Goal: Task Accomplishment & Management: Manage account settings

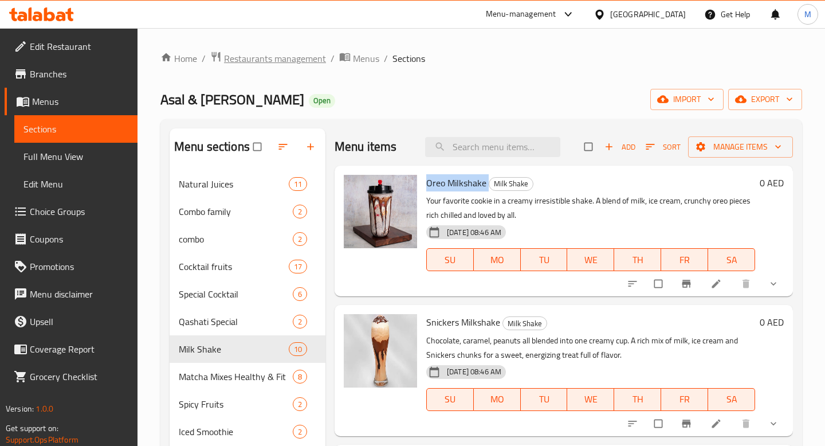
click at [241, 58] on span "Restaurants management" at bounding box center [275, 59] width 102 height 14
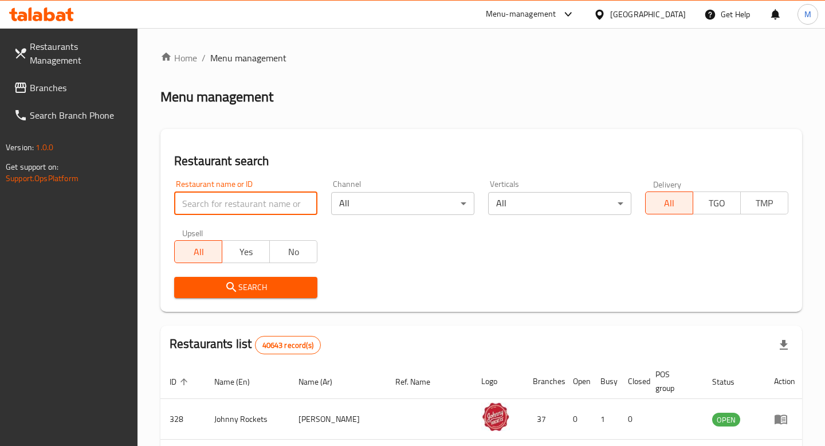
click at [245, 202] on input "search" at bounding box center [245, 203] width 143 height 23
click at [209, 188] on div "Restaurant name or ID Restaurant name or ID" at bounding box center [245, 197] width 143 height 35
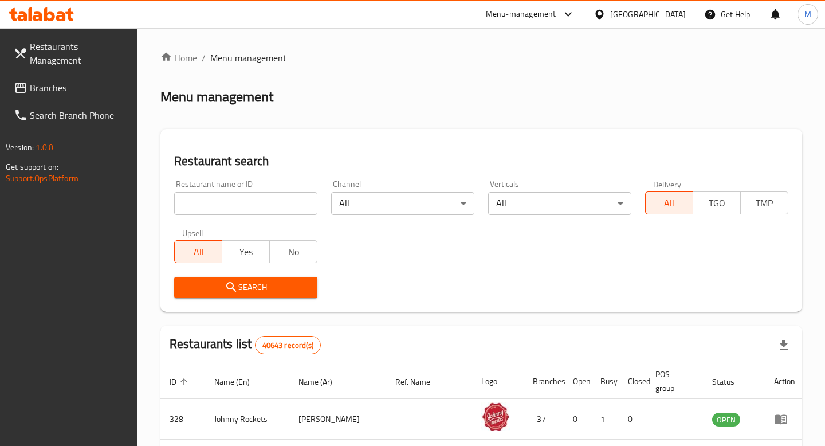
click at [209, 188] on div "Restaurant name or ID Restaurant name or ID" at bounding box center [245, 197] width 143 height 35
click at [210, 182] on div "Restaurant name or ID Restaurant name or ID" at bounding box center [245, 197] width 143 height 35
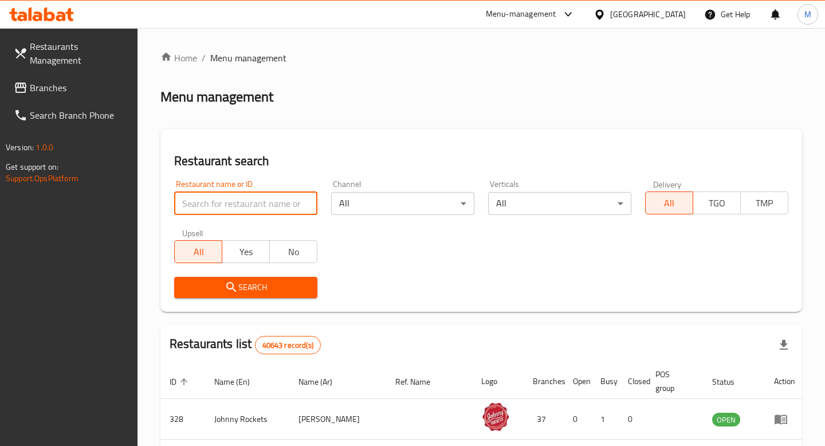
click at [228, 196] on input "search" at bounding box center [245, 203] width 143 height 23
click at [263, 165] on h2 "Restaurant search" at bounding box center [481, 160] width 614 height 17
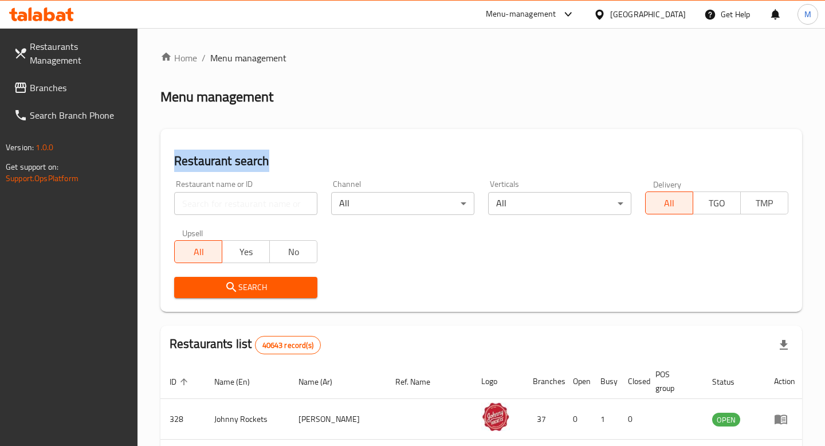
drag, startPoint x: 263, startPoint y: 165, endPoint x: 198, endPoint y: 168, distance: 65.4
click at [198, 168] on h2 "Restaurant search" at bounding box center [481, 160] width 614 height 17
click at [214, 215] on div "Restaurant name or ID Restaurant name or ID" at bounding box center [245, 197] width 157 height 49
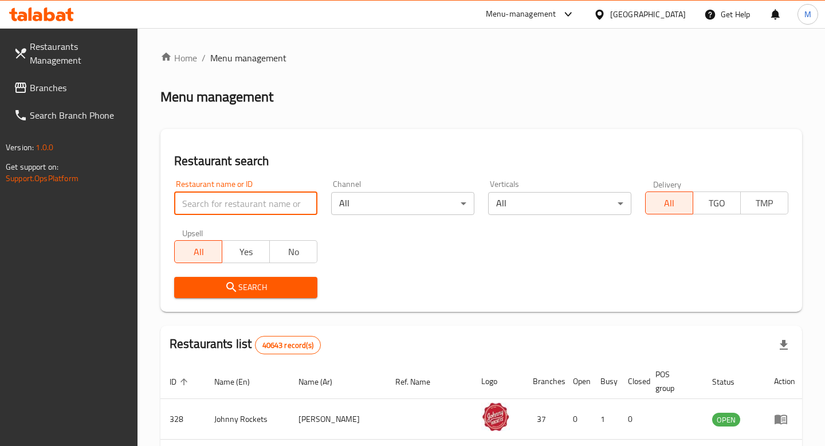
click at [220, 205] on input "search" at bounding box center [245, 203] width 143 height 23
type input "ا"
type input "v"
click button "Search" at bounding box center [245, 287] width 143 height 21
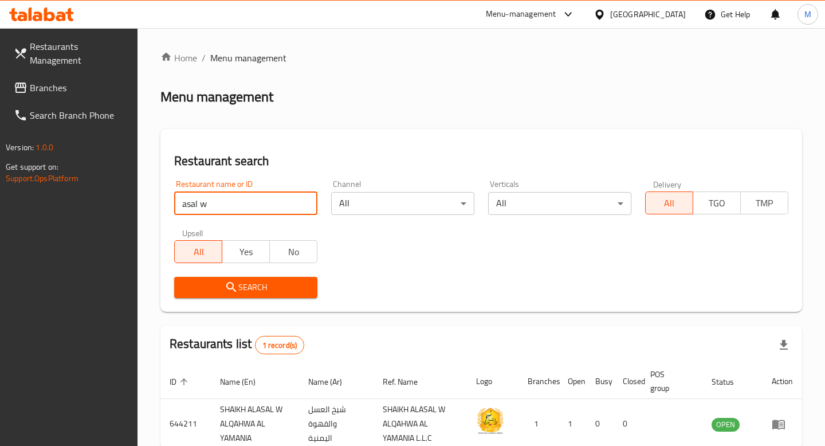
click at [245, 208] on input "asal w" at bounding box center [245, 203] width 143 height 23
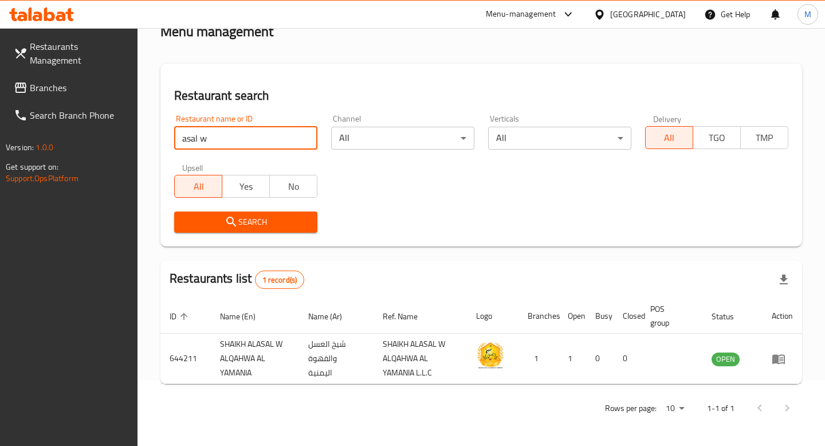
click at [231, 135] on input "asal w" at bounding box center [245, 138] width 143 height 23
type input "عسل و"
click button "Search" at bounding box center [245, 221] width 143 height 21
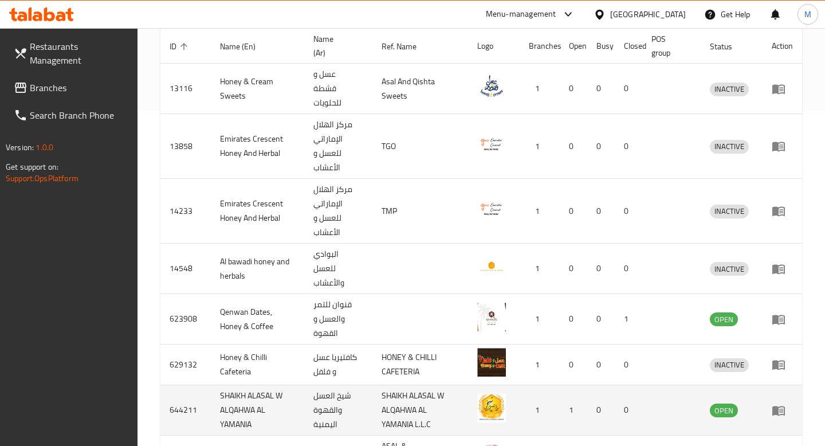
scroll to position [338, 0]
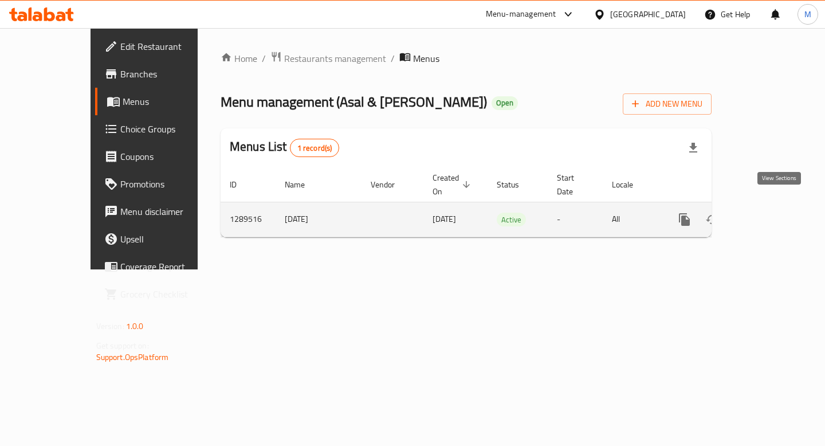
click at [772, 214] on icon "enhanced table" at bounding box center [767, 219] width 10 height 10
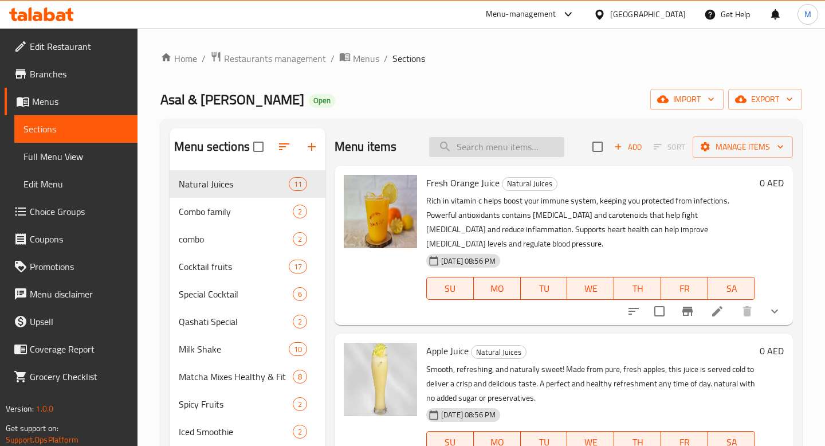
click at [492, 151] on input "search" at bounding box center [496, 147] width 135 height 20
click at [248, 242] on span "combo" at bounding box center [220, 239] width 82 height 14
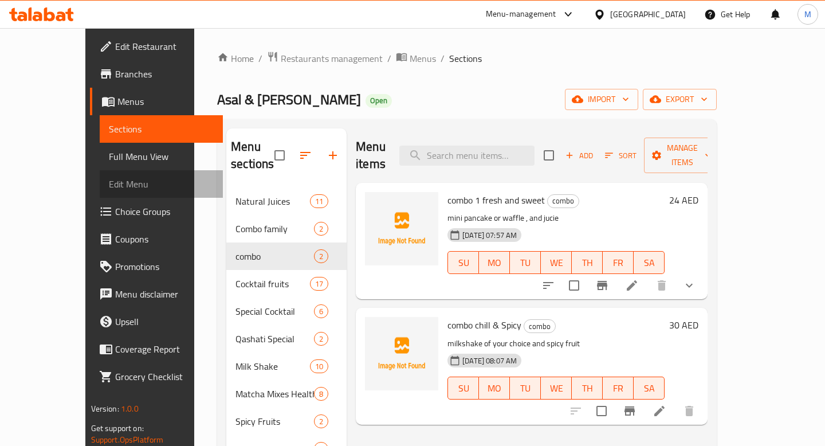
click at [109, 182] on span "Edit Menu" at bounding box center [161, 184] width 105 height 14
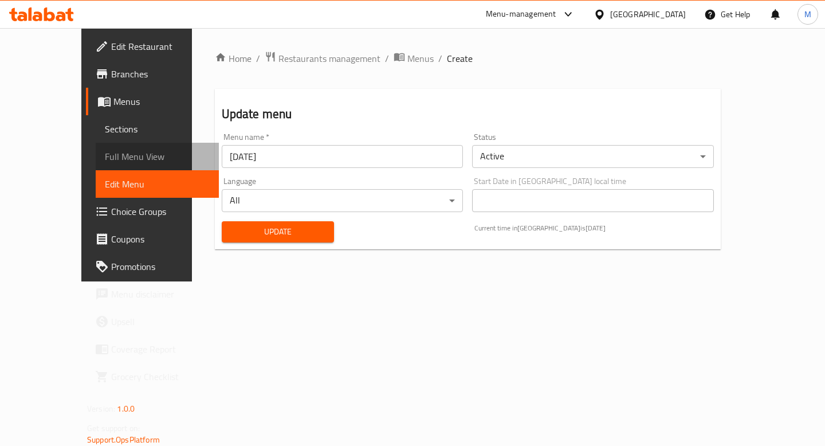
click at [105, 159] on span "Full Menu View" at bounding box center [157, 156] width 105 height 14
click at [111, 218] on span "Choice Groups" at bounding box center [160, 211] width 98 height 14
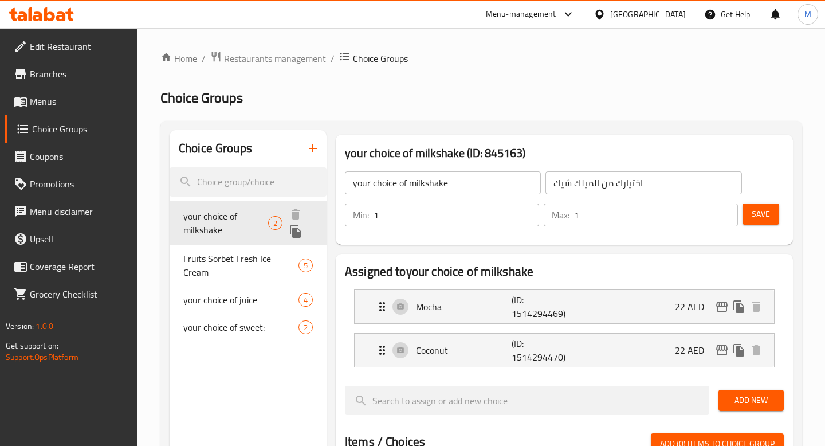
click at [241, 215] on span "your choice of milkshake" at bounding box center [225, 222] width 85 height 27
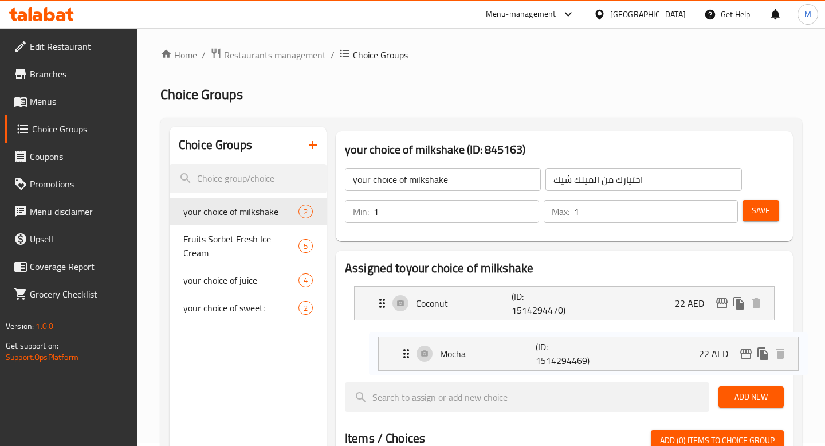
drag, startPoint x: 382, startPoint y: 309, endPoint x: 408, endPoint y: 362, distance: 58.6
click at [408, 362] on nav "Mocha (ID: 1514294469) 22 AED Name (En) Mocha Name (En) Name (Ar) موكا Name (Ar…" at bounding box center [564, 325] width 439 height 96
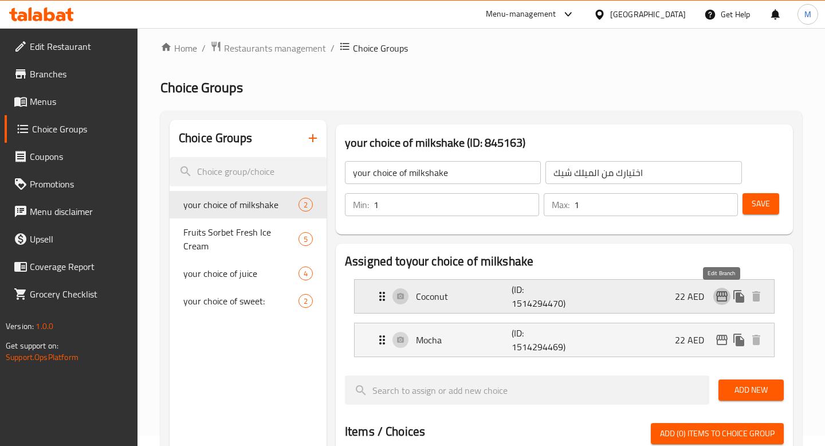
click at [717, 298] on icon "edit" at bounding box center [721, 296] width 11 height 10
click at [379, 295] on icon "Expand" at bounding box center [382, 296] width 14 height 14
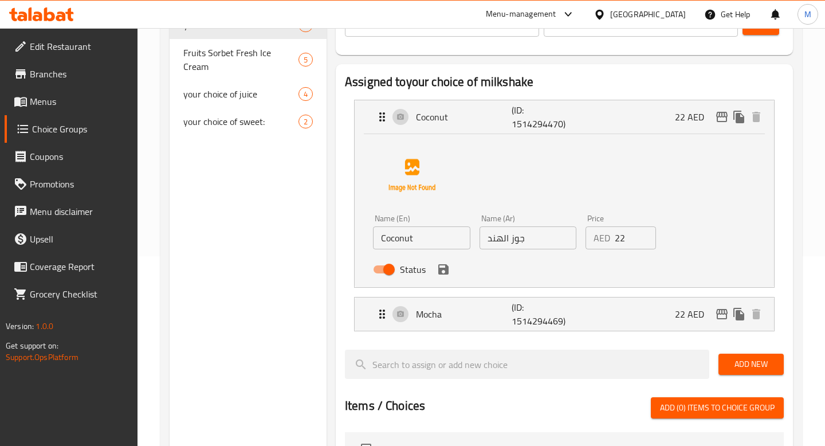
scroll to position [195, 0]
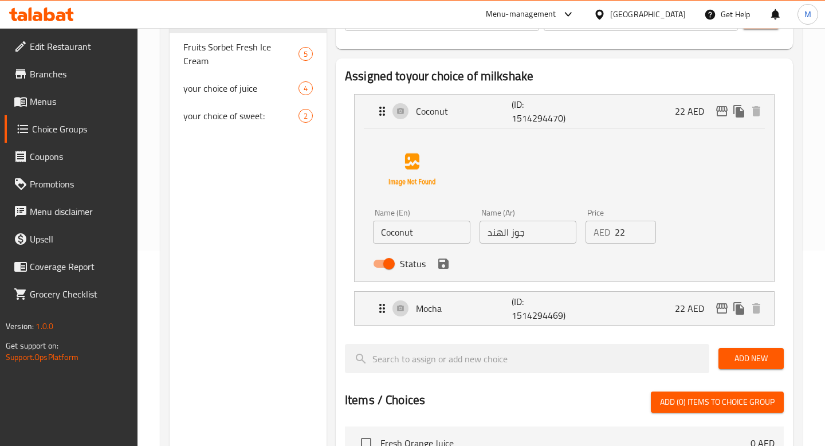
click at [413, 229] on input "Coconut" at bounding box center [421, 231] width 97 height 23
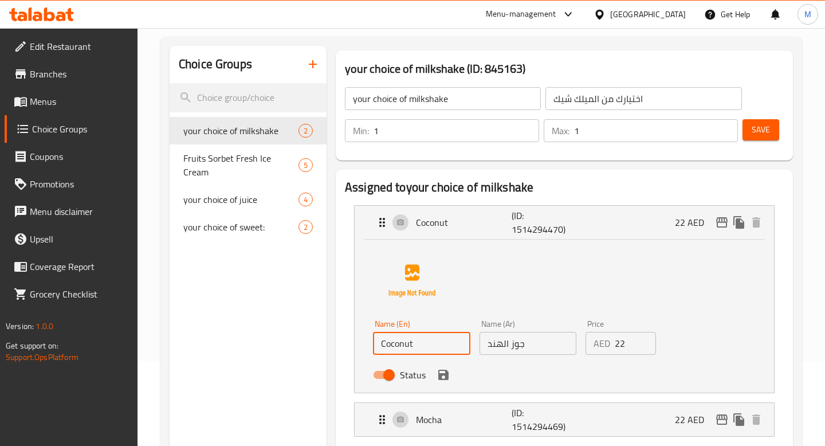
scroll to position [0, 0]
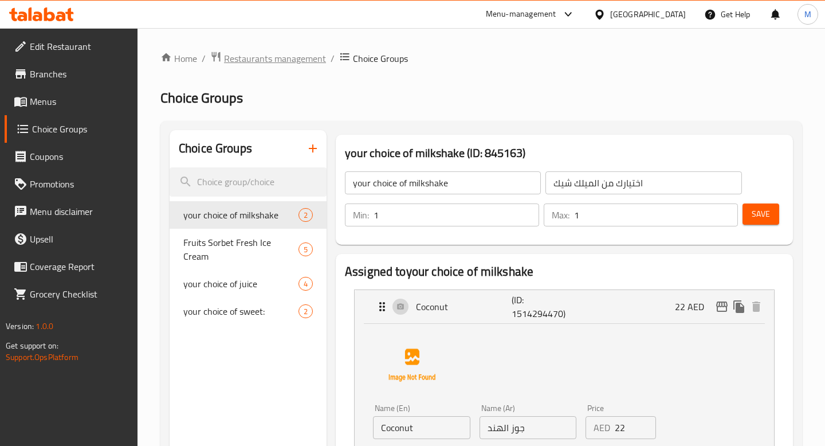
click at [289, 58] on span "Restaurants management" at bounding box center [275, 59] width 102 height 14
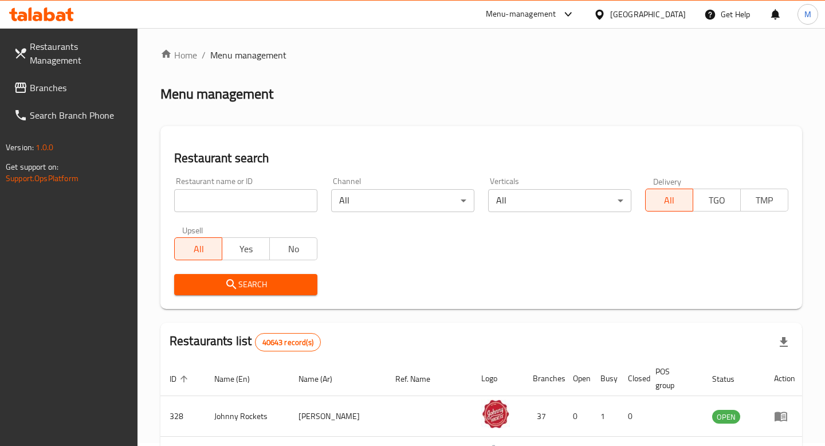
scroll to position [141, 0]
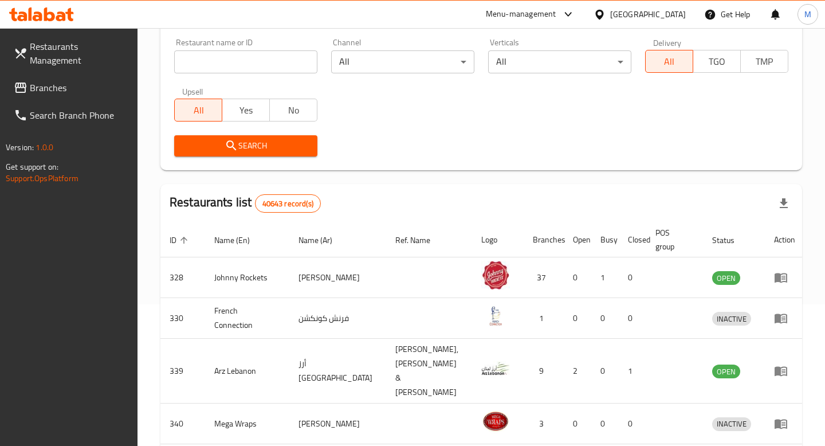
click at [261, 75] on div "Restaurant name or ID Restaurant name or ID" at bounding box center [245, 55] width 157 height 49
click at [231, 50] on input "search" at bounding box center [245, 61] width 143 height 23
type input "u"
type input "s"
type input "u"
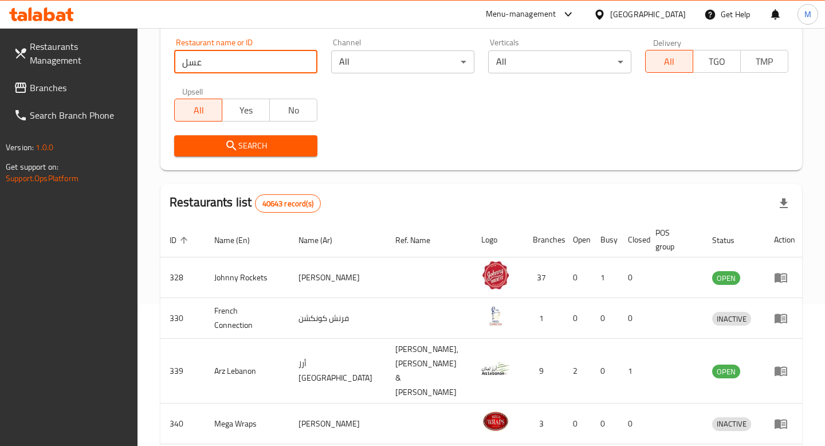
type input "عسل ور"
click button "Search" at bounding box center [245, 145] width 143 height 21
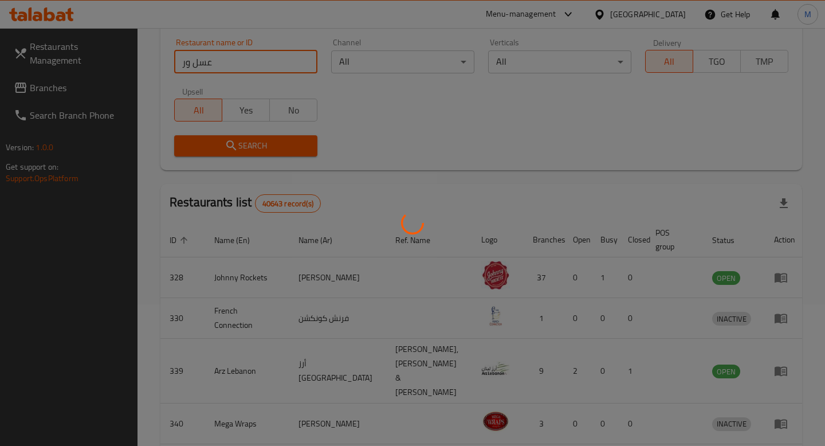
scroll to position [56, 0]
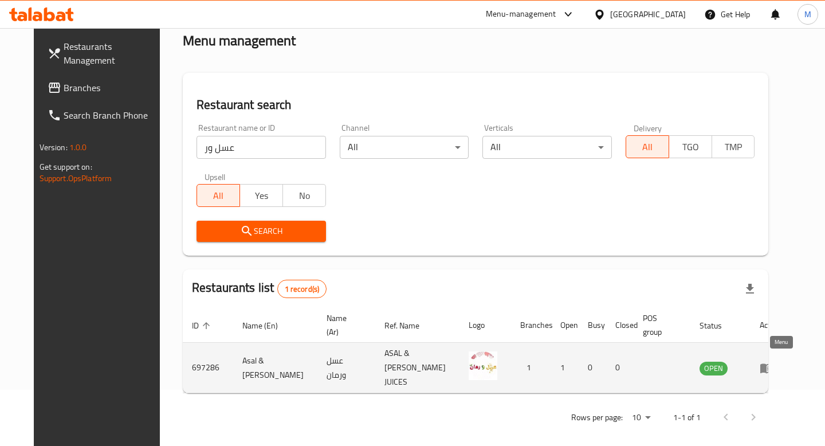
click at [773, 366] on icon "enhanced table" at bounding box center [766, 368] width 13 height 10
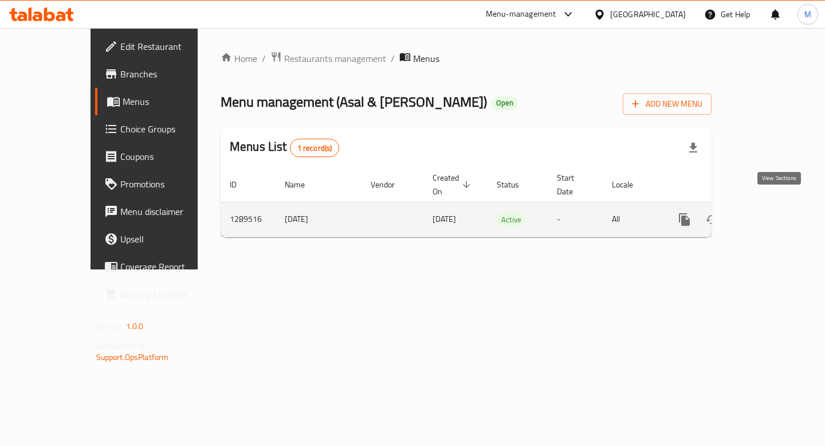
click at [781, 206] on link "enhanced table" at bounding box center [766, 219] width 27 height 27
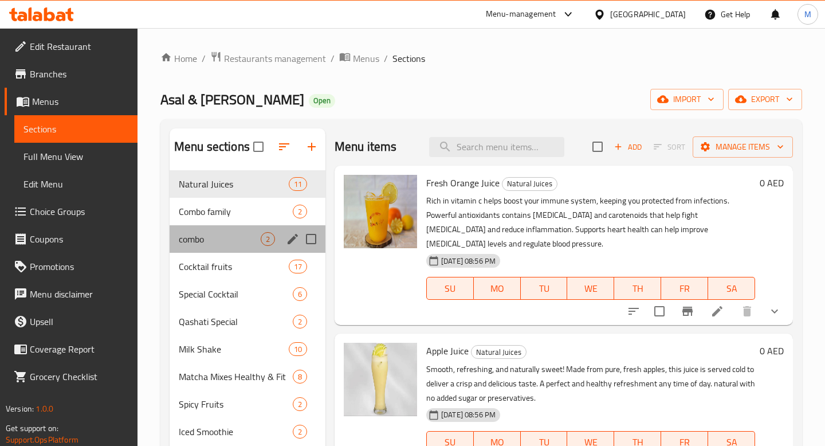
scroll to position [34, 0]
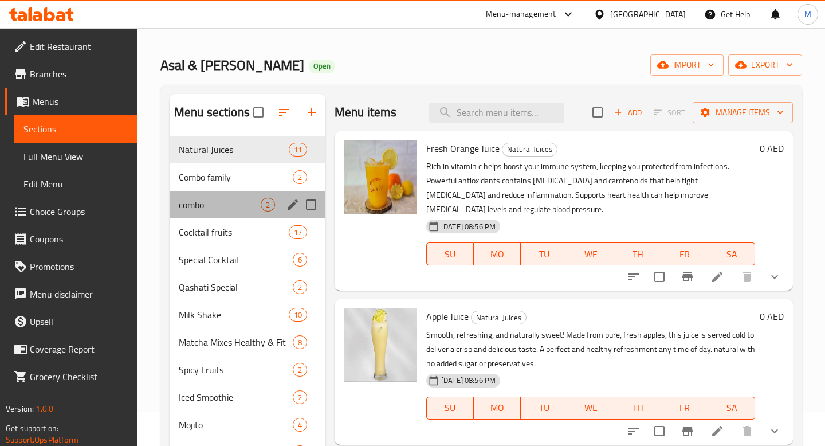
click at [235, 203] on span "combo" at bounding box center [220, 205] width 82 height 14
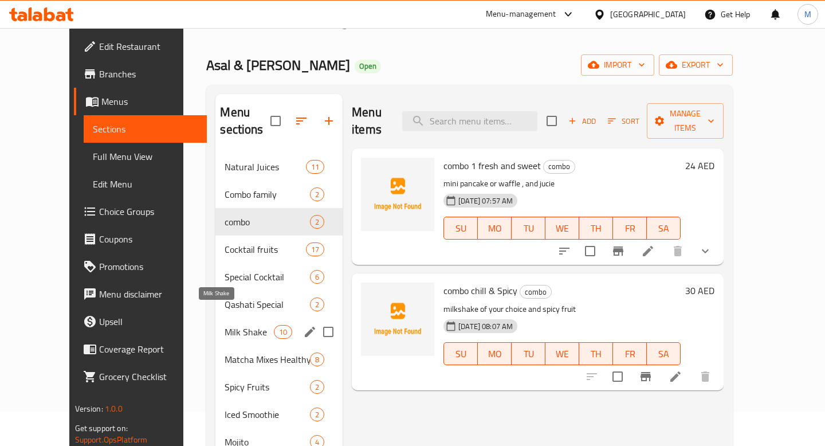
click at [224, 325] on span "Milk Shake" at bounding box center [248, 332] width 49 height 14
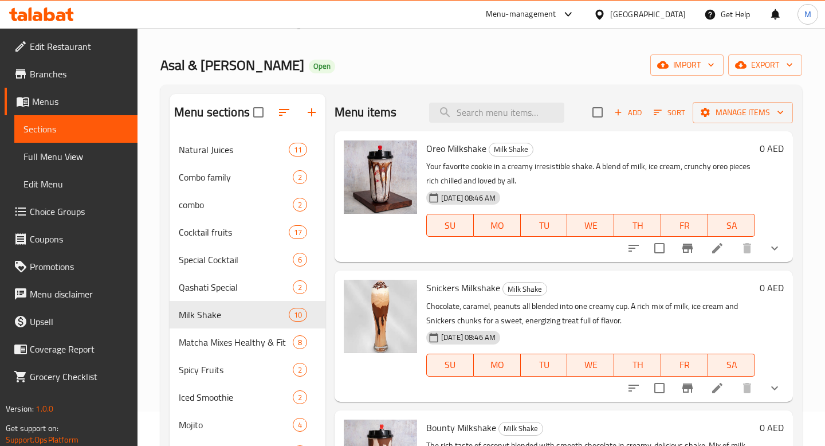
click at [442, 148] on span "Oreo Milkshake" at bounding box center [456, 148] width 60 height 17
copy h6 "Oreo Milkshake"
click at [447, 290] on span "Snickers Milkshake" at bounding box center [463, 287] width 74 height 17
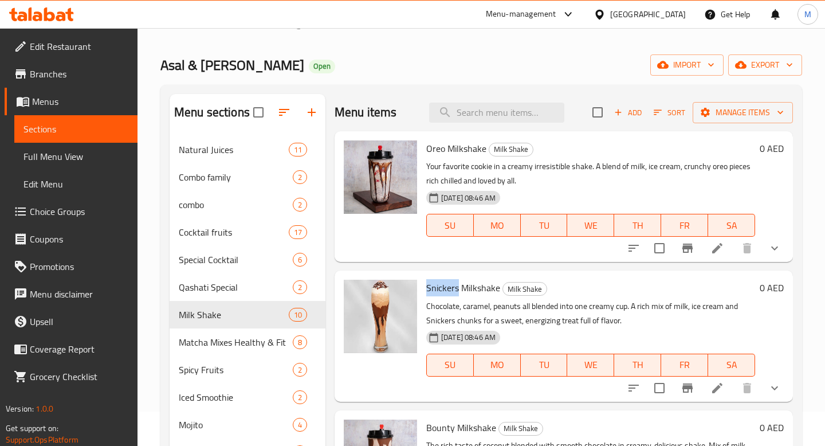
click at [447, 290] on span "Snickers Milkshake" at bounding box center [463, 287] width 74 height 17
copy h6 "Snickers Milkshake"
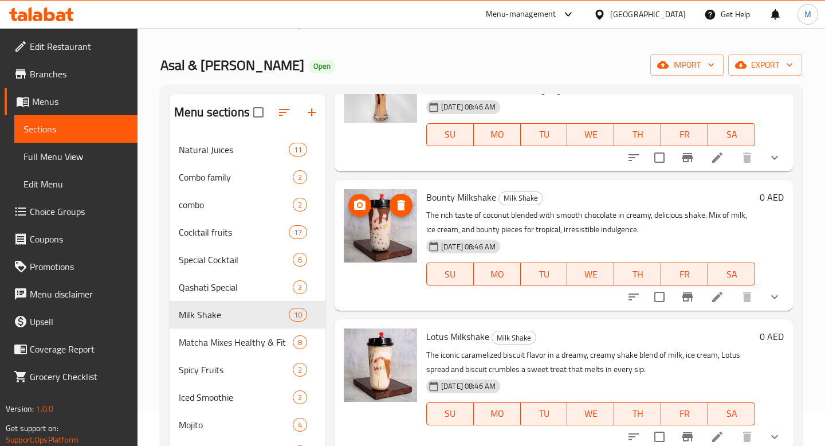
scroll to position [184, 0]
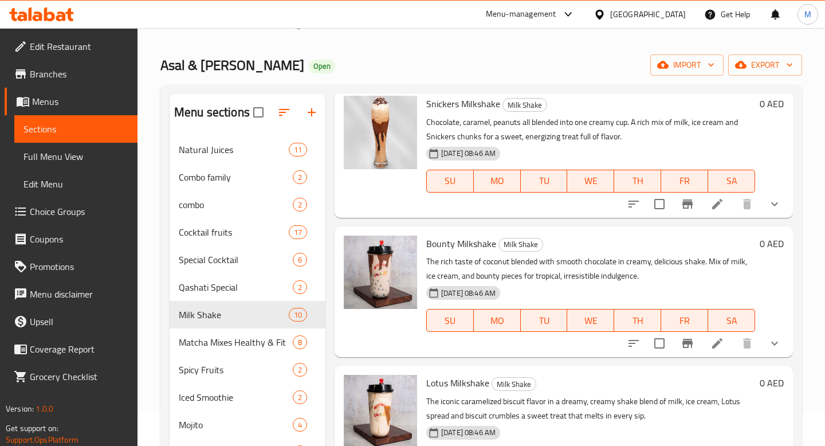
click at [431, 246] on span "Bounty Milkshake" at bounding box center [461, 243] width 70 height 17
copy h6 "Bounty Milkshake"
click at [431, 246] on span "Bounty Milkshake" at bounding box center [461, 243] width 70 height 17
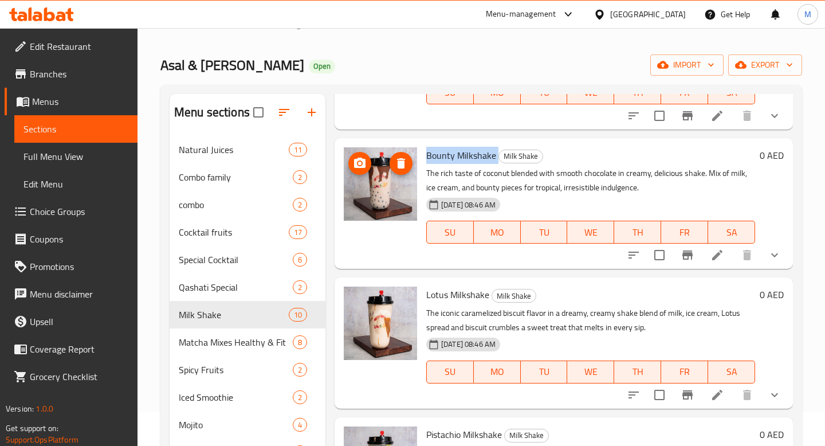
scroll to position [280, 0]
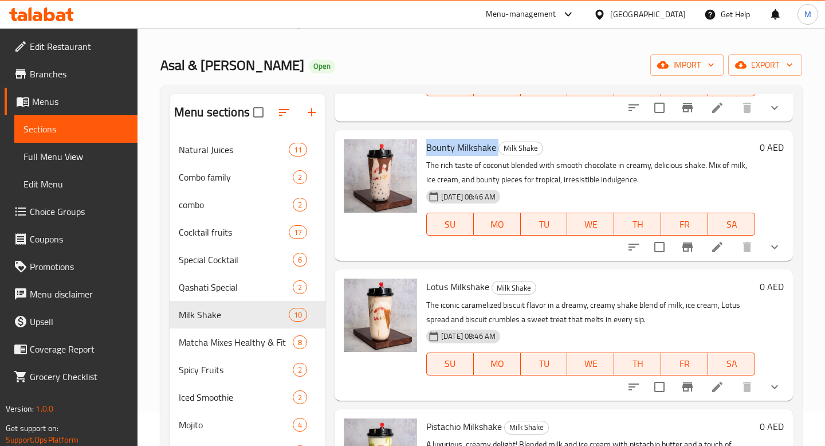
click at [448, 290] on span "Lotus Milkshake" at bounding box center [457, 286] width 63 height 17
copy h6 "Lotus Milkshake"
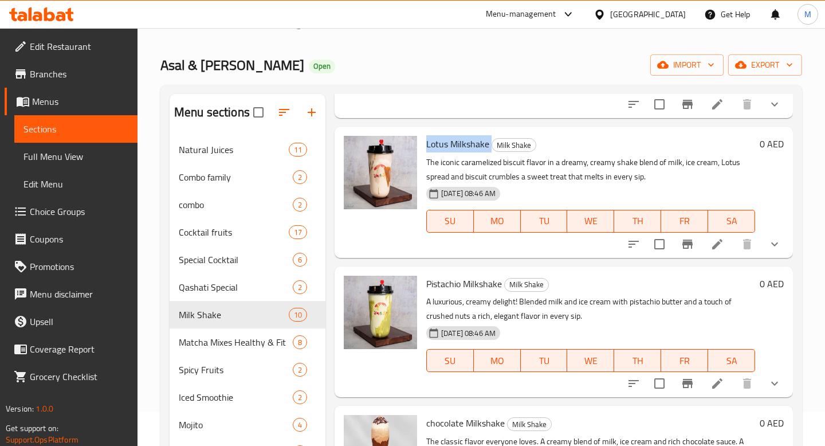
scroll to position [428, 0]
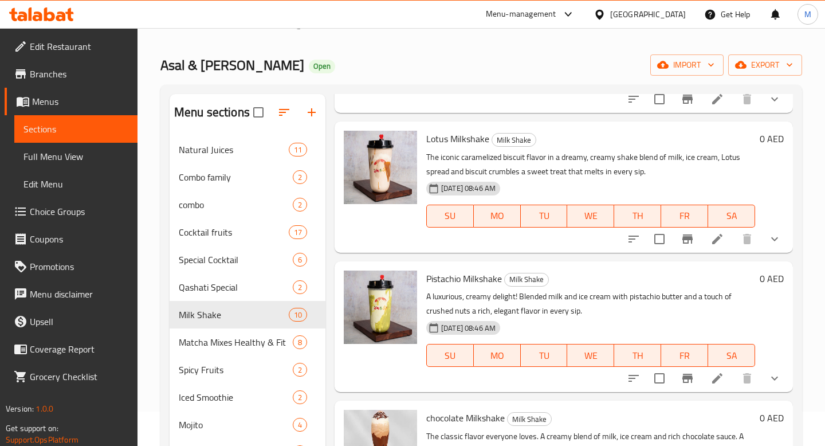
click at [439, 275] on span "Pistachio Milkshake" at bounding box center [464, 278] width 76 height 17
click at [443, 275] on span "Pistachio Milkshake" at bounding box center [464, 278] width 76 height 17
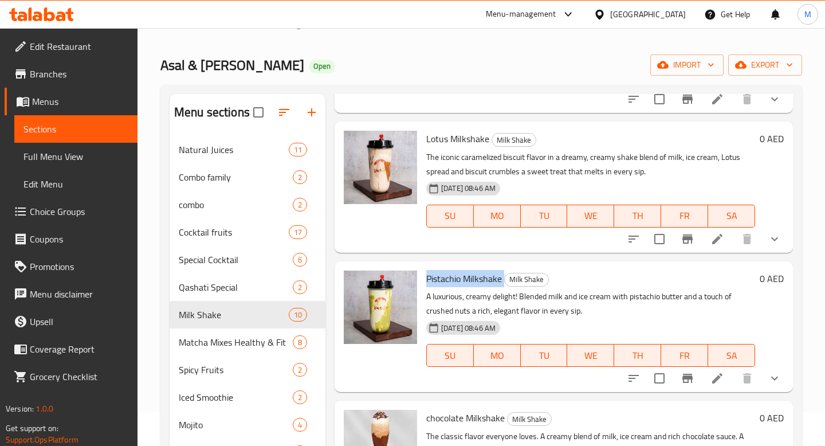
click at [443, 275] on span "Pistachio Milkshake" at bounding box center [464, 278] width 76 height 17
copy h6 "Pistachio Milkshake"
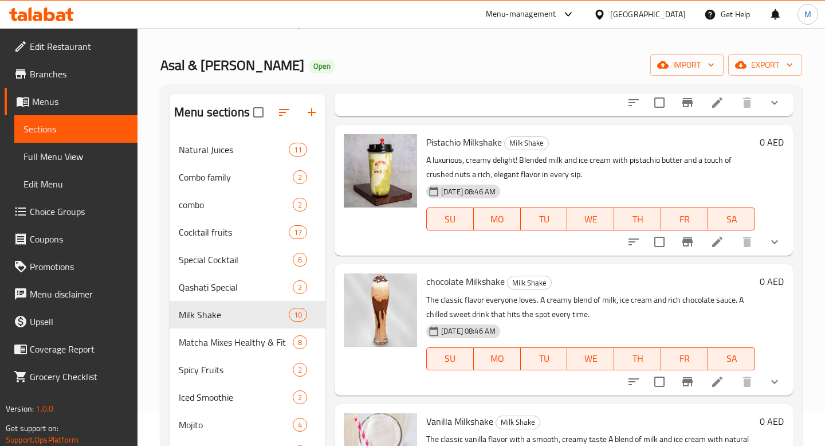
click at [446, 275] on span "chocolate Milkshake" at bounding box center [465, 281] width 78 height 17
copy h6 "chocolate Milkshake"
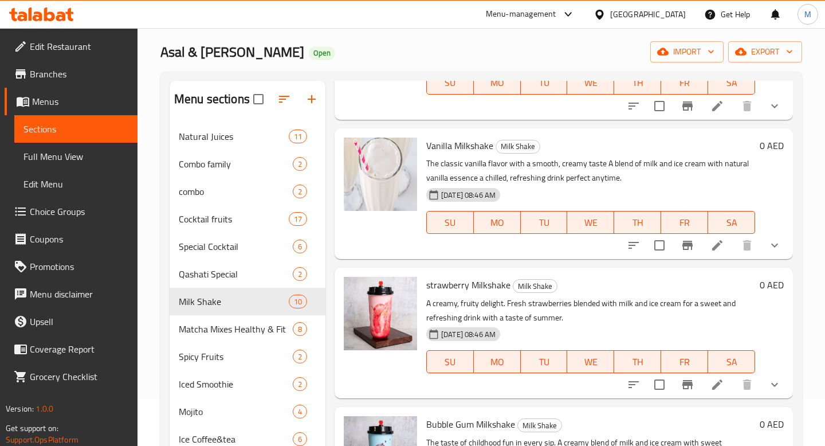
scroll to position [27, 0]
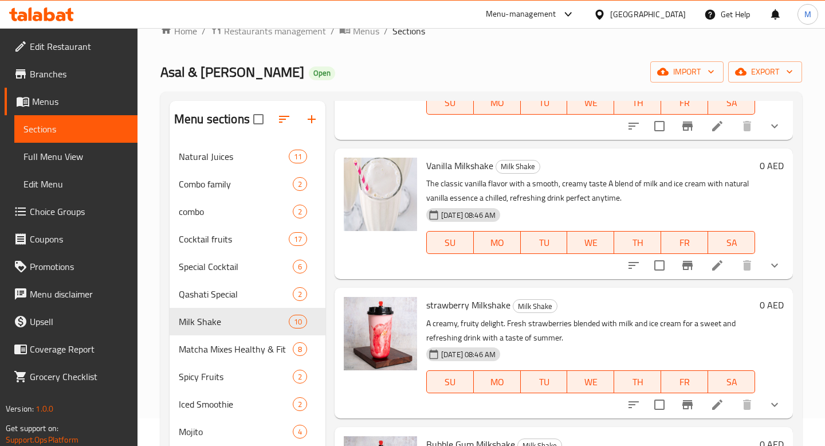
click at [445, 163] on span "Vanilla Milkshake" at bounding box center [459, 165] width 67 height 17
copy h6 "Vanilla Milkshake"
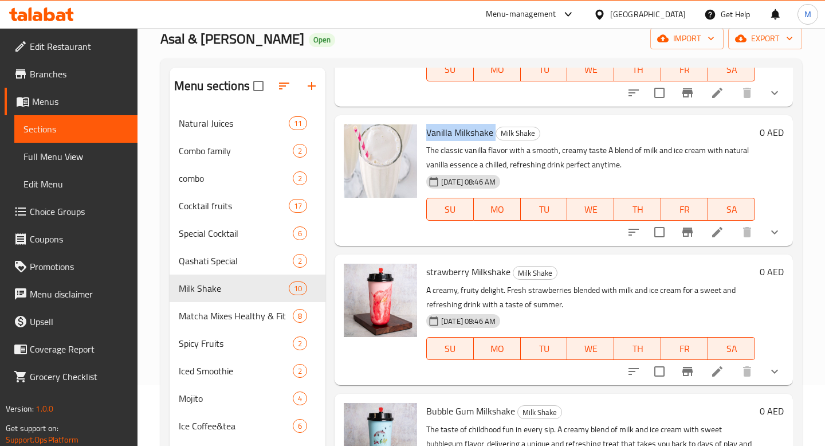
scroll to position [65, 0]
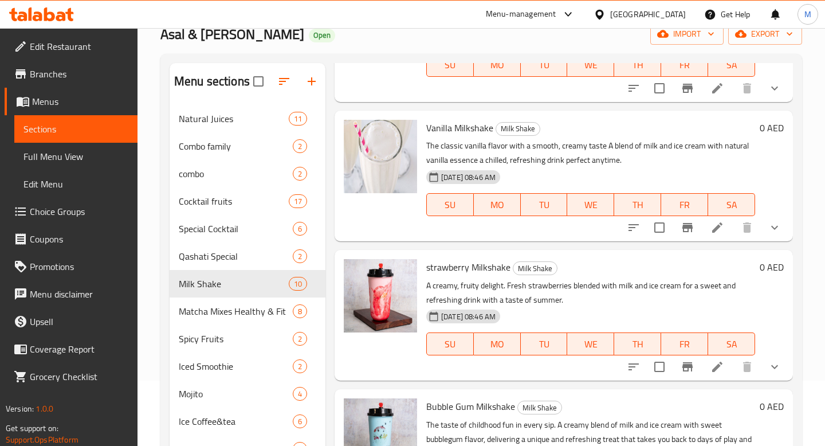
click at [463, 270] on span "strawberry Milkshake" at bounding box center [468, 266] width 84 height 17
copy h6 "strawberry Milkshake"
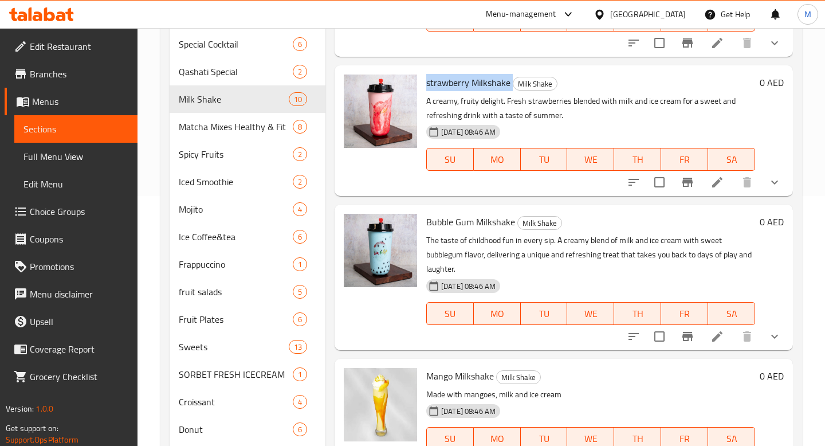
scroll to position [293, 0]
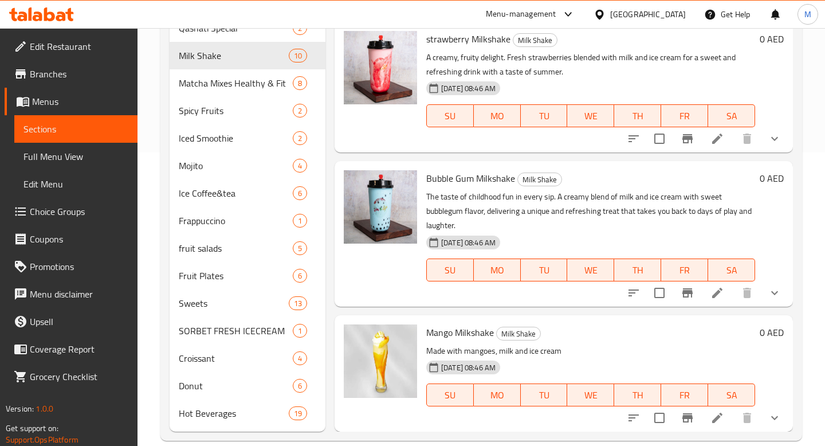
click at [454, 178] on span "Bubble Gum Milkshake" at bounding box center [470, 178] width 89 height 17
copy h6 "Bubble Gum Milkshake"
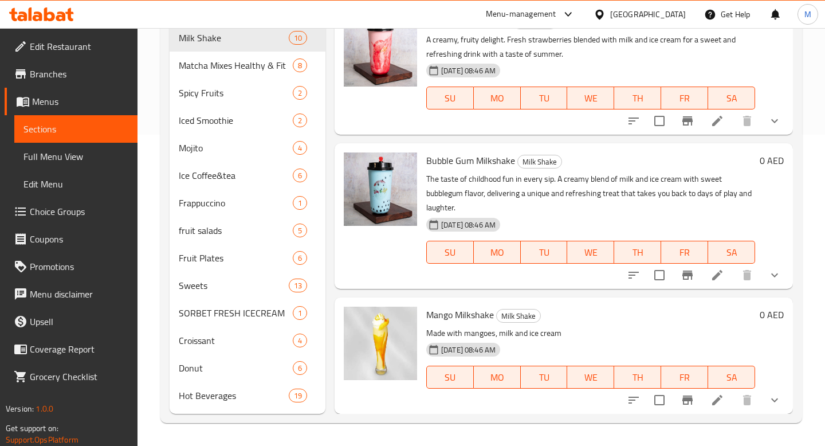
click at [435, 310] on span "Mango Milkshake" at bounding box center [460, 314] width 68 height 17
copy h6 "Mango Milkshake"
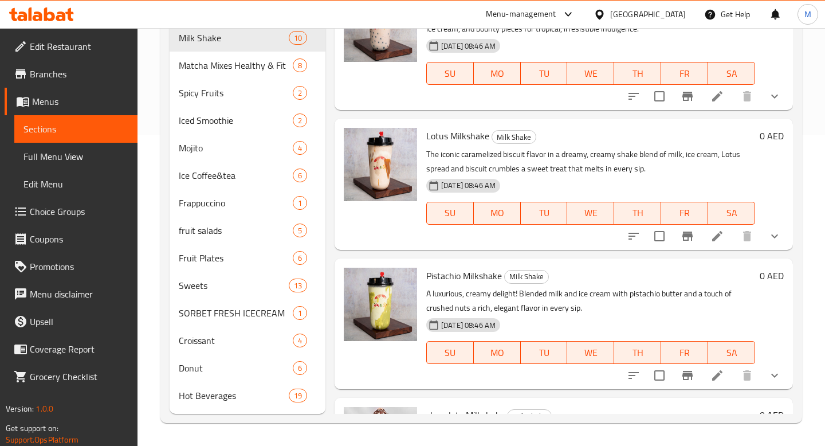
scroll to position [0, 0]
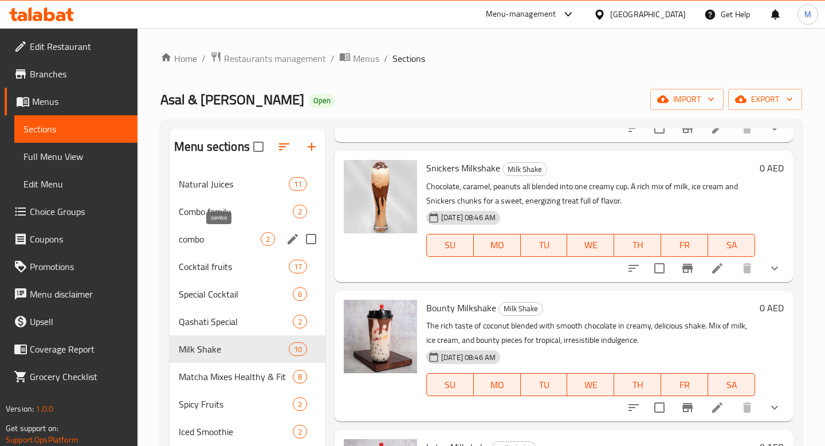
click at [214, 238] on span "combo" at bounding box center [220, 239] width 82 height 14
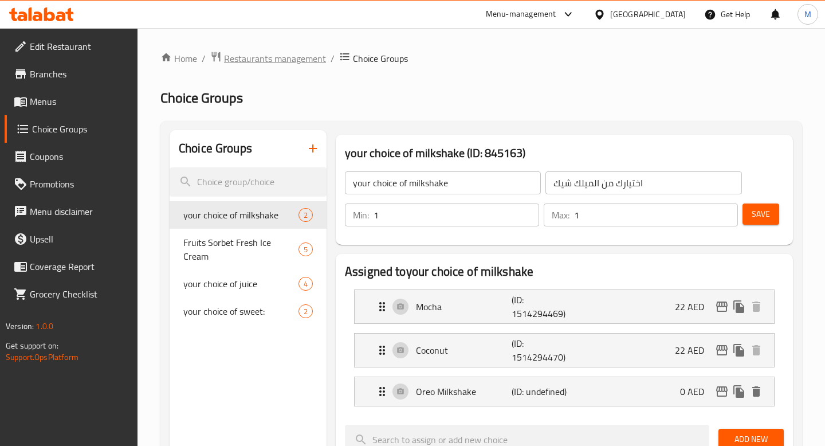
click at [266, 62] on span "Restaurants management" at bounding box center [275, 59] width 102 height 14
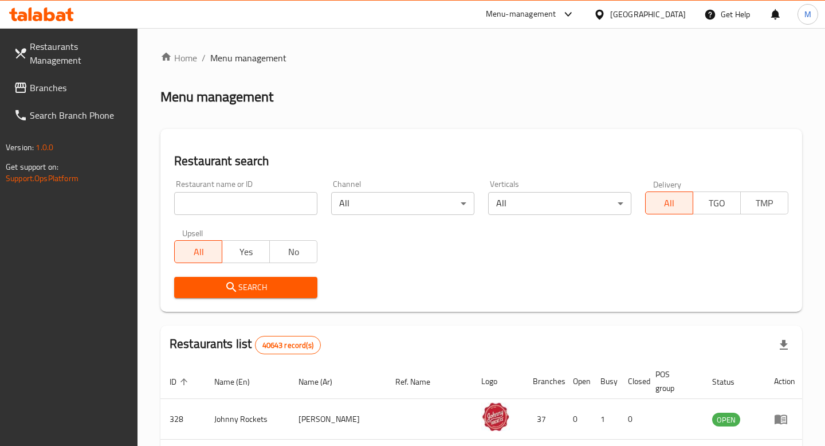
click at [253, 203] on input "search" at bounding box center [245, 203] width 143 height 23
type input "عسل ور"
click button "Search" at bounding box center [245, 287] width 143 height 21
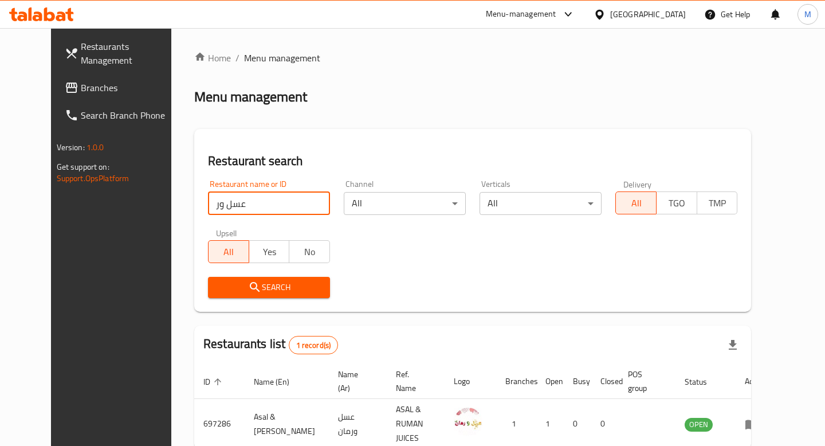
scroll to position [56, 0]
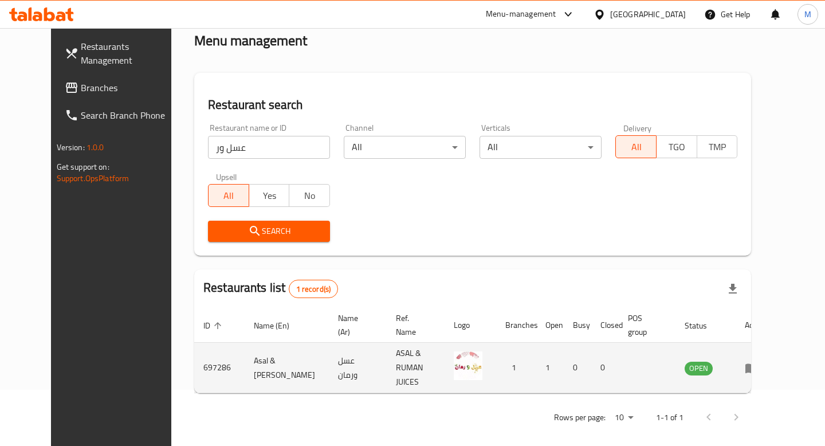
click at [758, 363] on icon "enhanced table" at bounding box center [751, 368] width 13 height 10
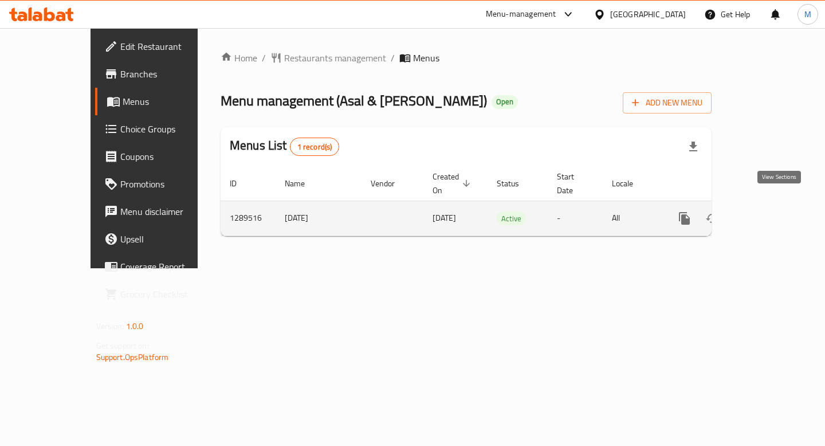
click at [771, 204] on link "enhanced table" at bounding box center [766, 217] width 27 height 27
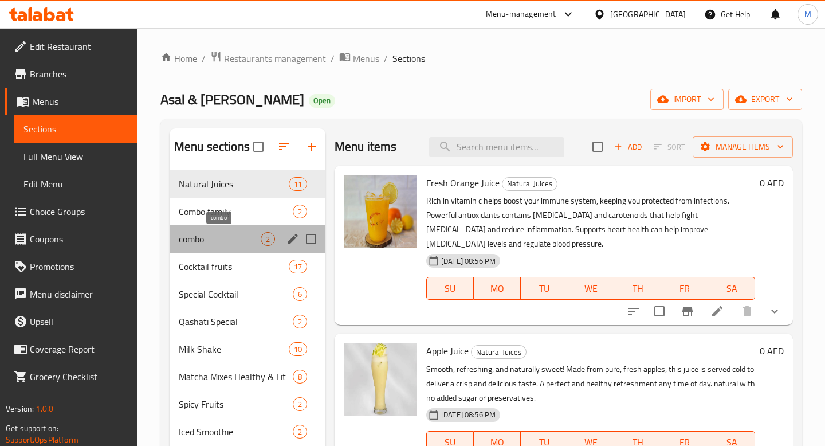
click at [222, 235] on span "combo" at bounding box center [220, 239] width 82 height 14
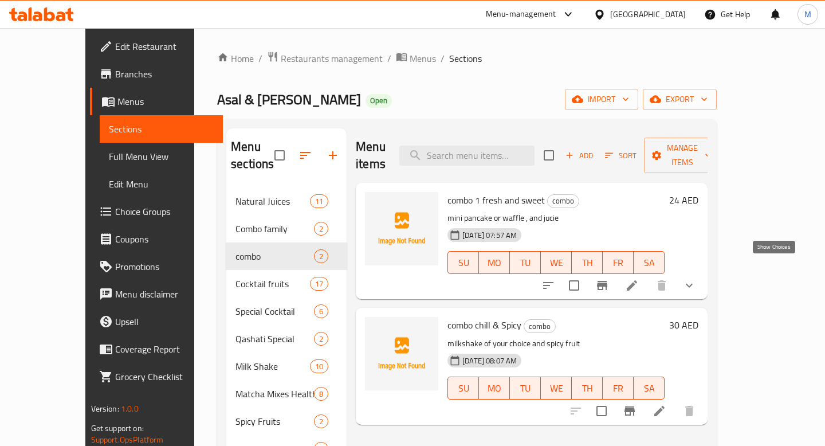
click at [696, 278] on icon "show more" at bounding box center [689, 285] width 14 height 14
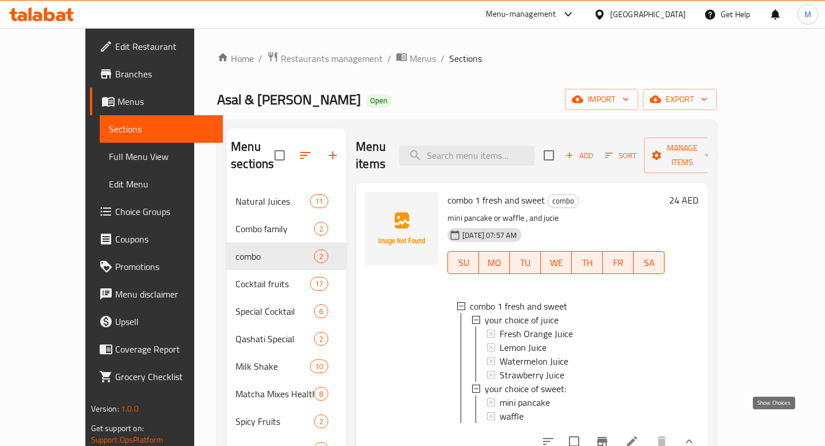
click at [696, 434] on icon "show more" at bounding box center [689, 441] width 14 height 14
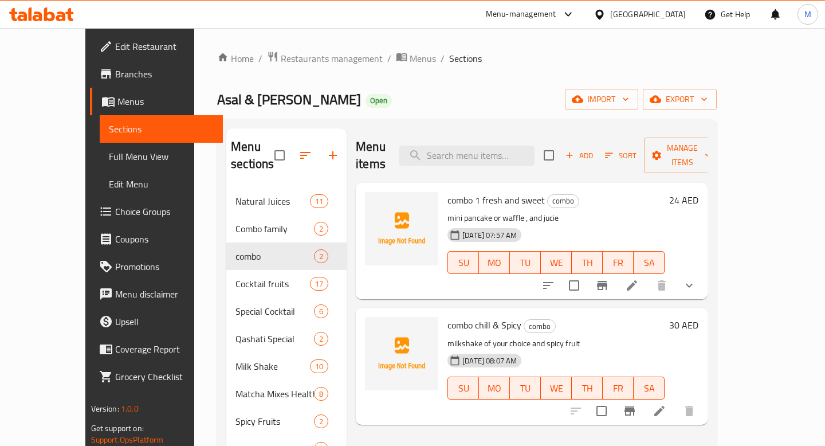
click at [115, 211] on span "Choice Groups" at bounding box center [164, 211] width 98 height 14
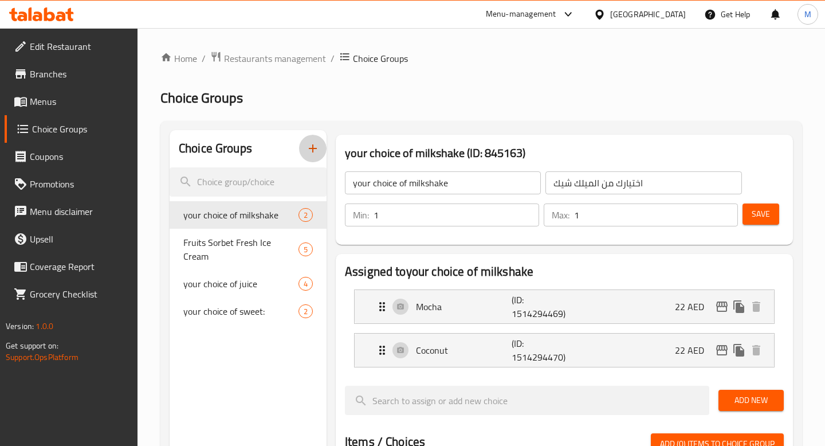
click at [315, 144] on icon "button" at bounding box center [313, 148] width 14 height 14
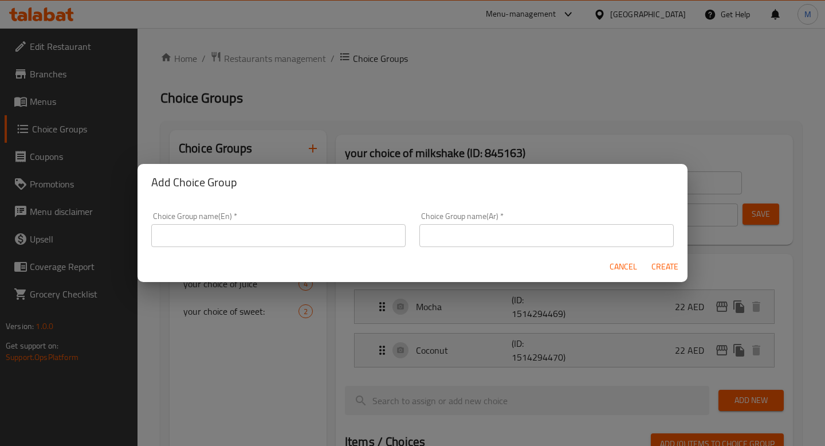
click at [258, 222] on div "Choice Group name(En)   * Choice Group name(En) *" at bounding box center [278, 229] width 254 height 35
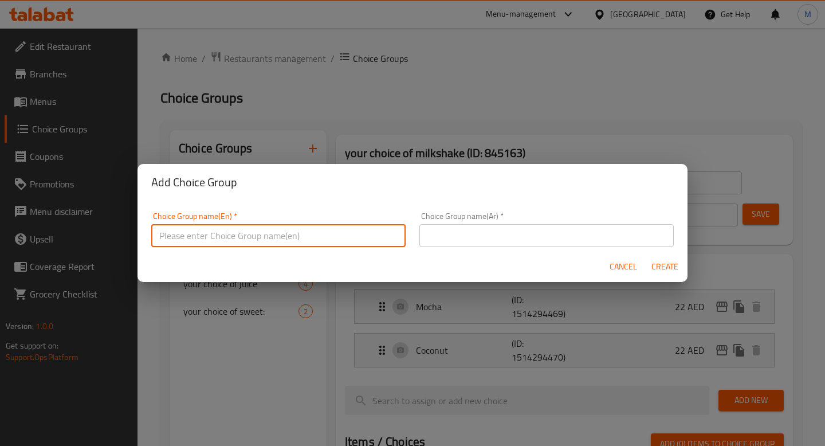
click at [256, 229] on input "text" at bounding box center [278, 235] width 254 height 23
type input "ع"
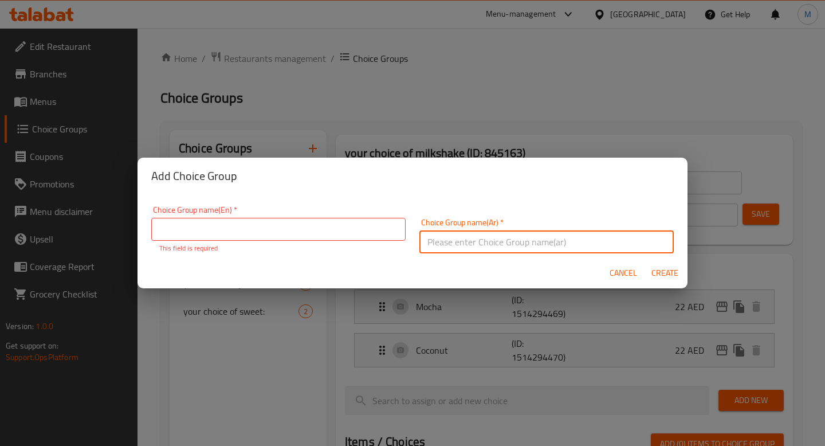
click at [433, 243] on input "text" at bounding box center [546, 241] width 254 height 23
type input "اختيارك من الميك شيك:"
click at [302, 227] on input "text" at bounding box center [278, 229] width 254 height 23
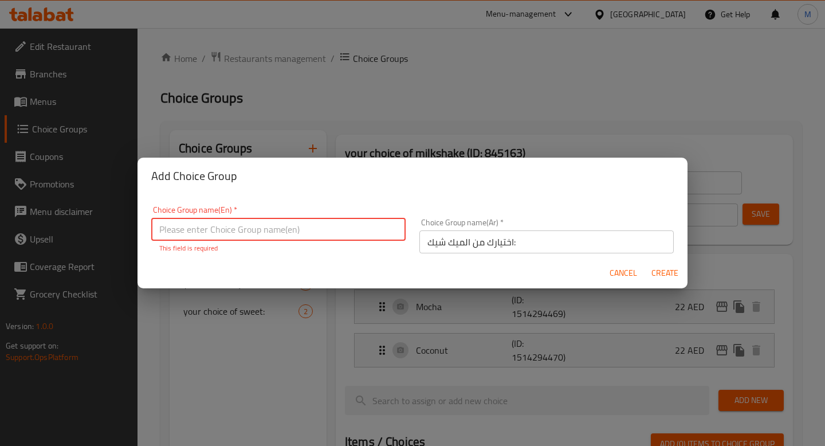
paste input "Oreo Milkshake"
click at [322, 228] on input "Oreo Milkshake" at bounding box center [278, 229] width 254 height 23
type input "غ"
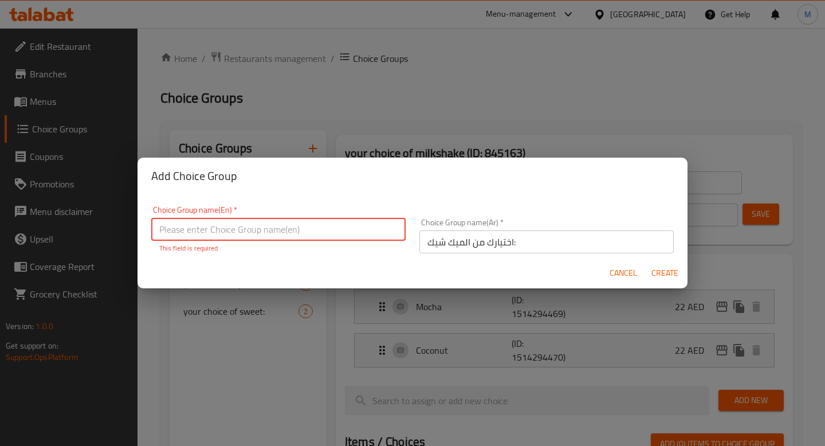
type input "u"
type input "your choice of milk shake"
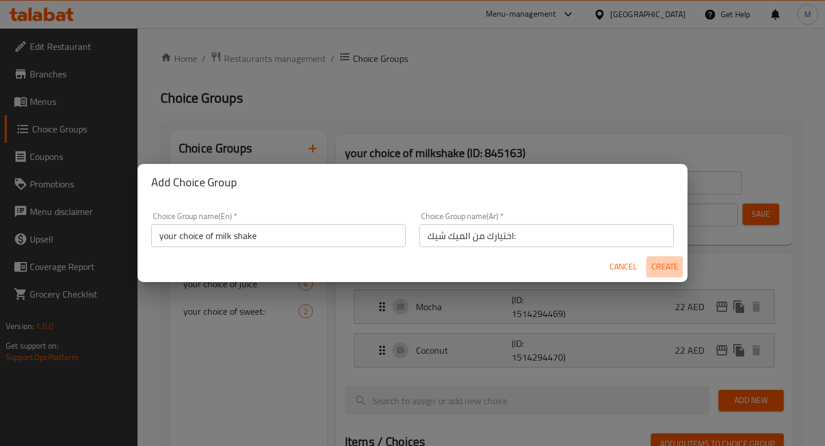
click at [660, 275] on button "Create" at bounding box center [664, 266] width 37 height 21
type input "your choice of milk shake"
type input "اختيارك من الميك شيك:"
type input "0"
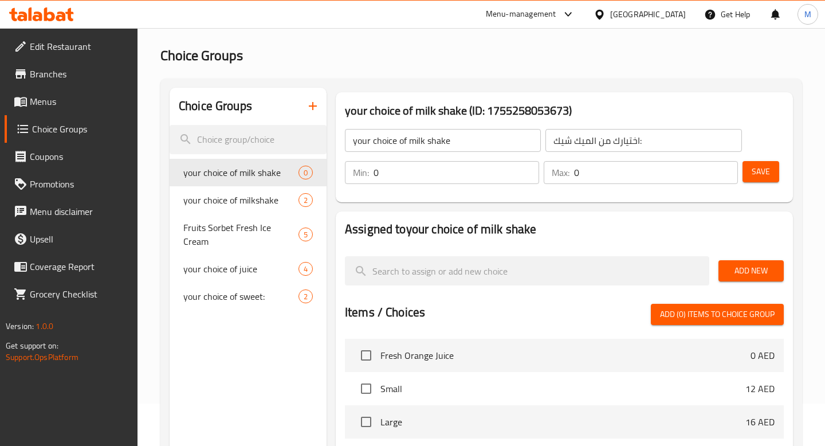
scroll to position [36, 0]
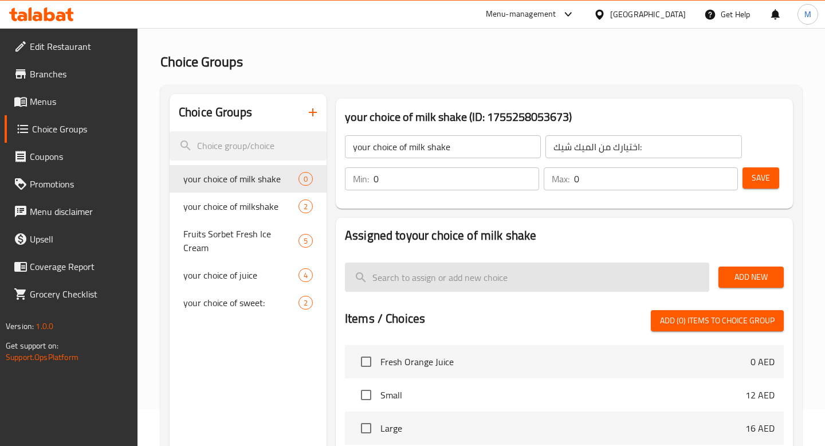
click at [459, 277] on input "search" at bounding box center [527, 276] width 364 height 29
paste input "Oreo Milkshake"
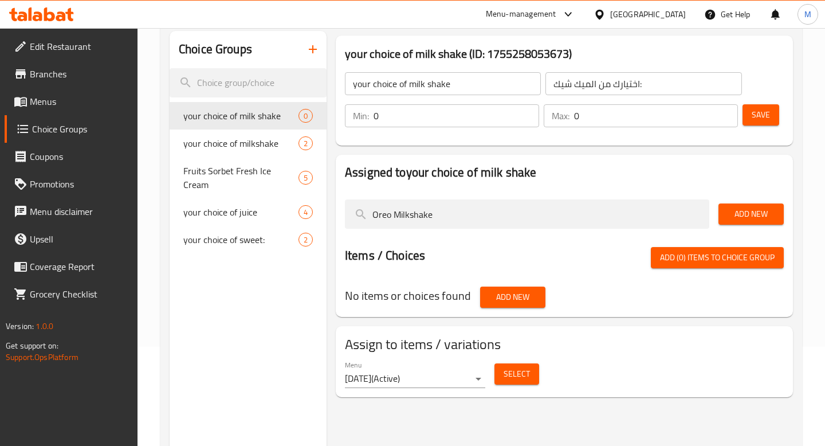
scroll to position [117, 0]
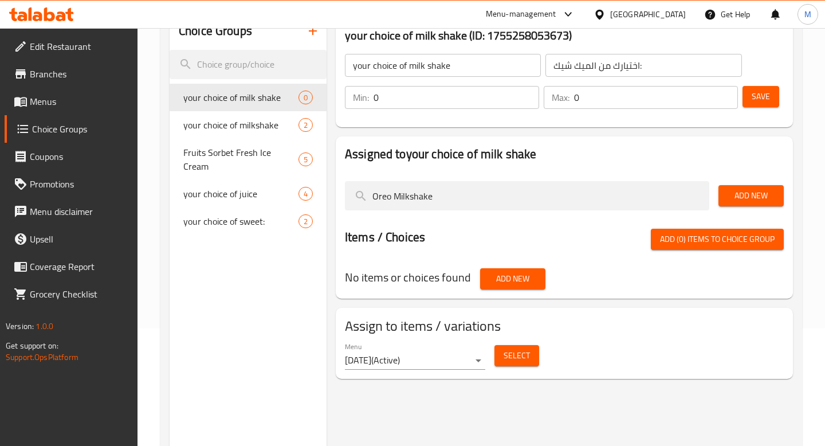
type input "Oreo Milkshake"
click at [753, 196] on span "Add New" at bounding box center [750, 195] width 47 height 14
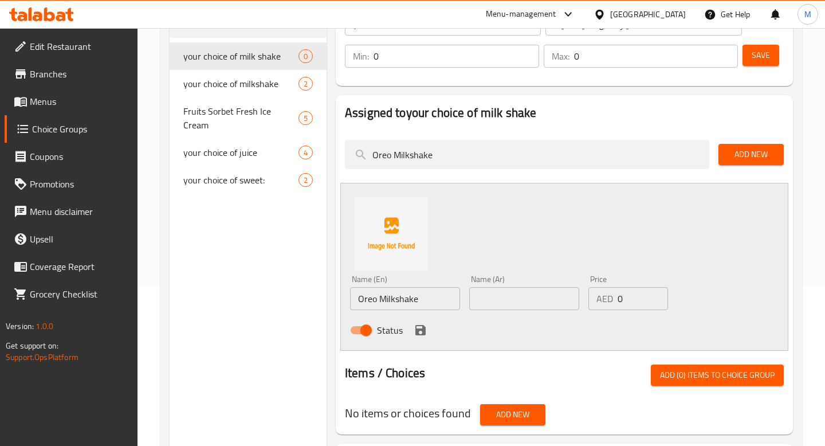
scroll to position [174, 0]
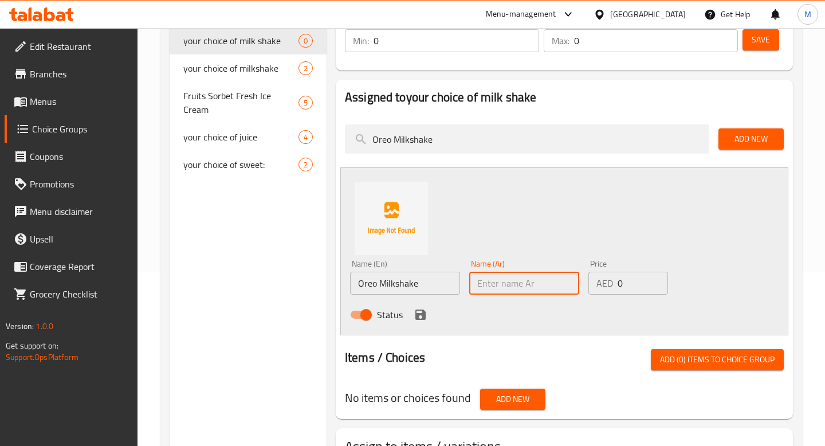
click at [497, 290] on input "text" at bounding box center [524, 282] width 110 height 23
type input "م"
type input "اويو ميك شيك"
click at [419, 317] on icon "save" at bounding box center [420, 315] width 14 height 14
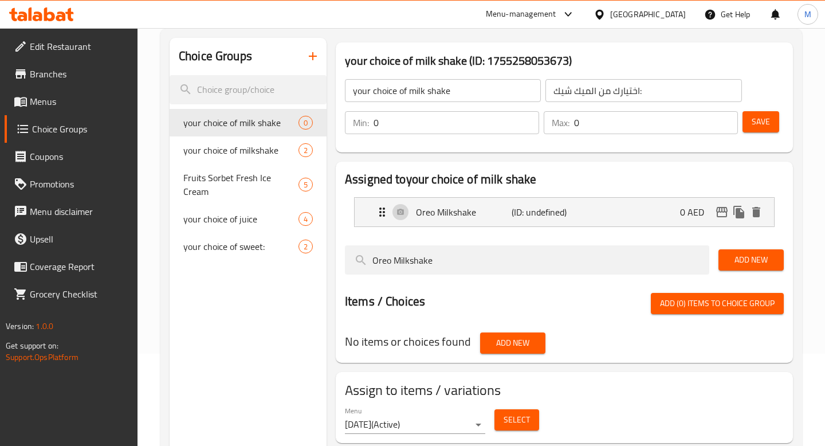
scroll to position [86, 0]
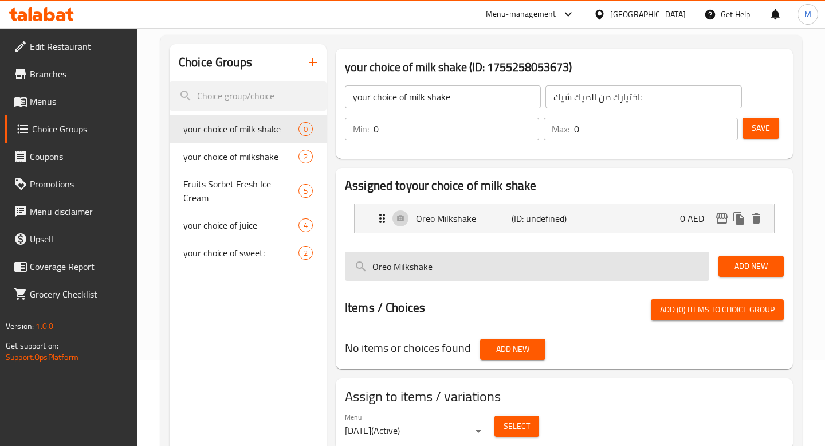
click at [532, 269] on input "Oreo Milkshake" at bounding box center [527, 265] width 364 height 29
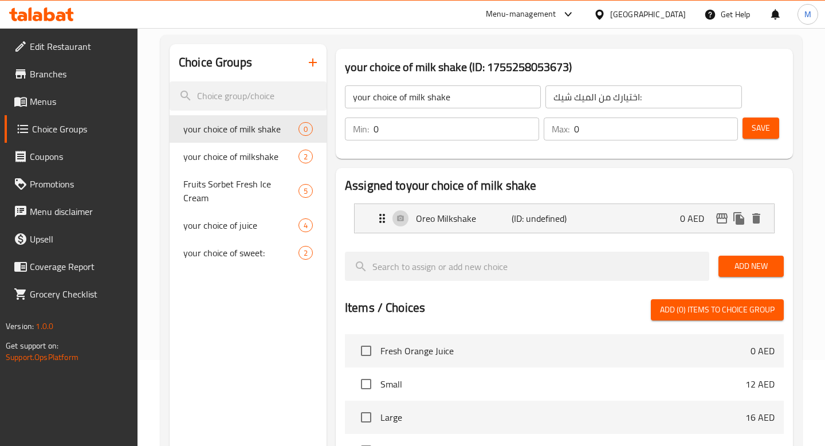
paste input "Snickers Milkshake"
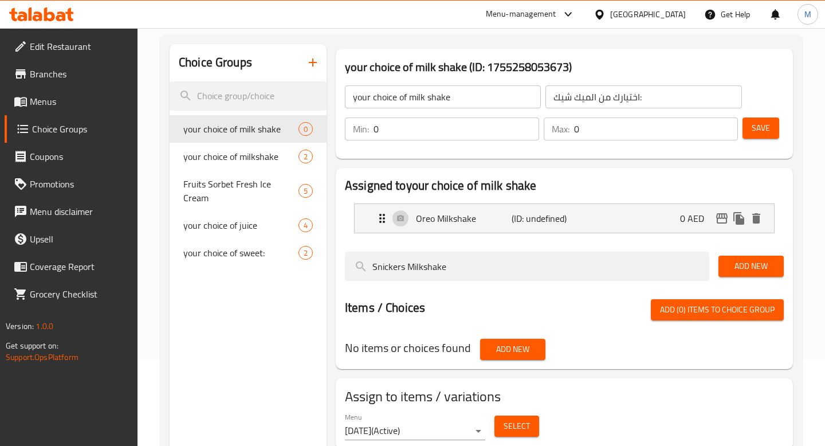
type input "Snickers Milkshake"
click at [752, 265] on span "Add New" at bounding box center [750, 266] width 47 height 14
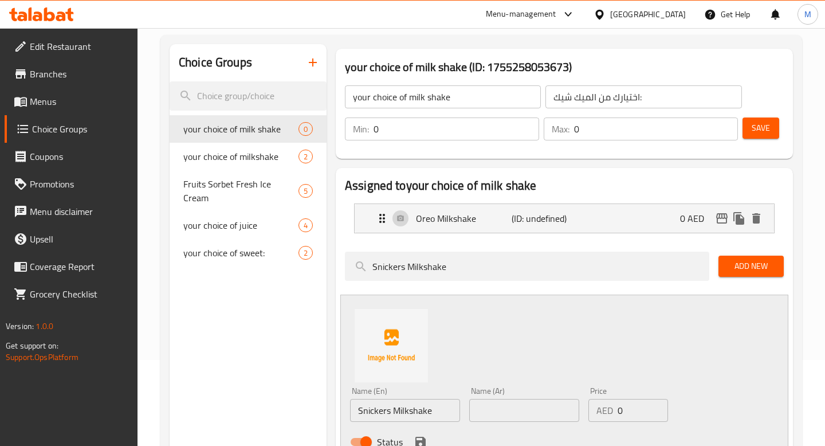
click at [530, 407] on input "text" at bounding box center [524, 410] width 110 height 23
type input "،"
type input "s"
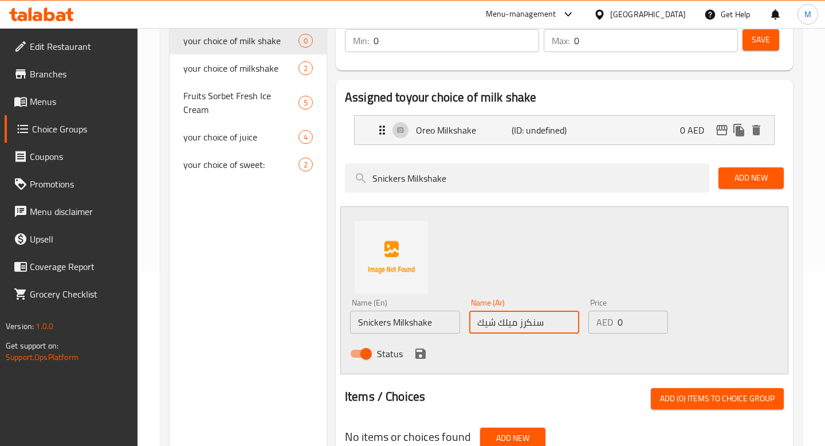
scroll to position [207, 0]
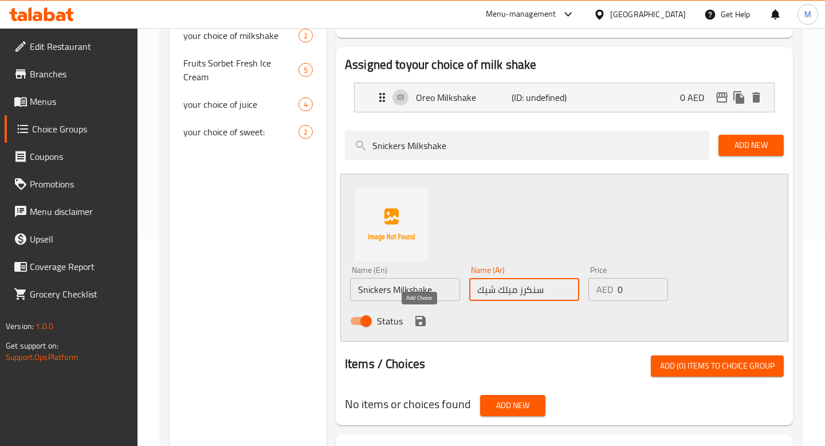
type input "سنكرز ميلك شيك"
click at [417, 322] on icon "save" at bounding box center [420, 321] width 10 height 10
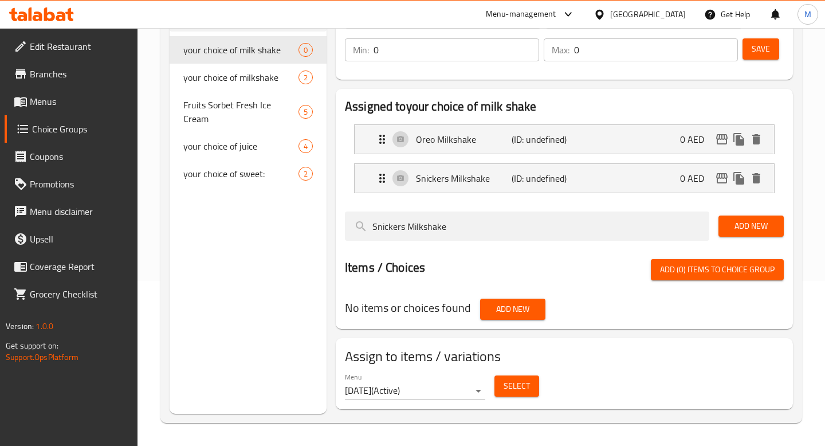
scroll to position [165, 0]
click at [735, 224] on span "Add New" at bounding box center [750, 226] width 47 height 14
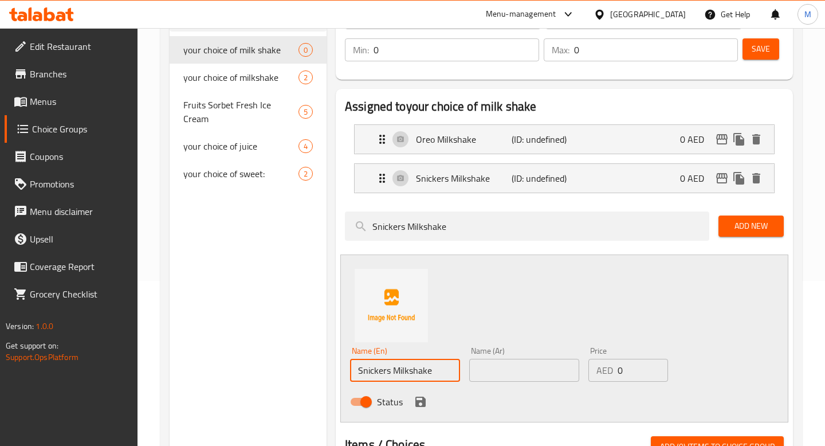
click at [409, 375] on input "Snickers Milkshake" at bounding box center [405, 369] width 110 height 23
paste input "Bounty"
click at [409, 375] on input "Bounty Milkshake" at bounding box center [405, 369] width 110 height 23
type input "Bounty Milkshake"
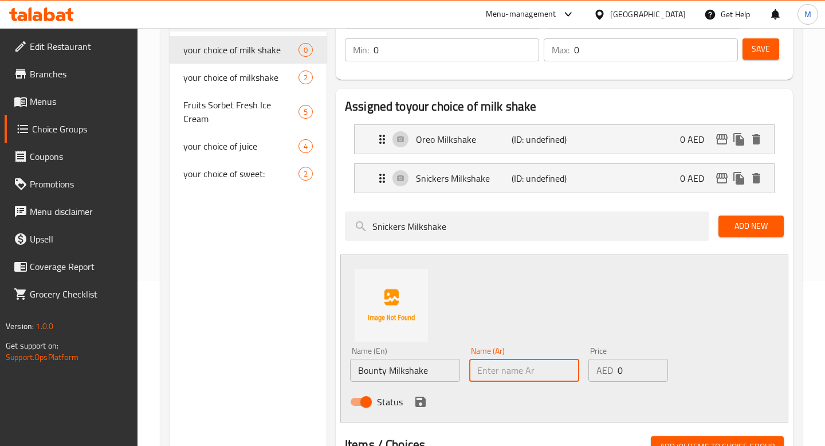
click at [510, 368] on input "text" at bounding box center [524, 369] width 110 height 23
type input "باونتي ميلك شيك"
click at [427, 397] on button "save" at bounding box center [420, 401] width 17 height 17
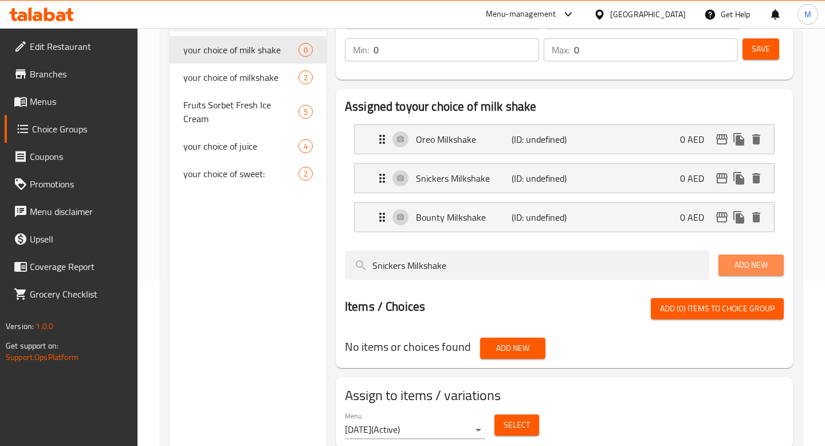
click at [745, 269] on span "Add New" at bounding box center [750, 265] width 47 height 14
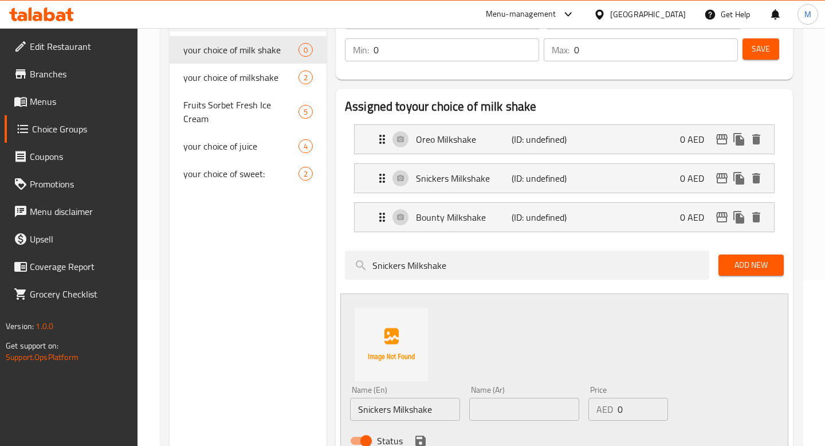
click at [434, 405] on input "Snickers Milkshake" at bounding box center [405, 408] width 110 height 23
paste input "Lotu"
type input "Lotus Milkshake"
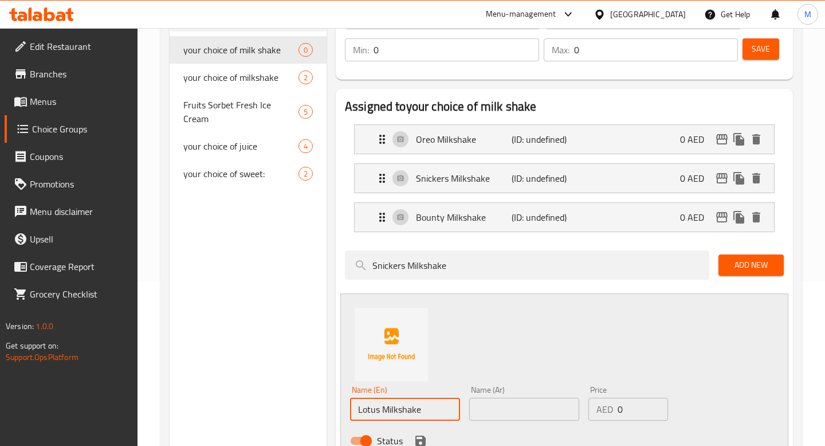
click at [500, 401] on input "text" at bounding box center [524, 408] width 110 height 23
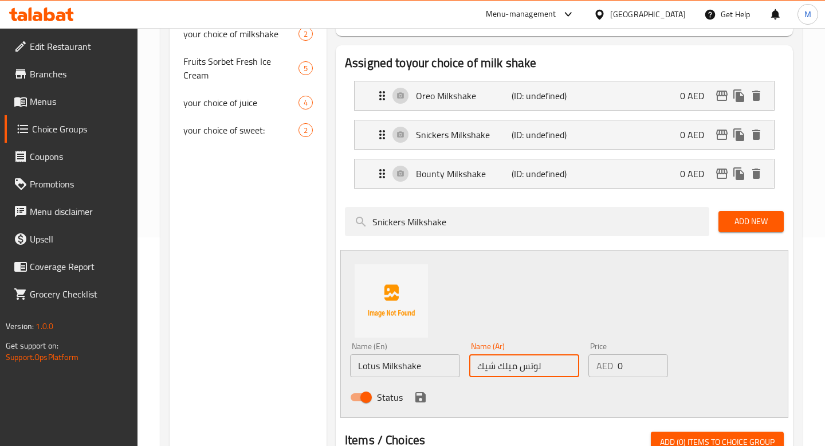
scroll to position [219, 0]
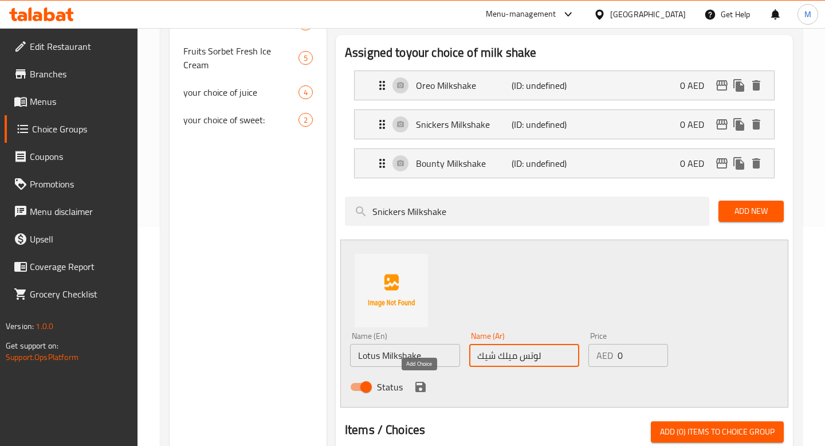
type input "لوتس ميلك شيك"
click at [417, 385] on icon "save" at bounding box center [420, 386] width 10 height 10
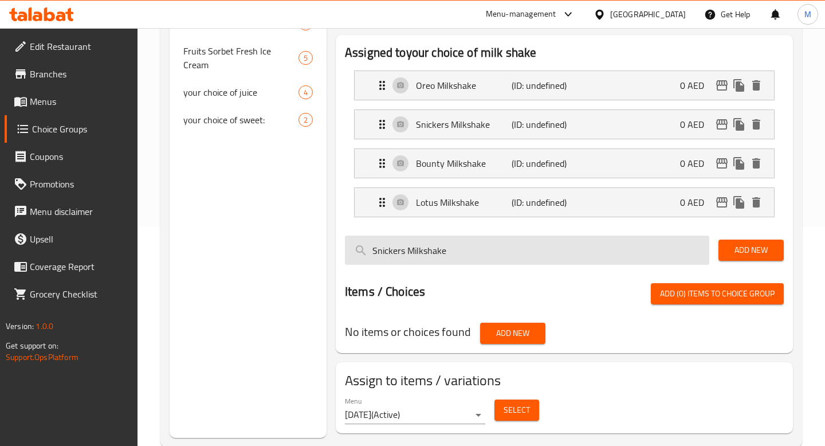
click at [438, 255] on input "Snickers Milkshake" at bounding box center [527, 249] width 364 height 29
paste input "Pistachio"
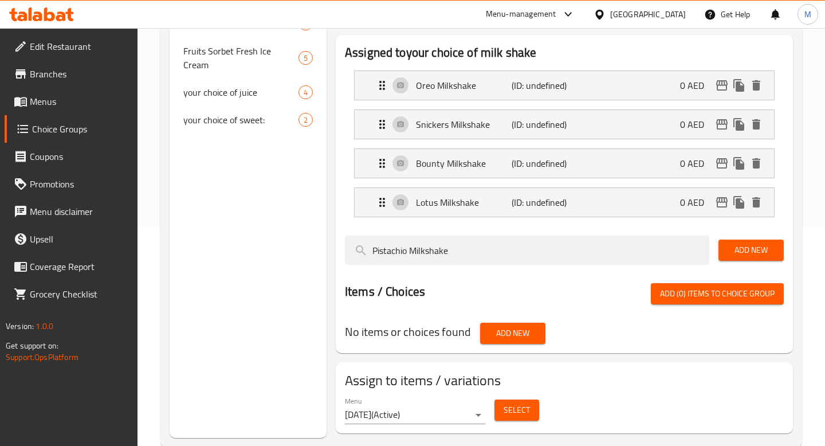
type input "Pistachio Milkshake"
click at [723, 249] on button "Add New" at bounding box center [750, 249] width 65 height 21
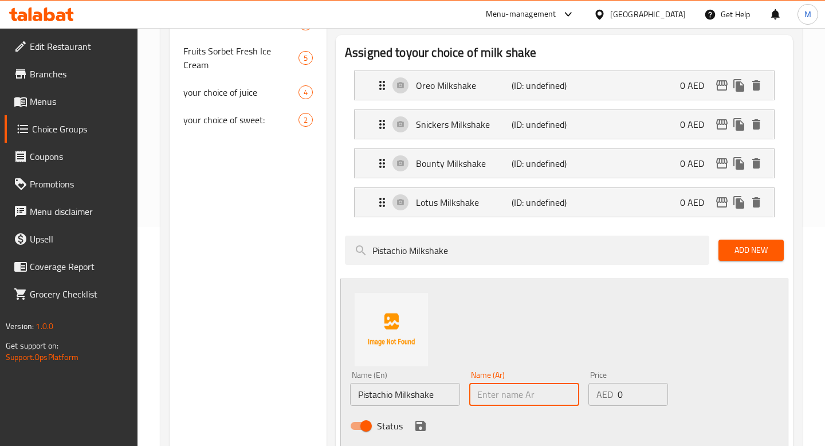
click at [502, 396] on input "text" at bounding box center [524, 394] width 110 height 23
type input "م"
type input "بيستاشو ميلك شيك"
click at [422, 425] on icon "save" at bounding box center [420, 425] width 10 height 10
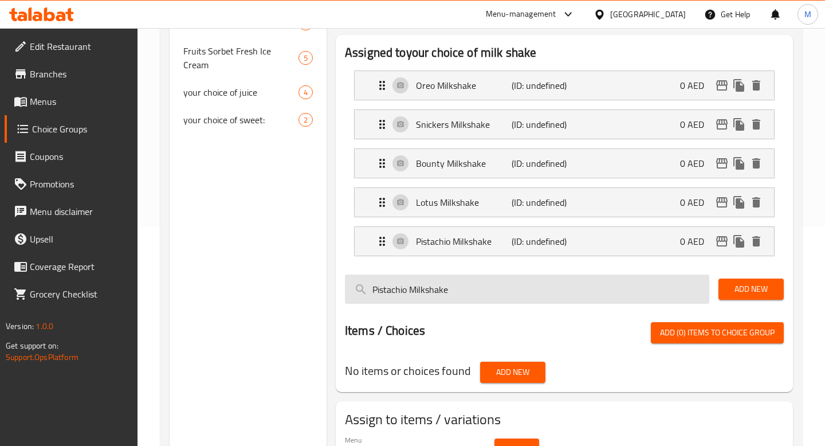
click at [633, 297] on input "Pistachio Milkshake" at bounding box center [527, 288] width 364 height 29
paste input "chocolate"
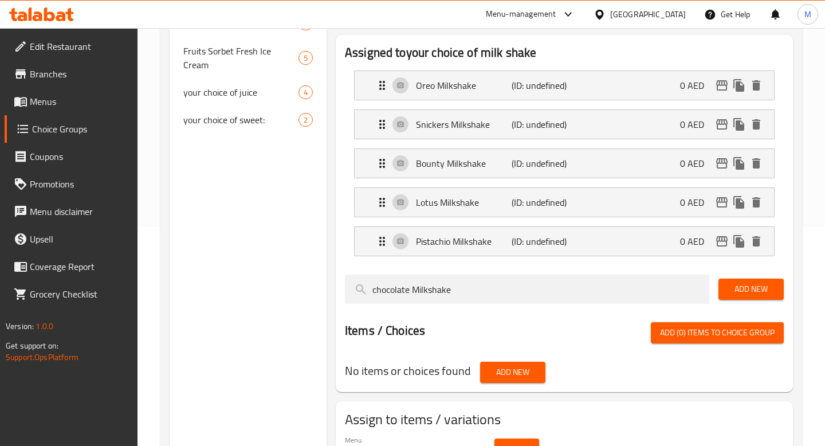
type input "chocolate Milkshake"
click at [749, 293] on span "Add New" at bounding box center [750, 289] width 47 height 14
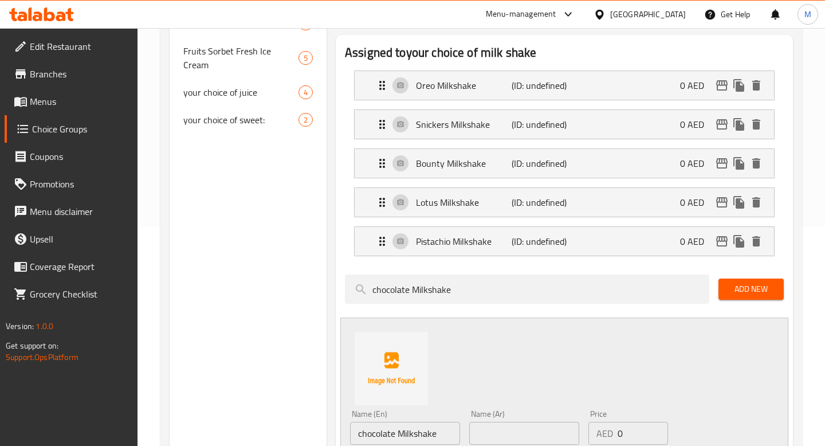
click at [490, 427] on input "text" at bounding box center [524, 432] width 110 height 23
type input "م"
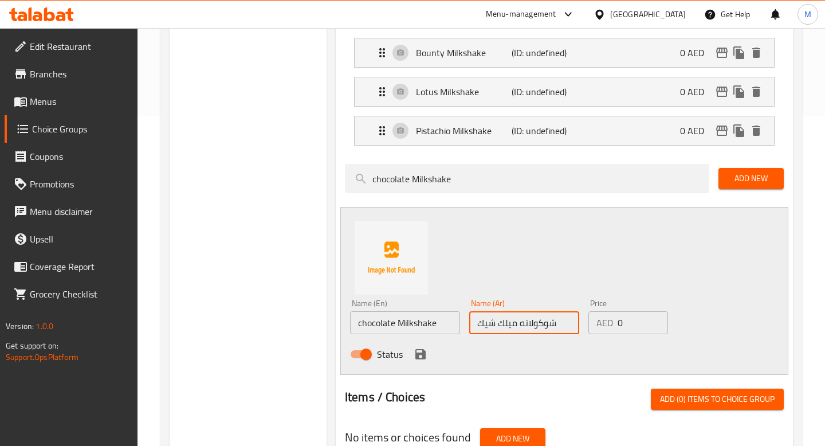
scroll to position [330, 0]
type input "شوكولاته ميلك شيك"
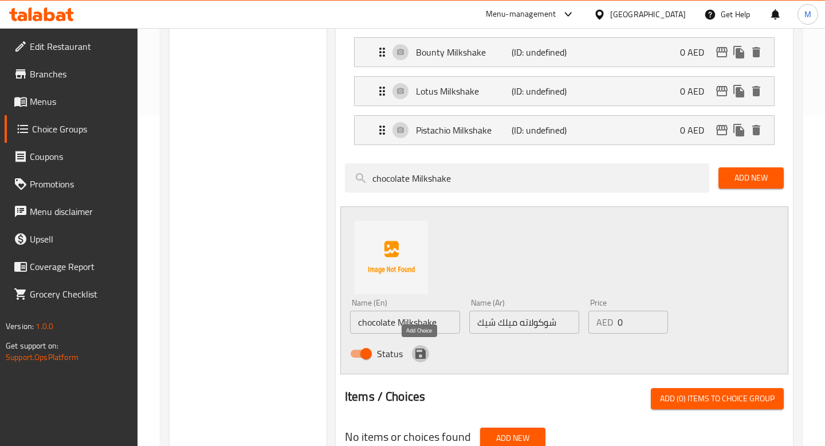
click at [416, 357] on icon "save" at bounding box center [420, 353] width 10 height 10
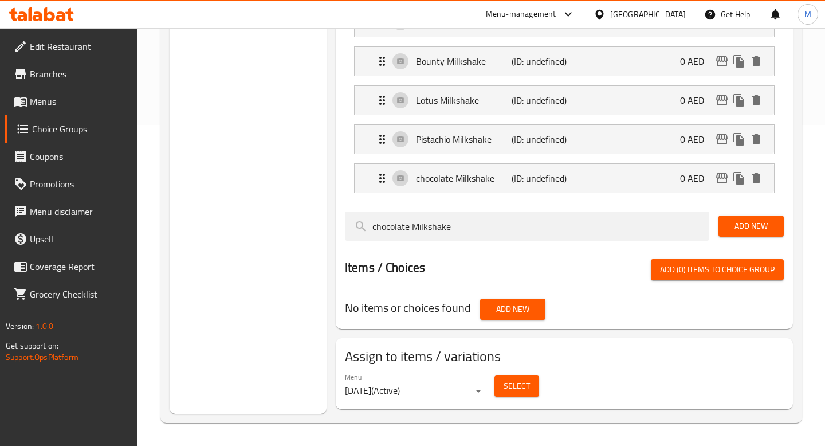
scroll to position [321, 0]
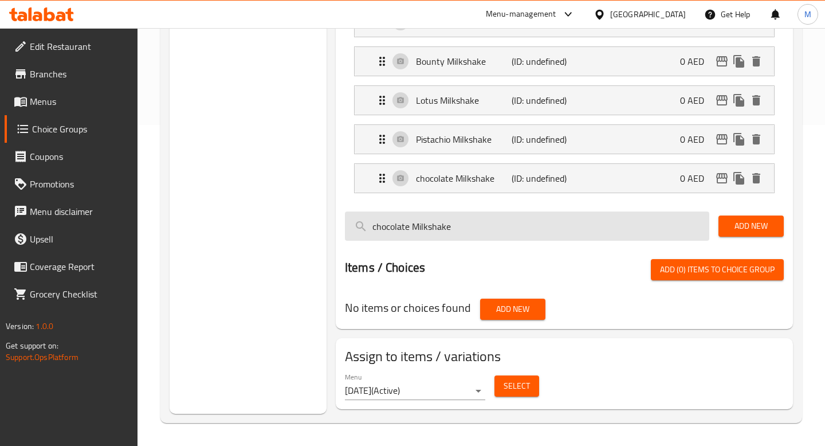
click at [639, 238] on input "chocolate Milkshake" at bounding box center [527, 225] width 364 height 29
paste input "Vanilla"
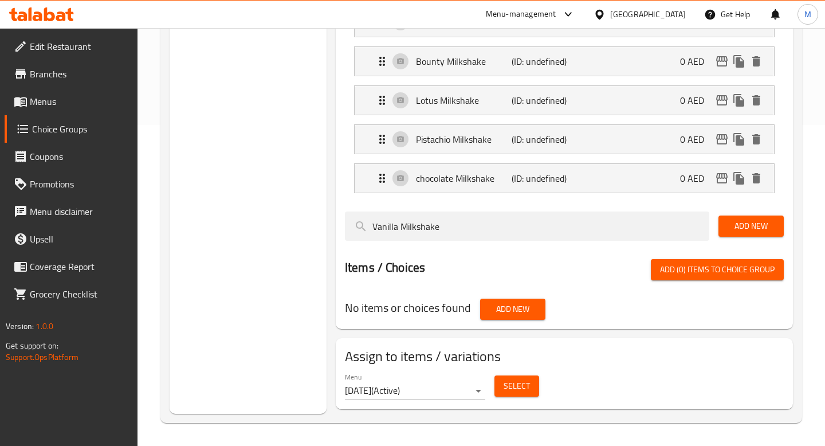
type input "Vanilla Milkshake"
click at [739, 228] on span "Add New" at bounding box center [750, 226] width 47 height 14
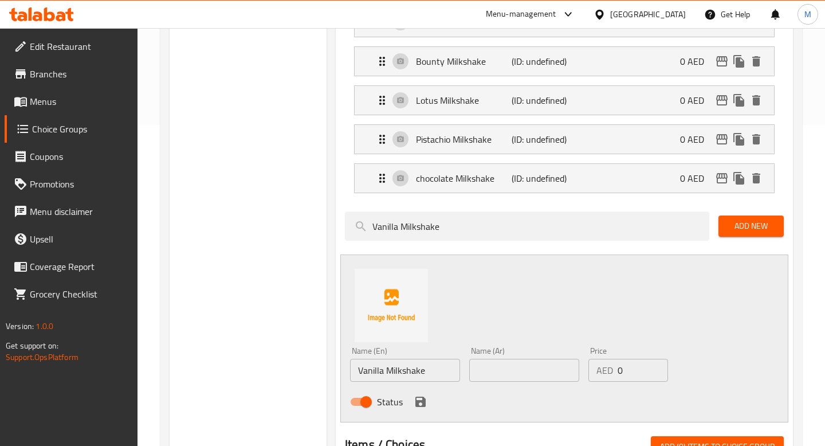
click at [495, 376] on input "text" at bounding box center [524, 369] width 110 height 23
type input "ميك شيك شوكولاته"
click at [421, 403] on icon "save" at bounding box center [420, 401] width 10 height 10
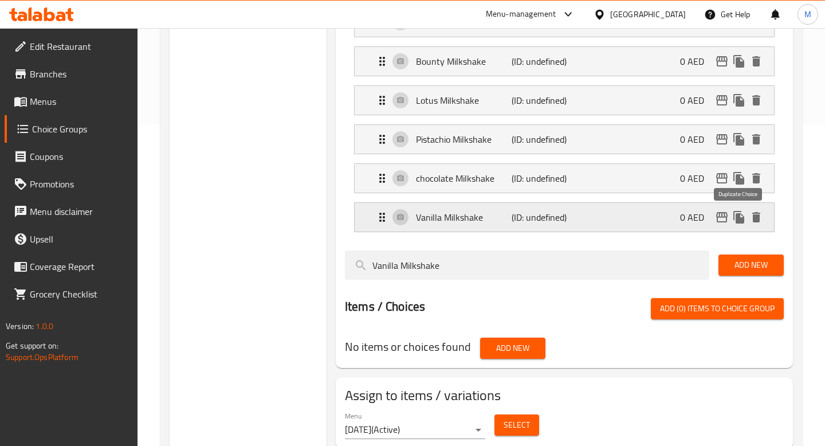
click at [738, 215] on icon "duplicate" at bounding box center [738, 217] width 11 height 13
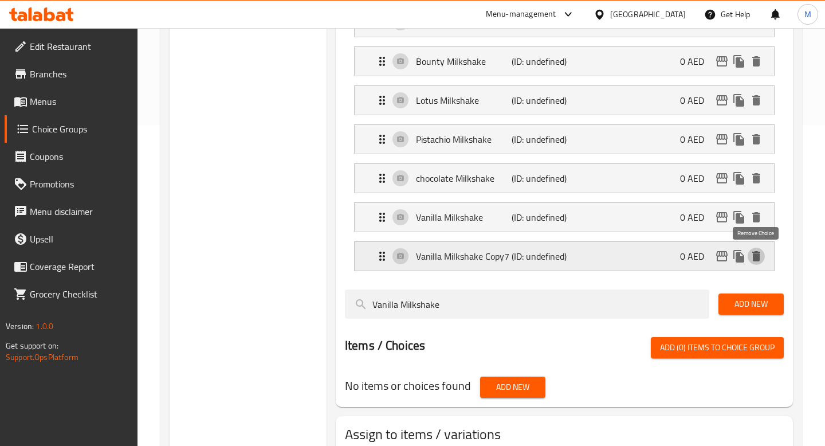
click at [759, 255] on icon "delete" at bounding box center [756, 256] width 8 height 10
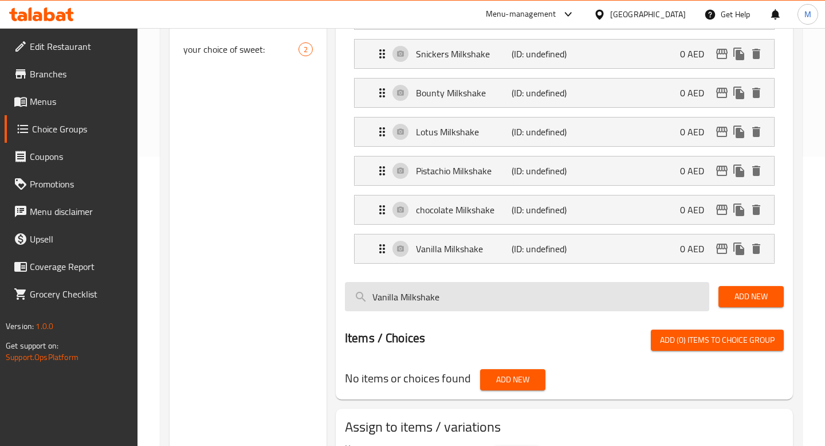
scroll to position [287, 0]
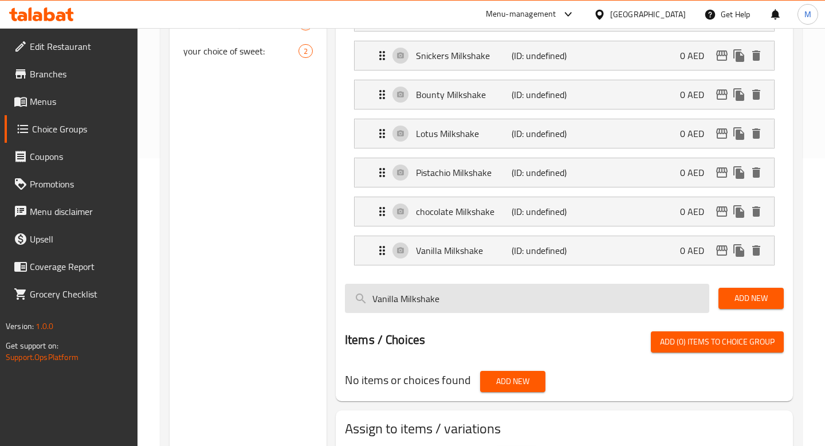
click at [597, 298] on input "Vanilla Milkshake" at bounding box center [527, 297] width 364 height 29
paste input "strawberry"
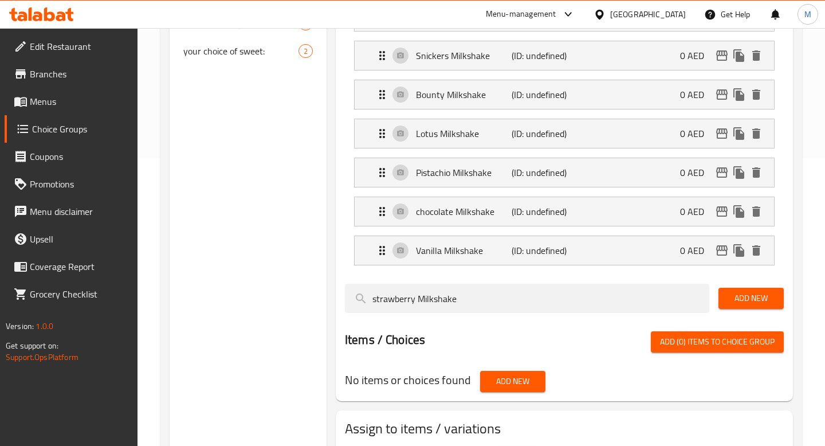
type input "strawberry Milkshake"
click at [732, 300] on span "Add New" at bounding box center [750, 298] width 47 height 14
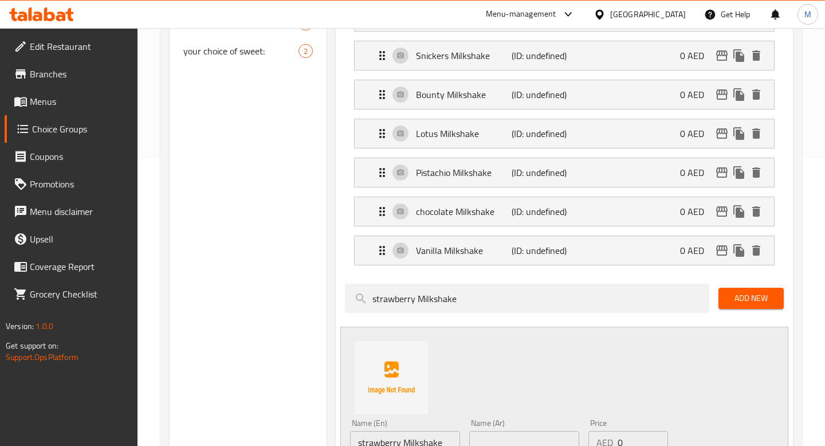
scroll to position [327, 0]
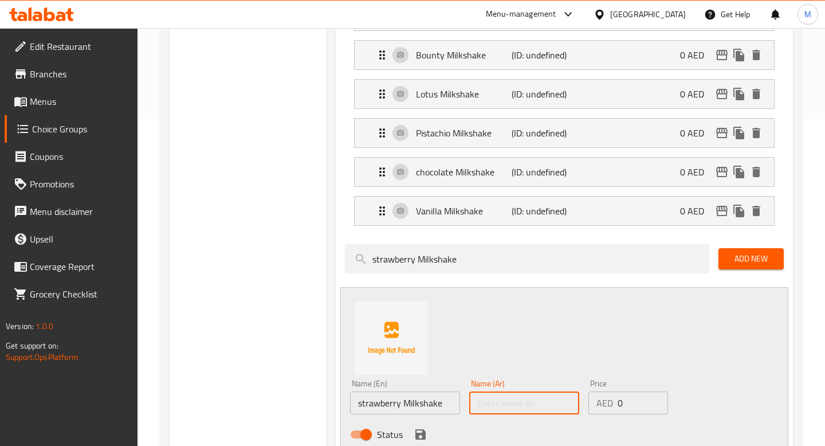
click at [520, 397] on input "text" at bounding box center [524, 402] width 110 height 23
type input "a"
type input "ش"
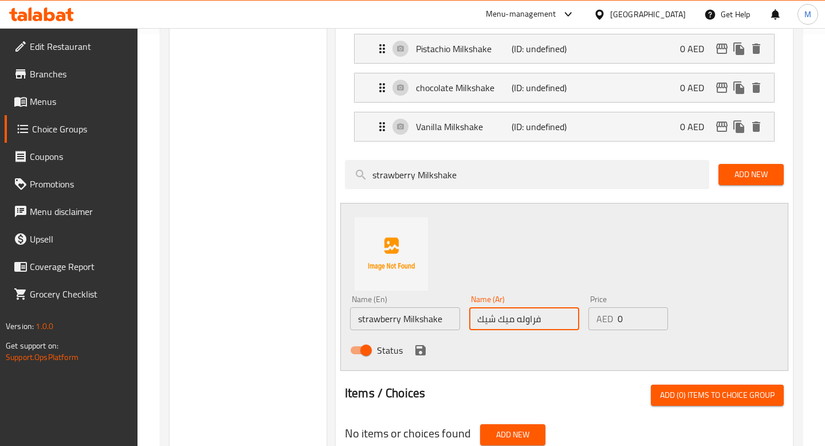
scroll to position [440, 0]
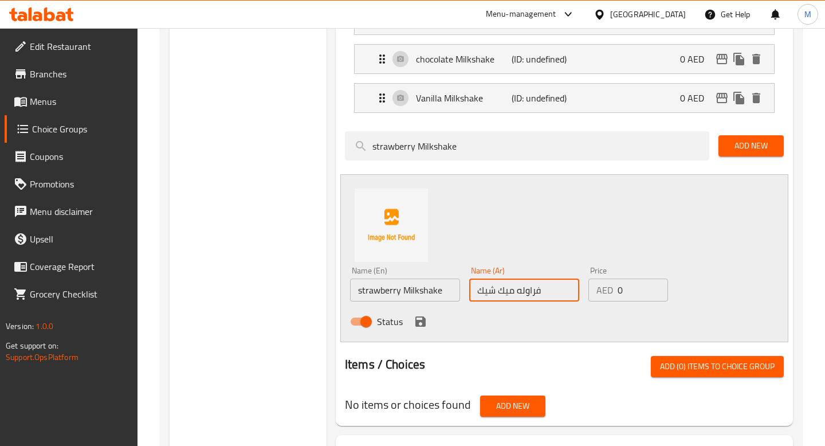
type input "فراوله ميك شيك"
click at [420, 320] on icon "save" at bounding box center [420, 321] width 10 height 10
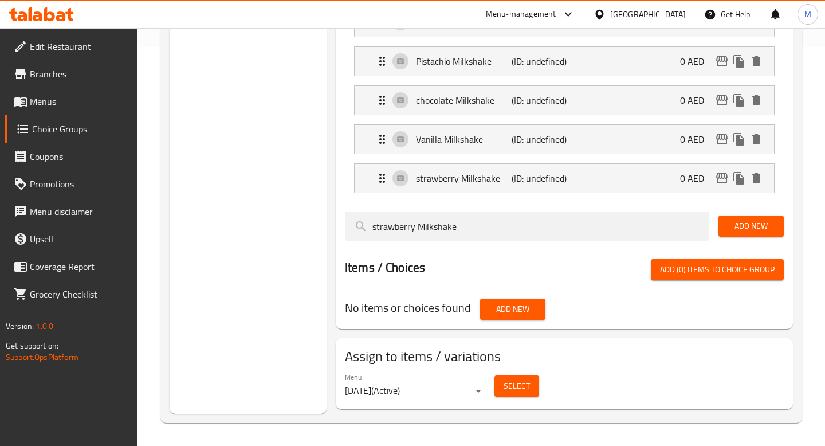
scroll to position [399, 0]
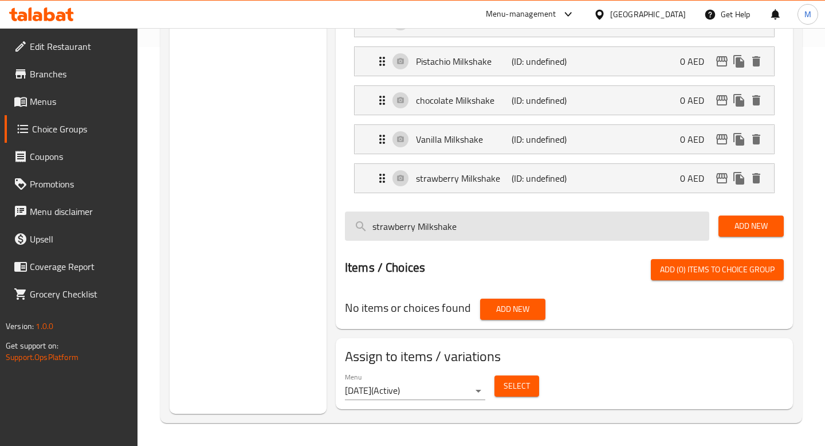
click at [542, 224] on input "strawberry Milkshake" at bounding box center [527, 225] width 364 height 29
paste input "Bubble Gum"
click at [542, 224] on input "strawberry Milkshake" at bounding box center [527, 225] width 364 height 29
type input "Bubble Gum Milkshake"
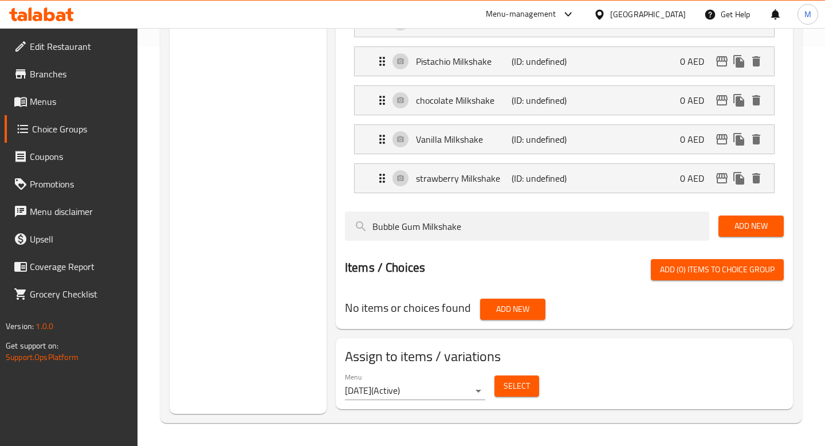
click at [721, 229] on button "Add New" at bounding box center [750, 225] width 65 height 21
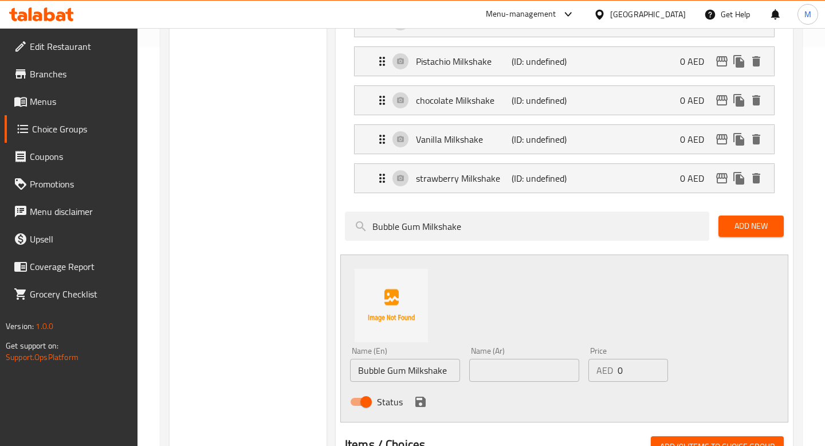
click at [483, 367] on input "text" at bounding box center [524, 369] width 110 height 23
type input "ب"
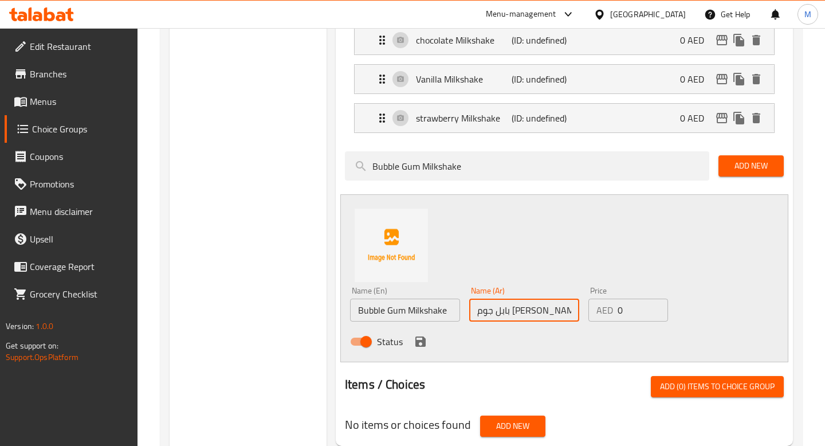
scroll to position [474, 0]
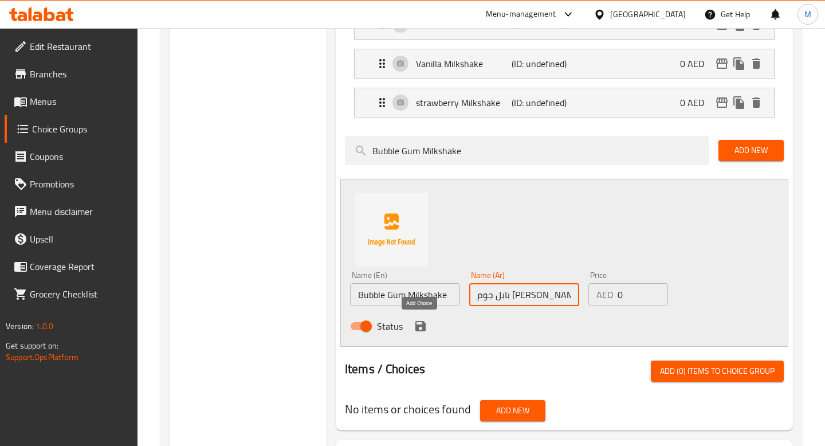
type input "بابل جوم ميك شيك"
click at [419, 326] on icon "save" at bounding box center [420, 326] width 10 height 10
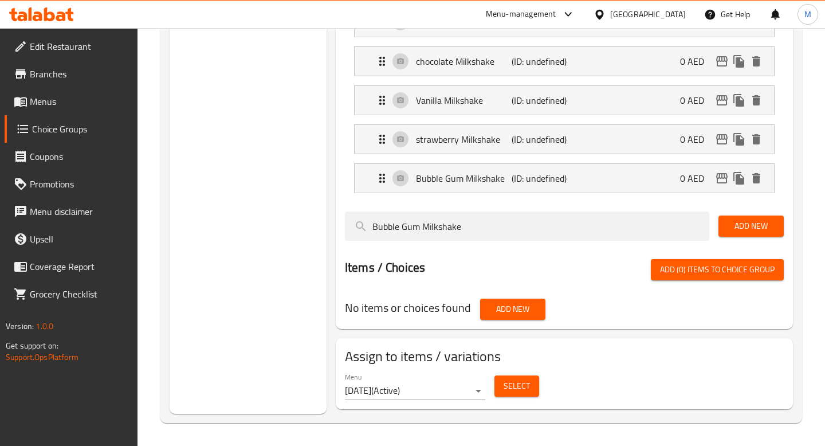
scroll to position [438, 0]
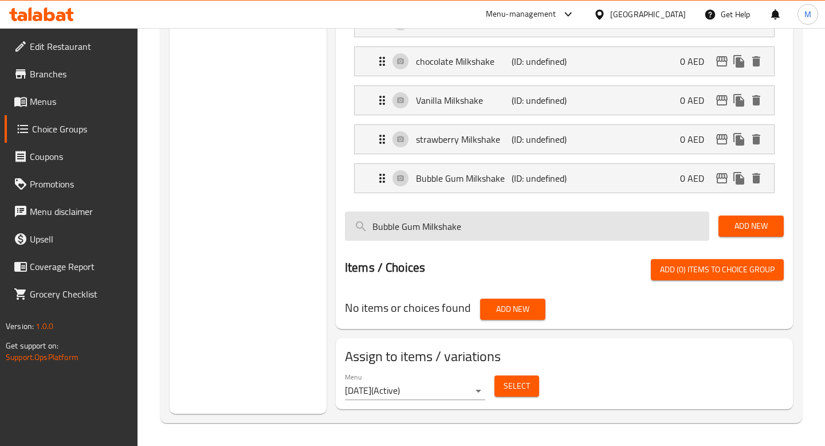
click at [628, 230] on input "Bubble Gum Milkshake" at bounding box center [527, 225] width 364 height 29
paste input "Mango"
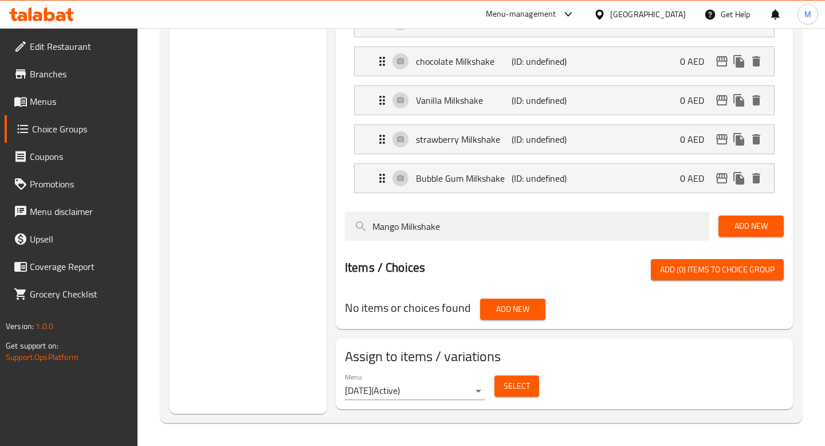
type input "Mango Milkshake"
click at [763, 221] on span "Add New" at bounding box center [750, 226] width 47 height 14
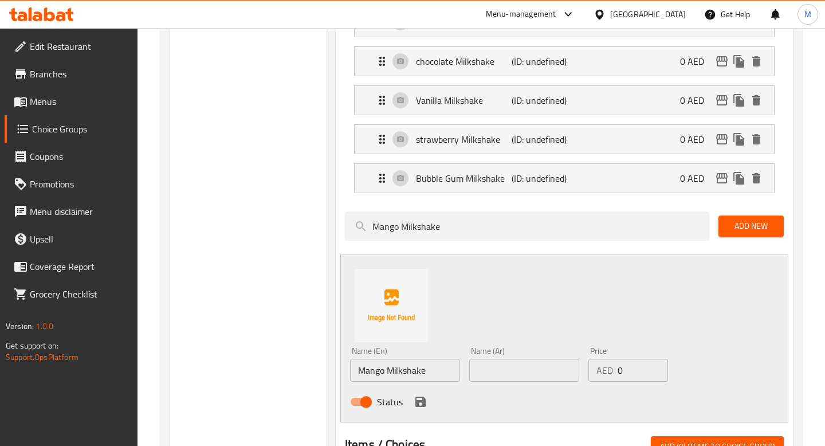
click at [468, 366] on div "Name (Ar) Name (Ar)" at bounding box center [523, 364] width 119 height 44
click at [488, 369] on input "text" at bounding box center [524, 369] width 110 height 23
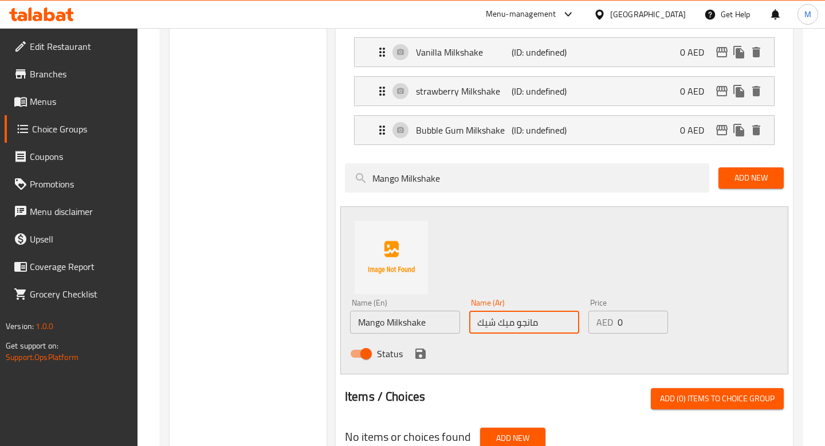
scroll to position [495, 0]
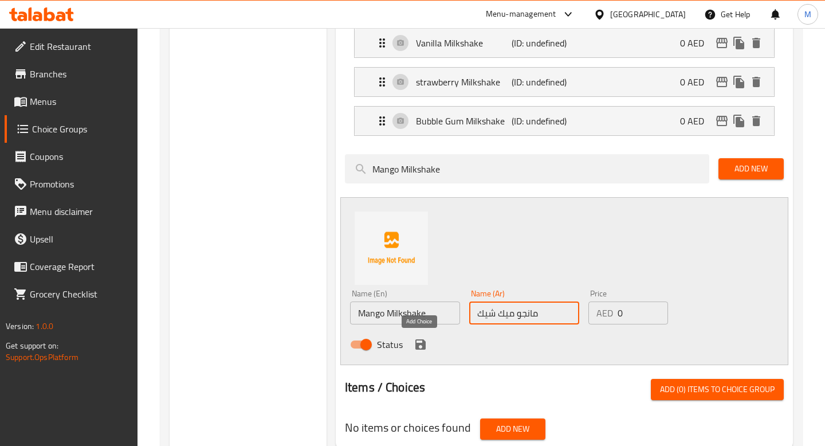
type input "مانجو ميك شيك"
click at [420, 338] on icon "save" at bounding box center [420, 344] width 14 height 14
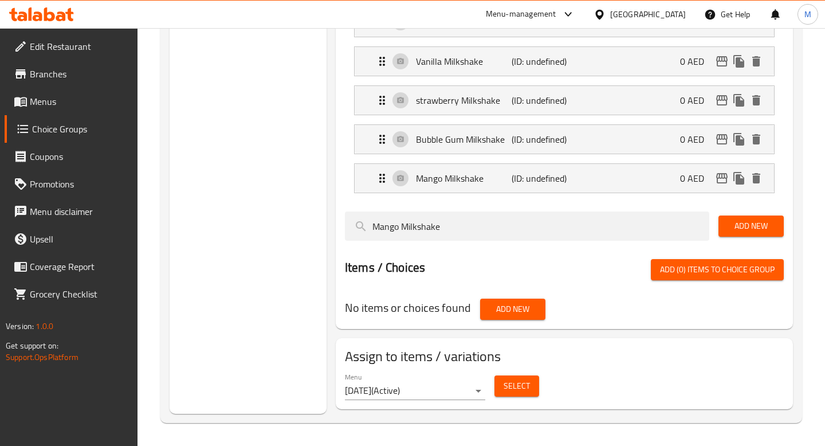
scroll to position [0, 0]
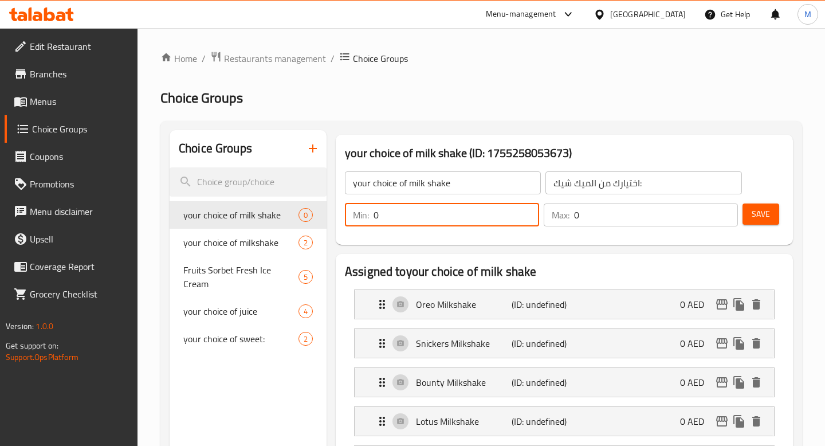
click at [438, 223] on input "0" at bounding box center [455, 214] width 165 height 23
type input "1"
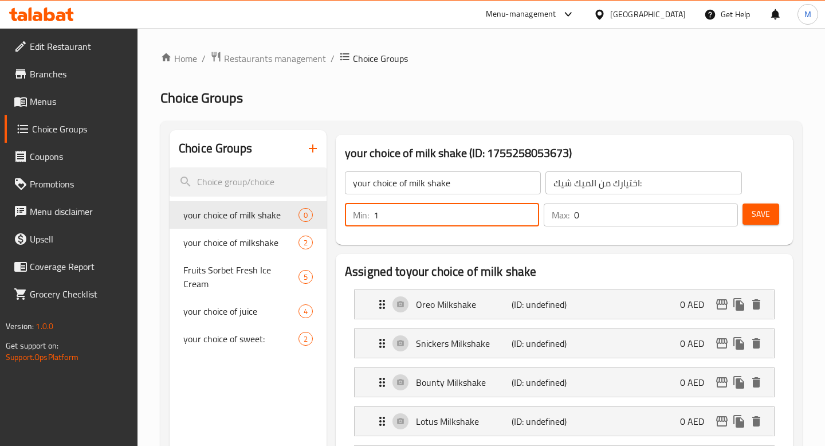
click at [582, 218] on input "0" at bounding box center [656, 214] width 164 height 23
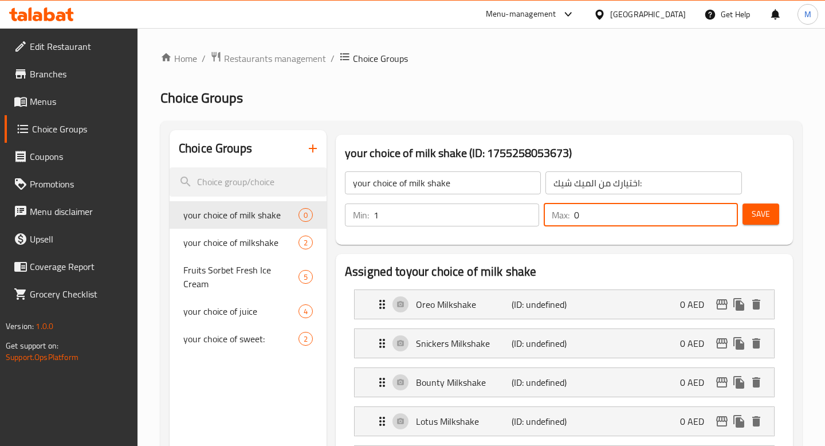
click at [582, 218] on input "0" at bounding box center [656, 214] width 164 height 23
type input "1"
click at [757, 215] on span "Save" at bounding box center [760, 214] width 18 height 14
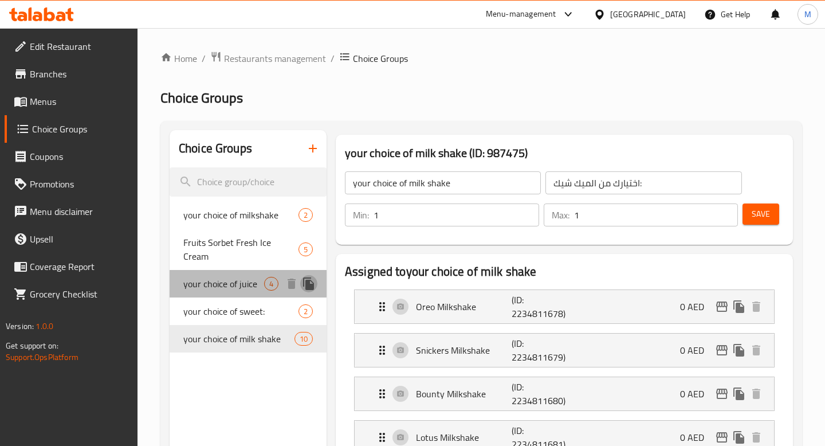
click at [306, 277] on icon "duplicate" at bounding box center [308, 283] width 11 height 13
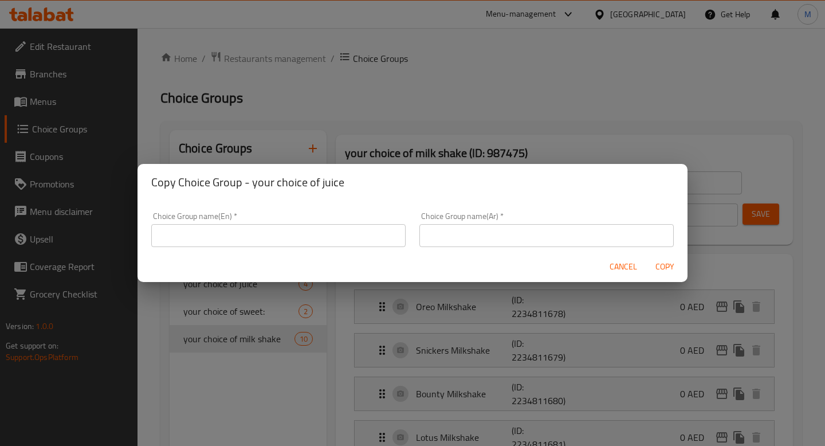
click at [298, 238] on input "text" at bounding box center [278, 235] width 254 height 23
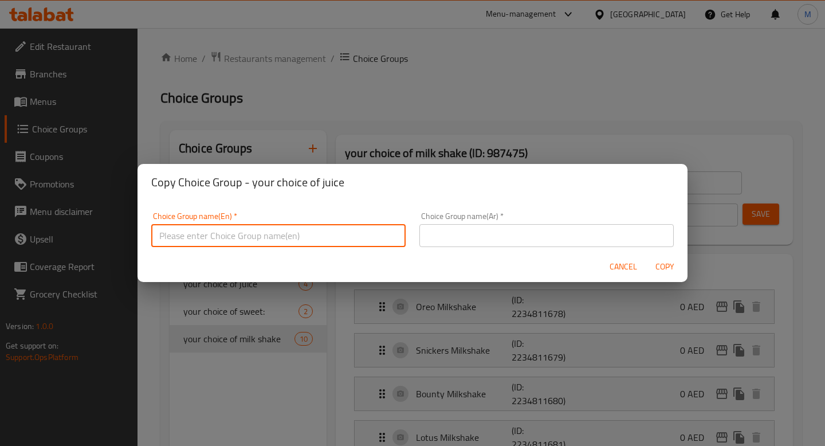
type input "غ"
type input "your choice of 2nd juice"
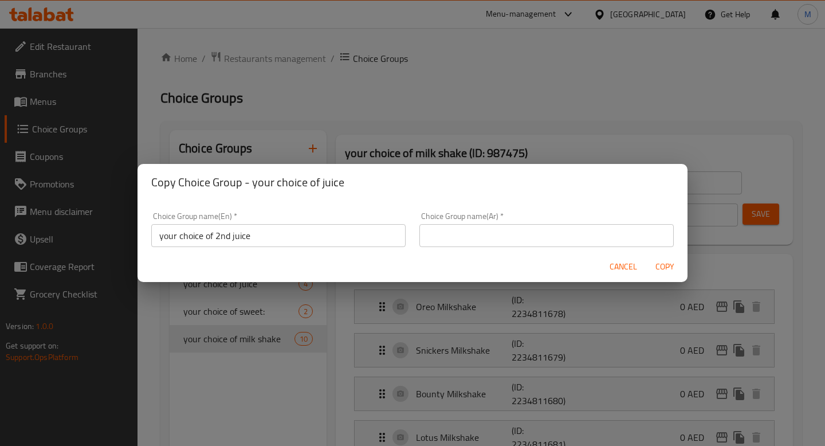
click at [434, 223] on div "Choice Group name(Ar)   * Choice Group name(Ar) *" at bounding box center [546, 229] width 254 height 35
click at [439, 231] on input "text" at bounding box center [546, 235] width 254 height 23
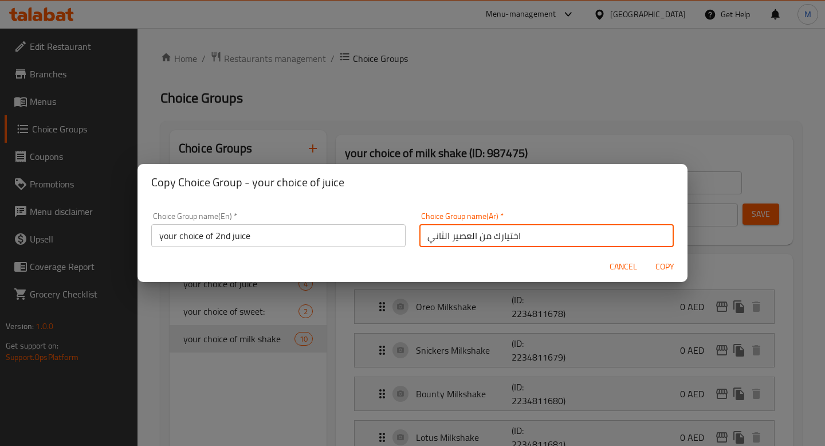
type input "اختيارك من العصير الثاني"
click at [663, 266] on span "Copy" at bounding box center [664, 266] width 27 height 14
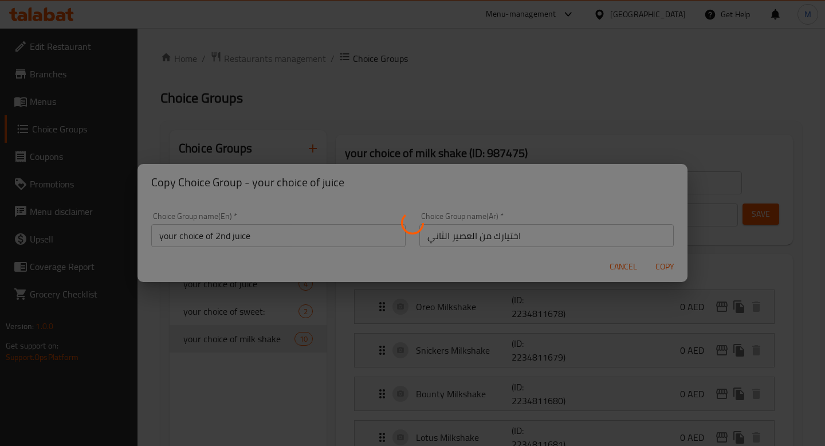
type input "your choice of 2nd juice"
type input "اختيارك من العصير الثاني"
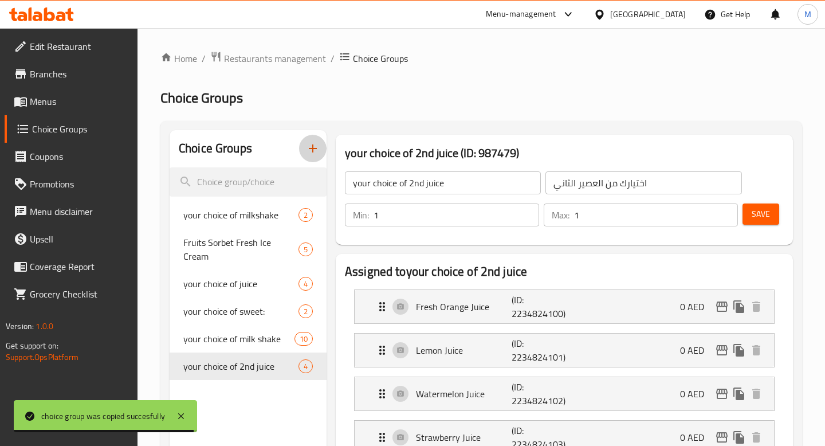
click at [314, 147] on icon "button" at bounding box center [313, 148] width 14 height 14
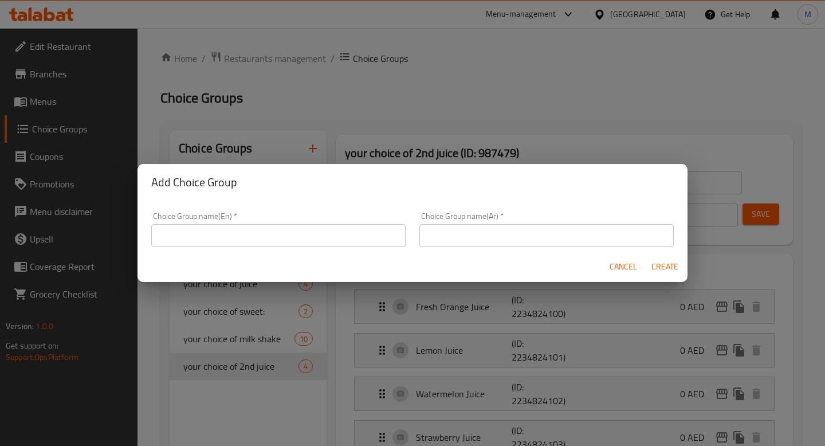
click at [358, 242] on input "text" at bounding box center [278, 235] width 254 height 23
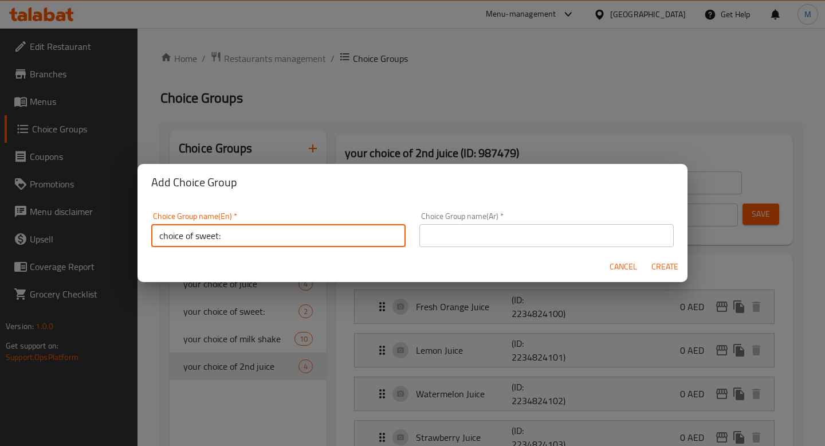
type input "choice of sweet:"
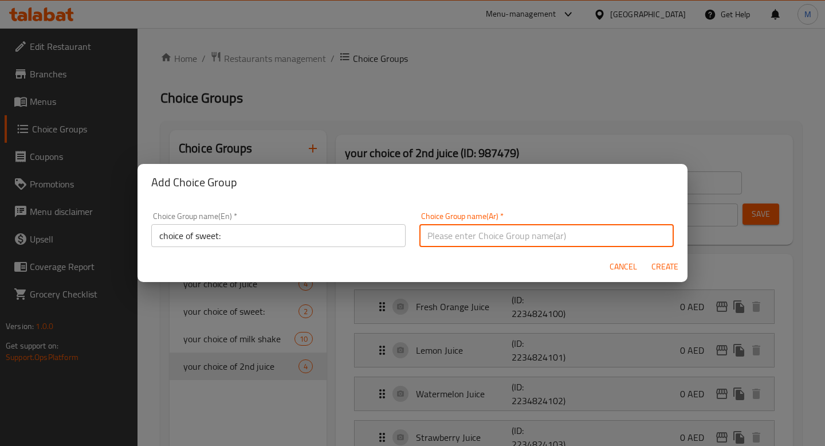
click at [498, 235] on input "text" at bounding box center [546, 235] width 254 height 23
type input "اختيارك من الحلو:"
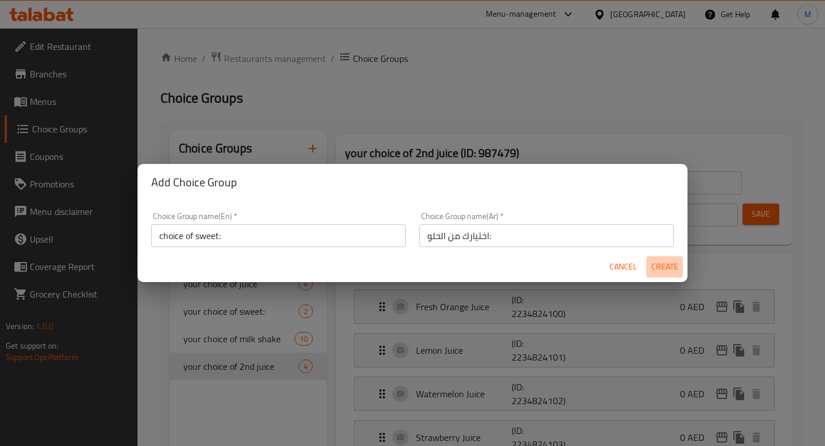
click at [656, 262] on span "Create" at bounding box center [664, 266] width 27 height 14
type input "choice of sweet:"
type input "اختيارك من الحلو:"
type input "0"
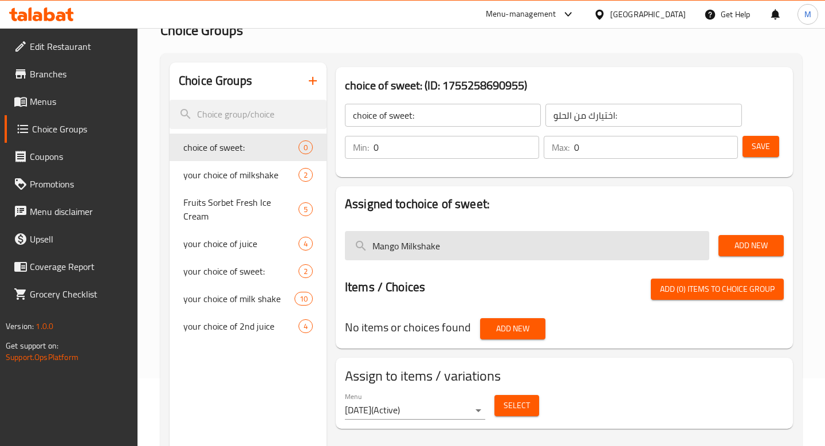
scroll to position [70, 0]
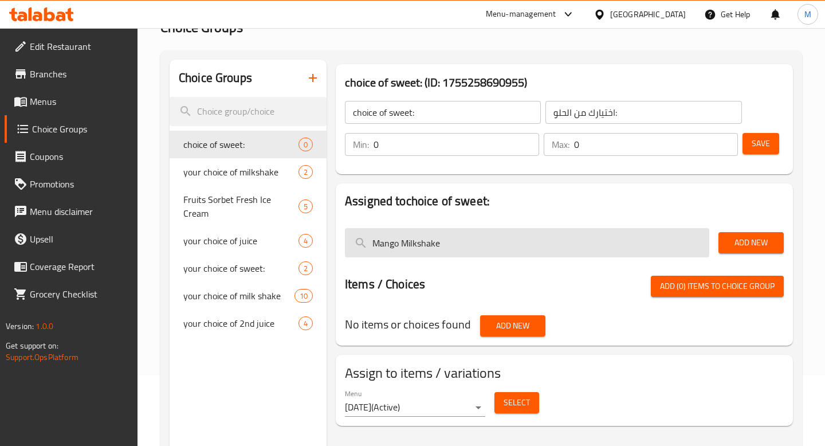
click at [439, 248] on input "Mango Milkshake" at bounding box center [527, 242] width 364 height 29
paste input "Fruit Crep"
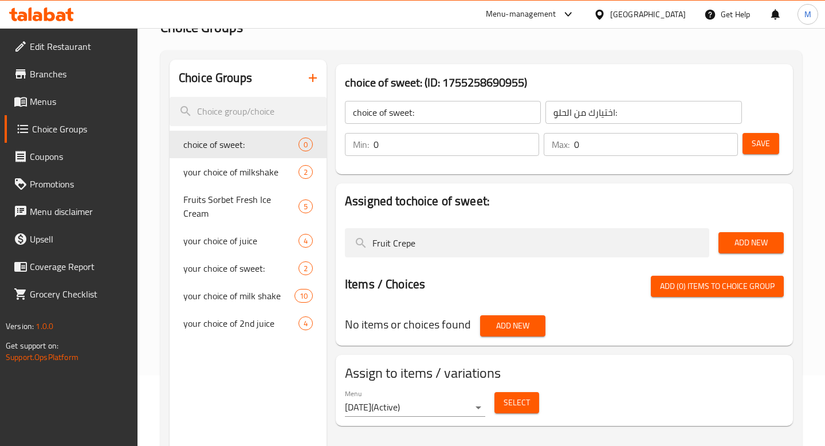
type input "Fruit Crepe"
click at [738, 243] on span "Add New" at bounding box center [750, 242] width 47 height 14
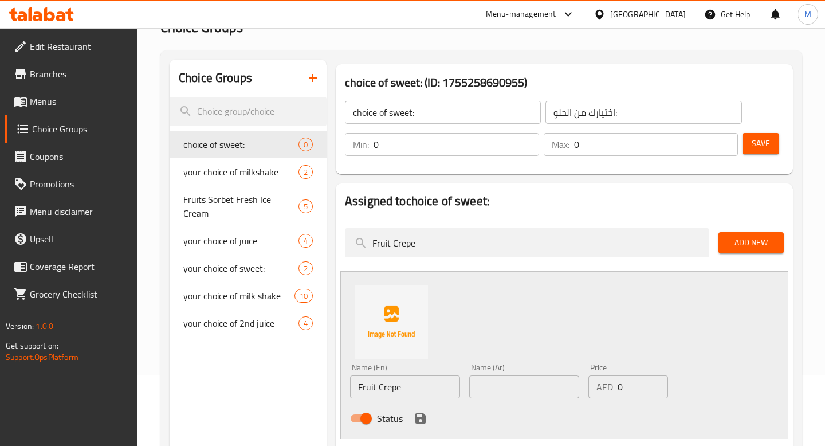
click at [476, 387] on input "text" at bounding box center [524, 386] width 110 height 23
type input ";"
type input "كريب فواكه"
click at [416, 422] on icon "save" at bounding box center [420, 418] width 10 height 10
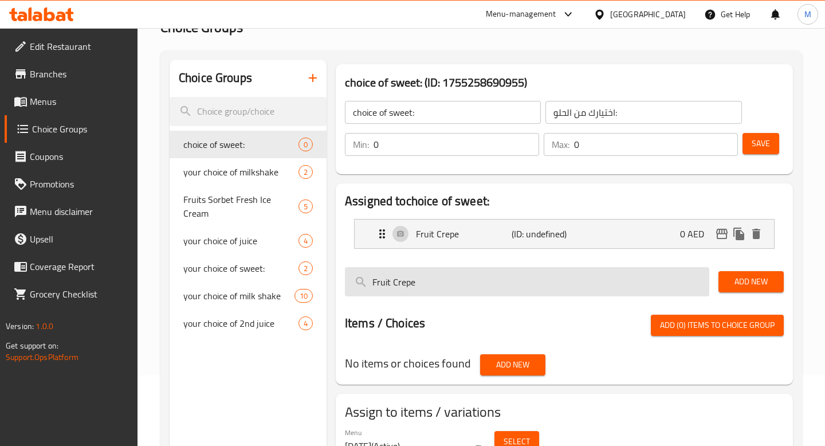
click at [608, 293] on input "Fruit Crepe" at bounding box center [527, 281] width 364 height 29
paste input "Chocolate Crepe"
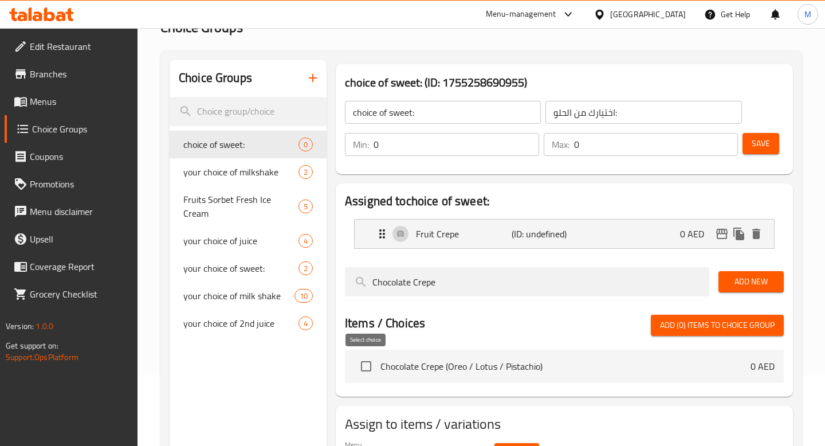
type input "Chocolate Crepe"
click at [368, 369] on input "checkbox" at bounding box center [366, 366] width 24 height 24
click at [710, 329] on span "Add (1) items to choice group" at bounding box center [717, 325] width 115 height 14
checkbox input "false"
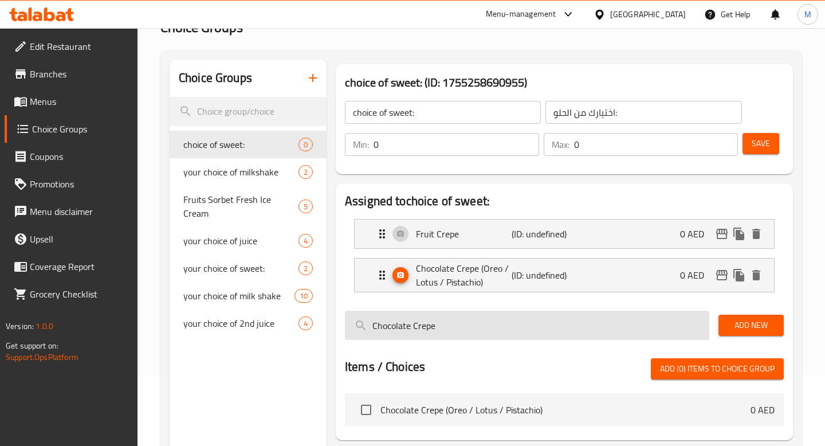
click at [419, 332] on input "Chocolate Crepe" at bounding box center [527, 324] width 364 height 29
paste input "[PERSON_NAME]"
click at [419, 332] on input "Chocolate Crepe" at bounding box center [527, 324] width 364 height 29
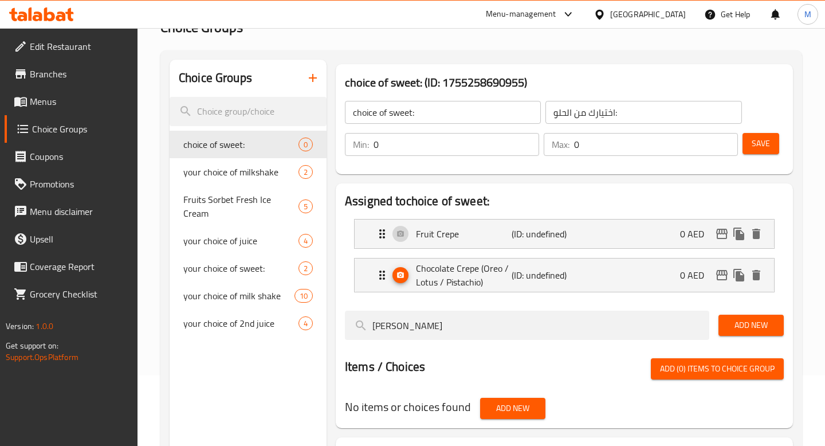
type input "[PERSON_NAME]"
click at [733, 324] on span "Add New" at bounding box center [750, 325] width 47 height 14
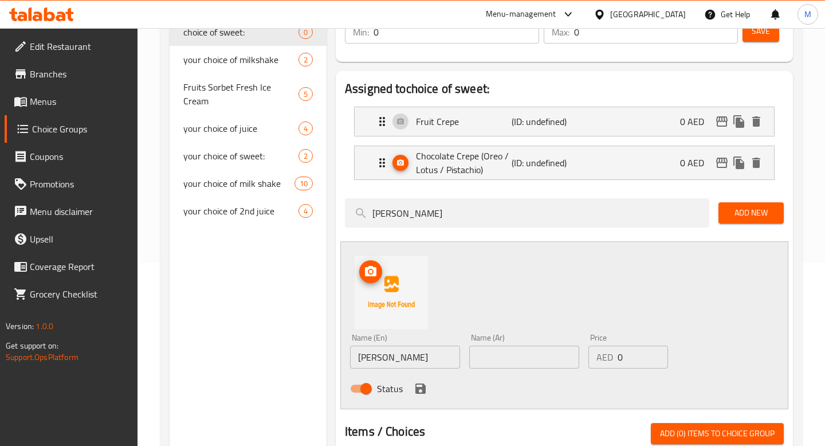
scroll to position [210, 0]
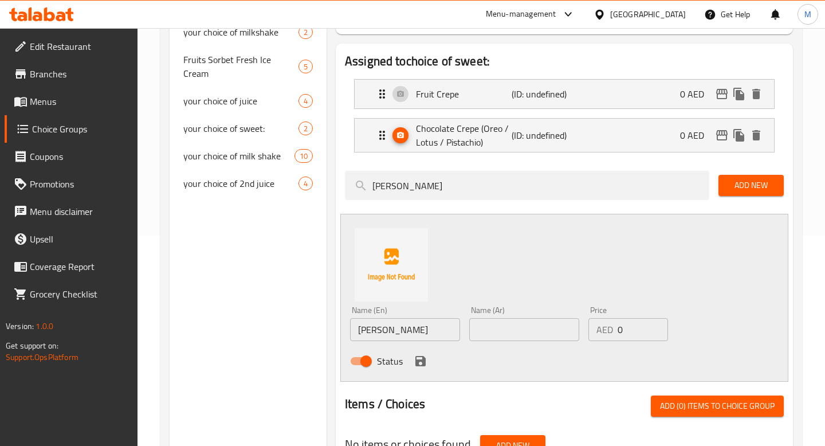
click at [479, 330] on input "text" at bounding box center [524, 329] width 110 height 23
type input "s"
type input "سوشي كريب"
click at [420, 359] on icon "save" at bounding box center [420, 361] width 10 height 10
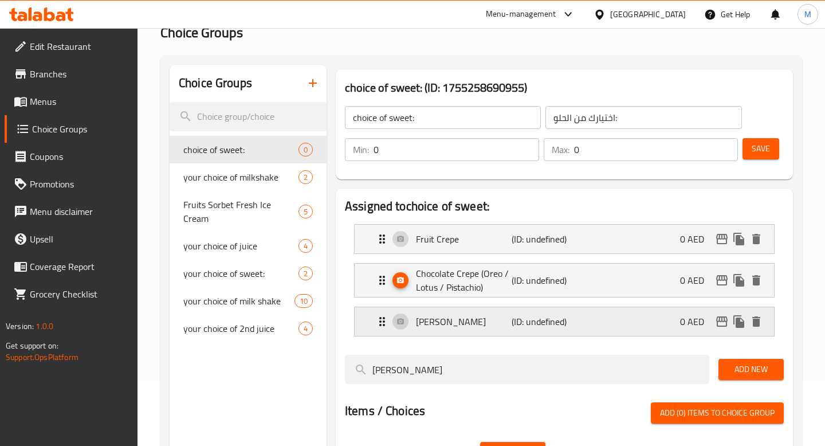
scroll to position [48, 0]
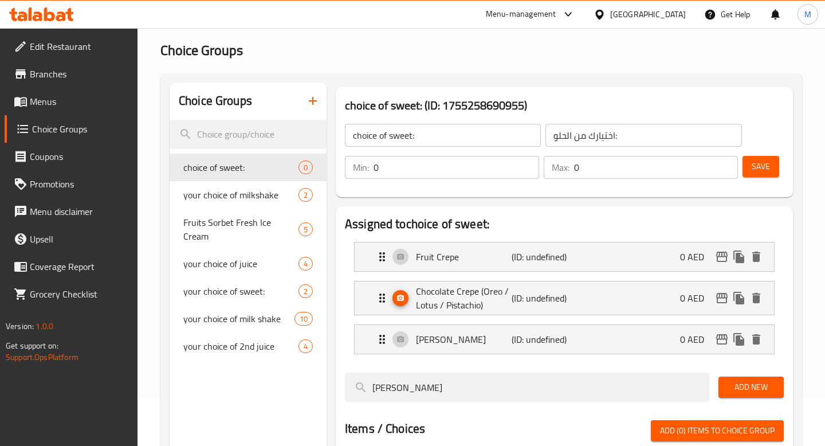
click at [492, 166] on input "0" at bounding box center [455, 167] width 165 height 23
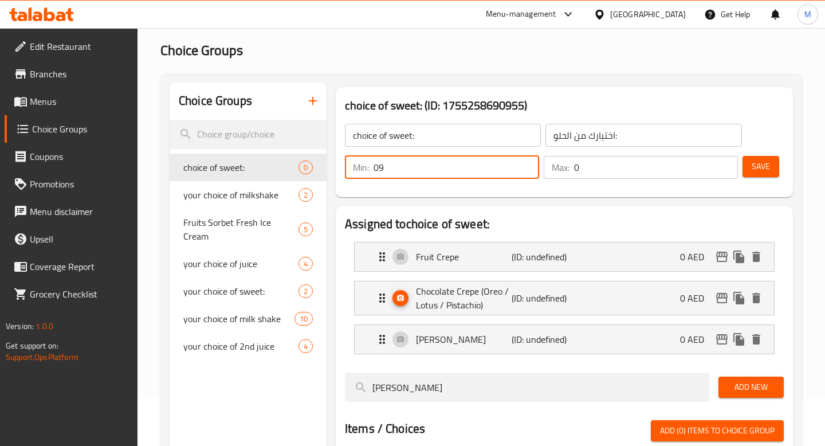
type input "0"
click at [759, 166] on span "Save" at bounding box center [760, 166] width 18 height 14
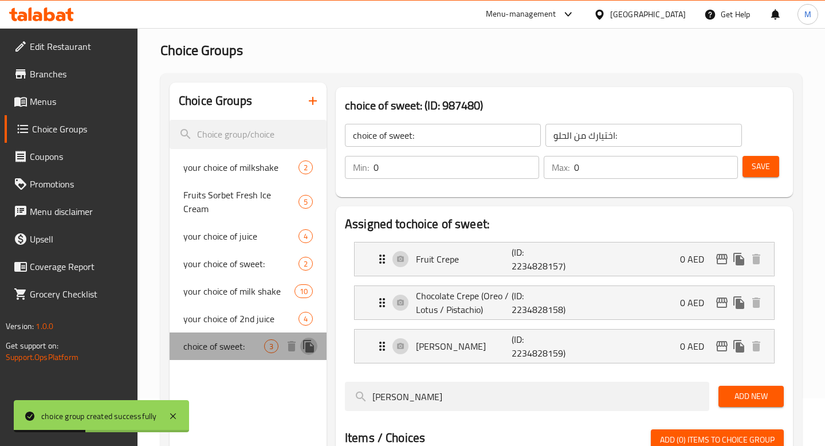
click at [307, 340] on icon "duplicate" at bounding box center [308, 346] width 11 height 13
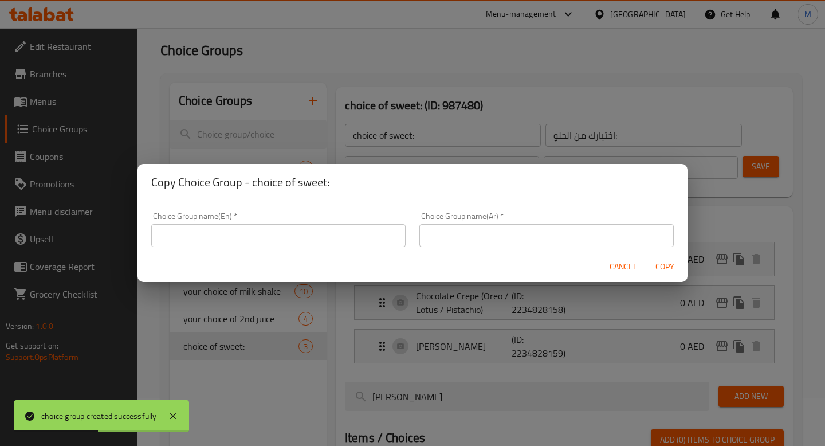
click at [258, 231] on input "text" at bounding box center [278, 235] width 254 height 23
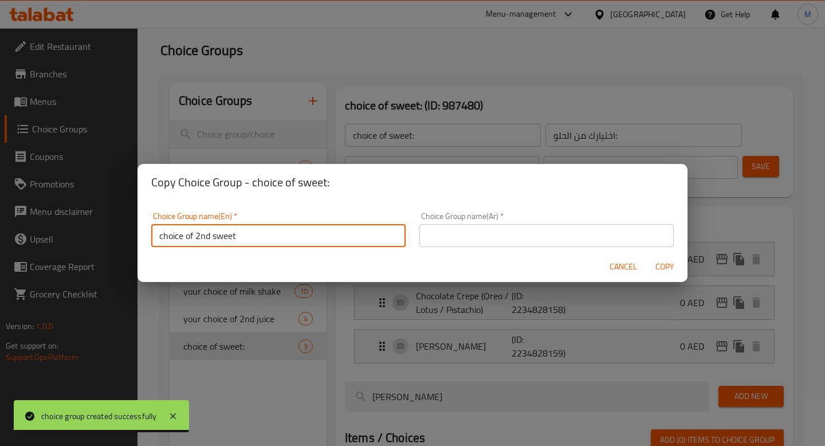
type input "choice of 2nd sweet"
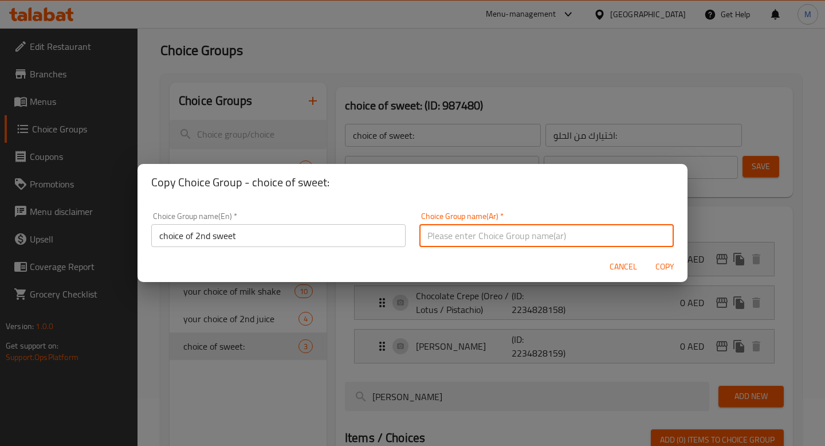
click at [463, 237] on input "text" at bounding box center [546, 235] width 254 height 23
type input "اختيارك من سويت ثاني"
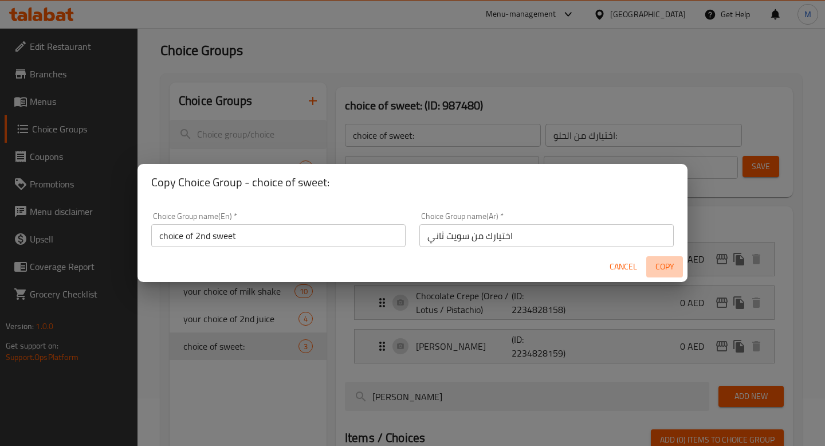
click at [657, 262] on span "Copy" at bounding box center [664, 266] width 27 height 14
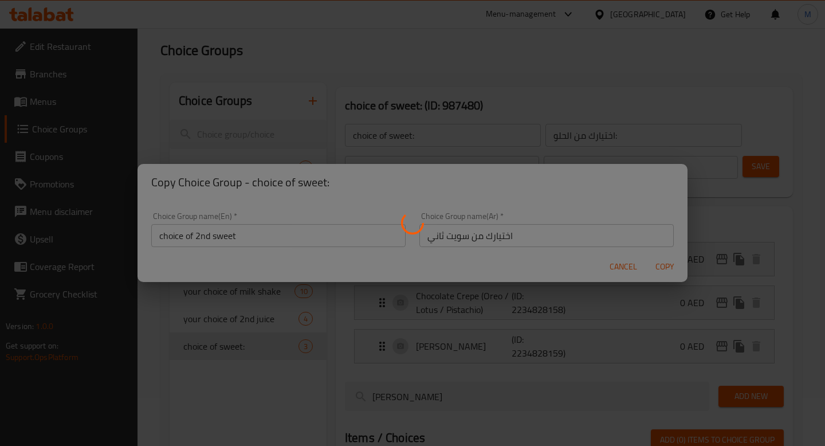
type input "choice of 2nd sweet"
type input "اختيارك من سويت ثاني"
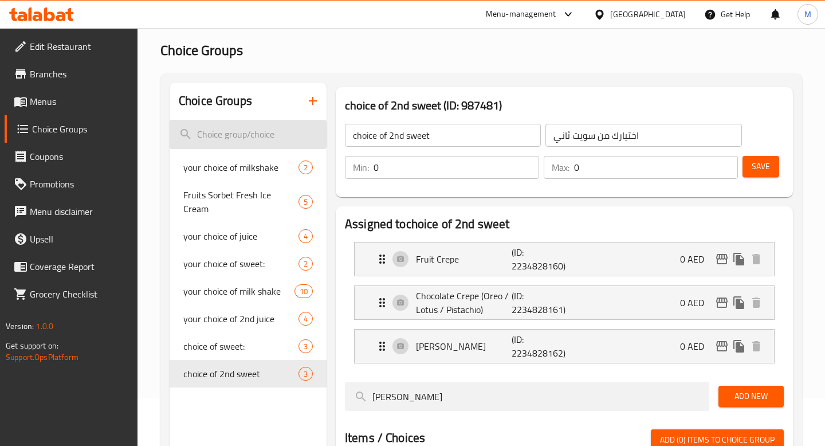
scroll to position [0, 0]
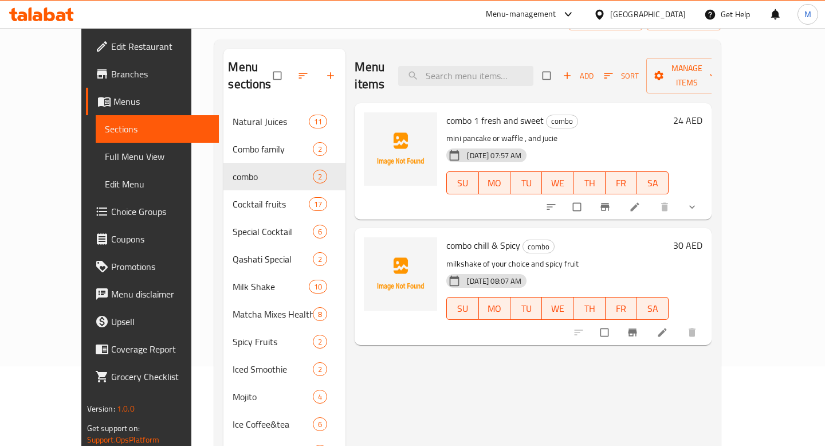
scroll to position [80, 0]
click at [668, 326] on icon at bounding box center [661, 331] width 11 height 11
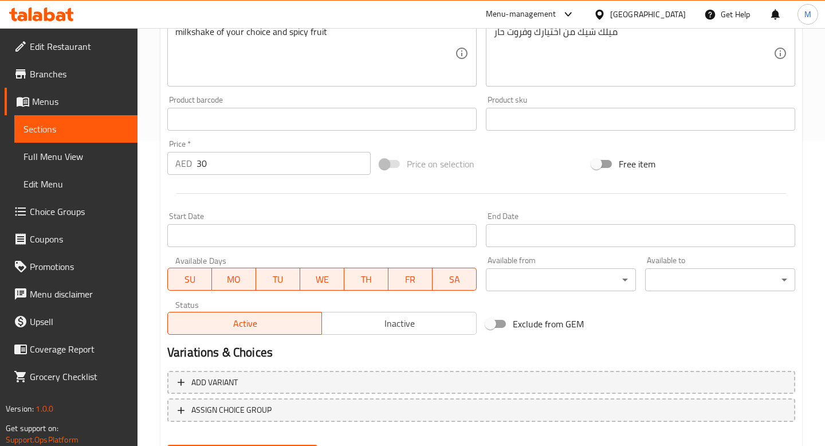
scroll to position [364, 0]
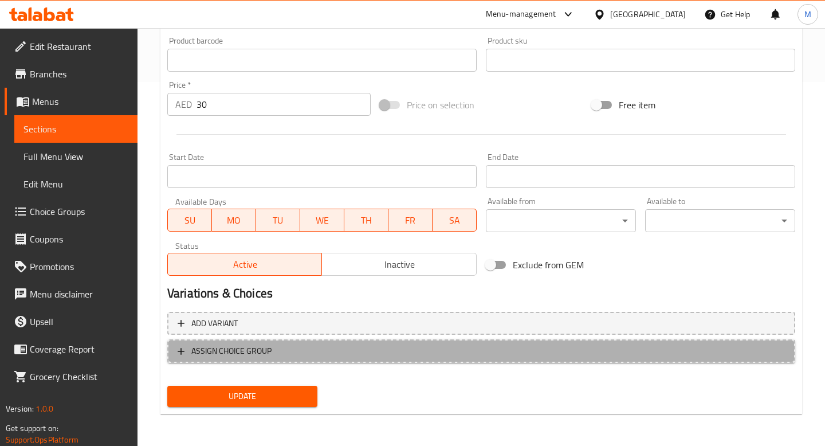
click at [247, 357] on span "ASSIGN CHOICE GROUP" at bounding box center [231, 351] width 80 height 14
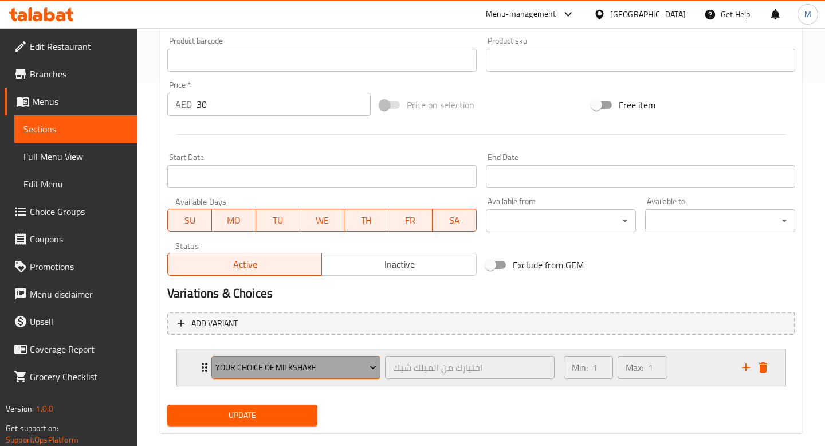
click at [287, 369] on span "your choice of milkshake" at bounding box center [295, 367] width 161 height 14
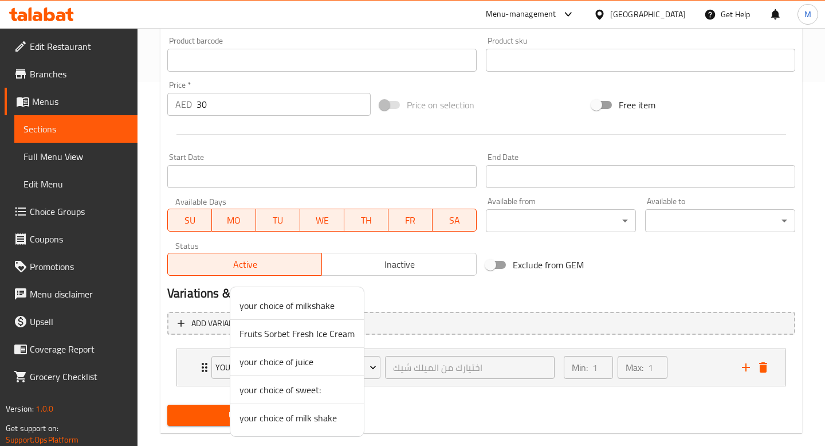
click at [291, 419] on span "your choice of milk shake" at bounding box center [296, 418] width 115 height 14
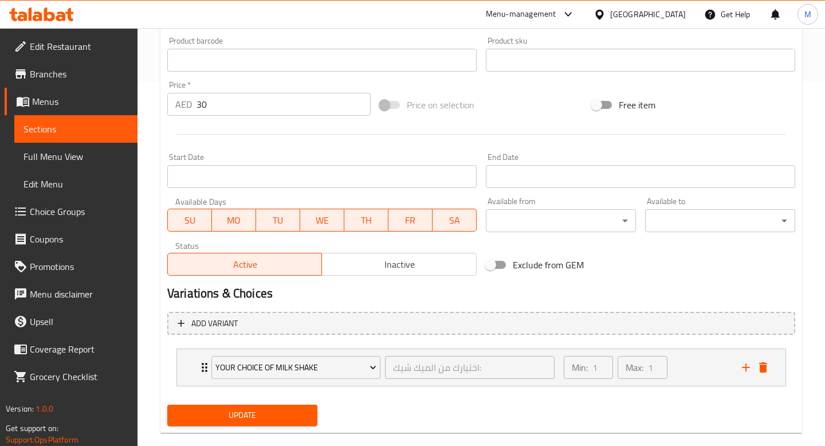
click at [278, 413] on span "Update" at bounding box center [242, 415] width 132 height 14
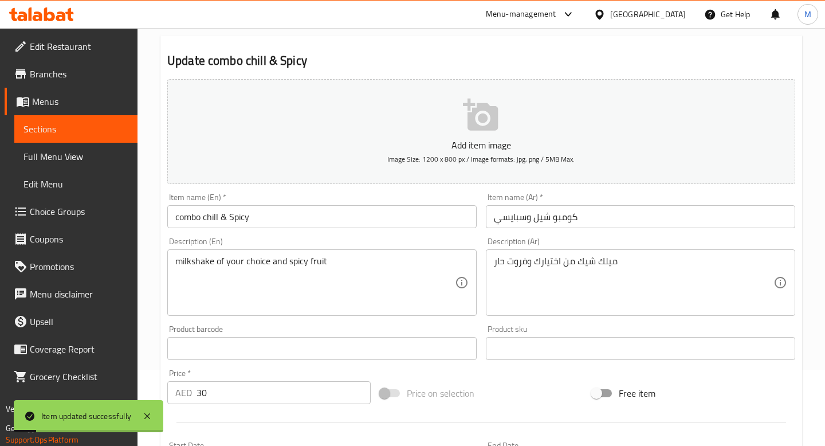
scroll to position [0, 0]
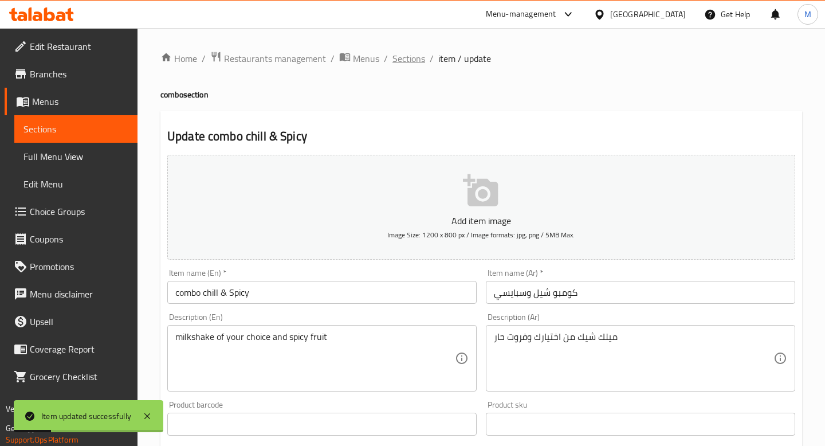
click at [402, 60] on span "Sections" at bounding box center [408, 59] width 33 height 14
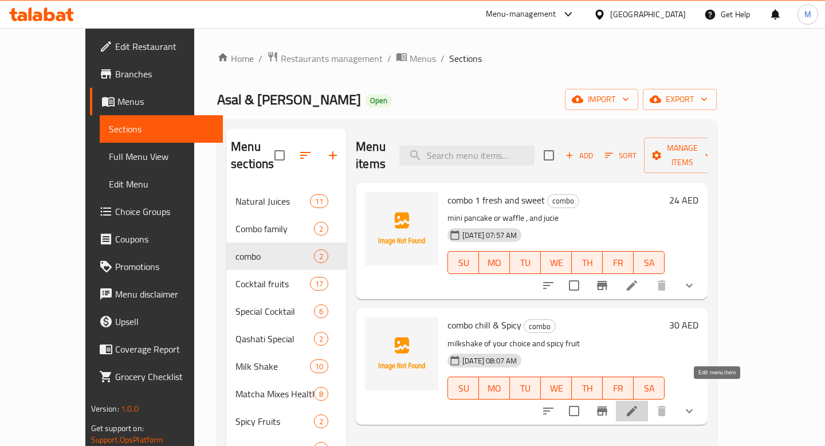
click at [639, 404] on icon at bounding box center [632, 411] width 14 height 14
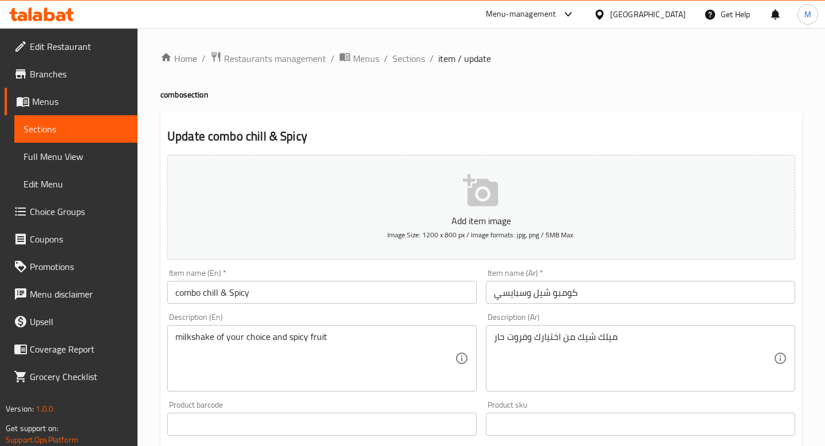
click at [199, 292] on input "combo chill & Spicy" at bounding box center [321, 292] width 309 height 23
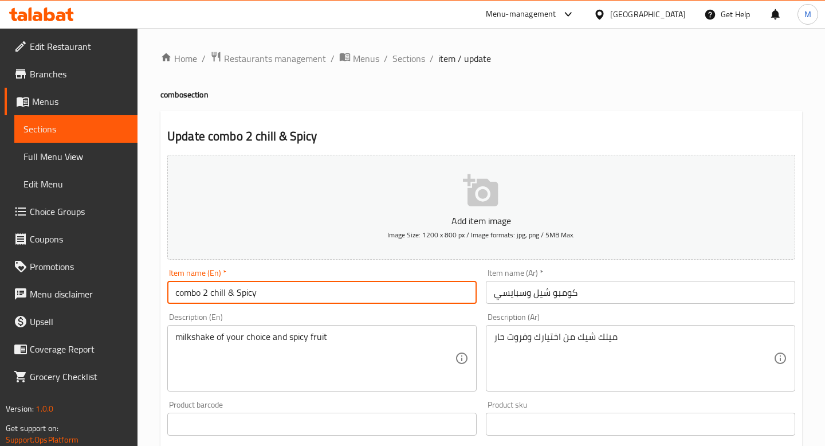
type input "combo 2 chill & Spicy"
click at [550, 294] on input "كومبو شيل وسبايسي" at bounding box center [640, 292] width 309 height 23
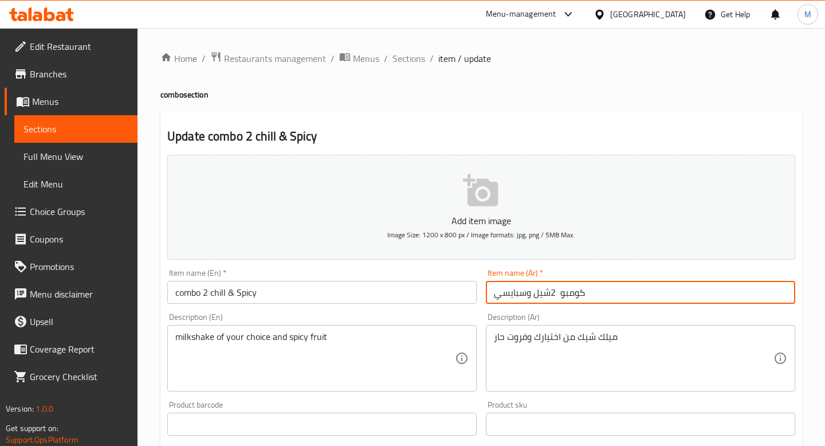
click at [550, 297] on input "كومبو 2شيل وسبايسي" at bounding box center [640, 292] width 309 height 23
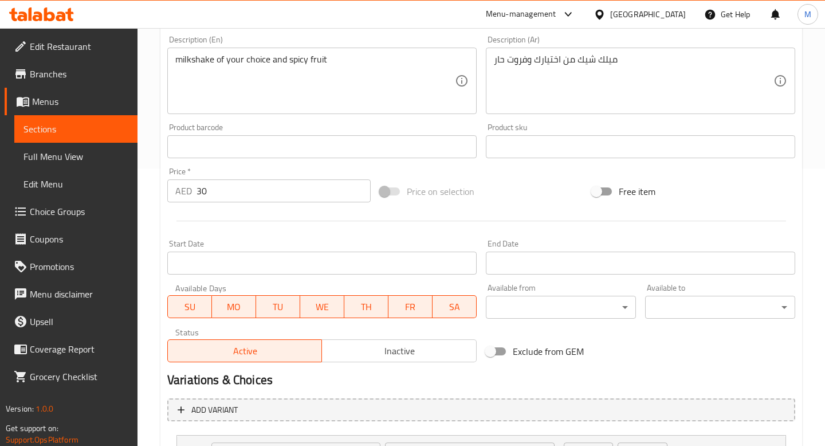
scroll to position [383, 0]
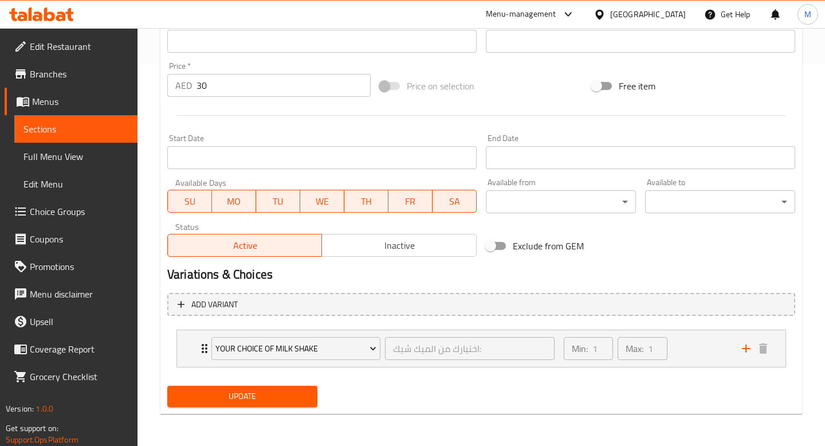
type input "كومبو 2 شيل وسبايسي"
click at [264, 394] on span "Update" at bounding box center [242, 396] width 132 height 14
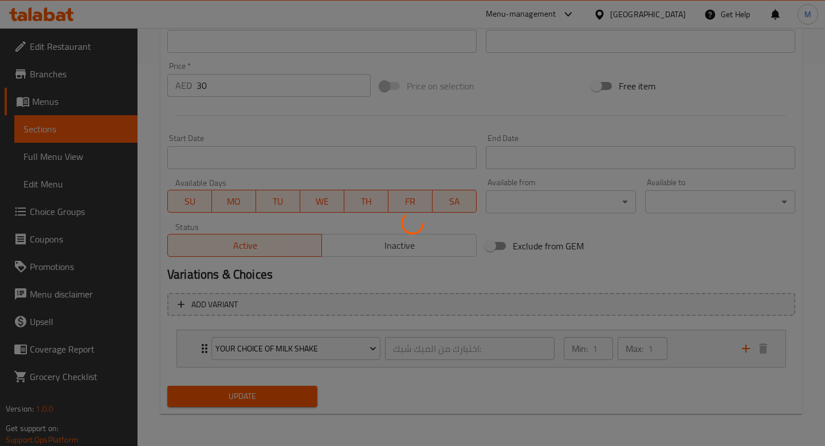
scroll to position [0, 0]
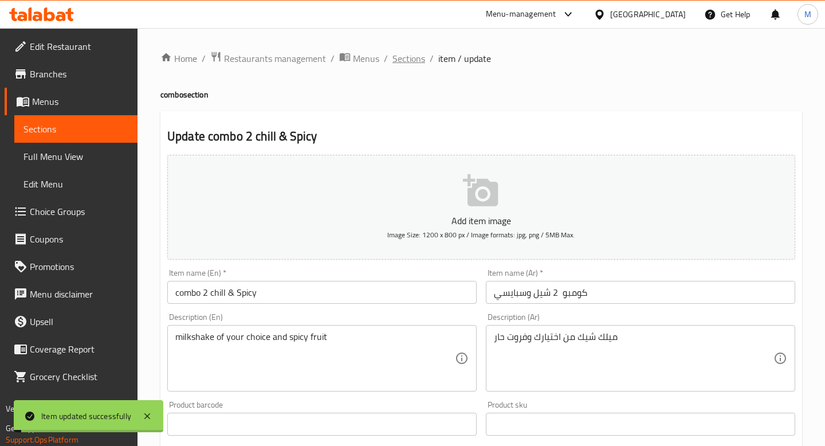
click at [411, 59] on span "Sections" at bounding box center [408, 59] width 33 height 14
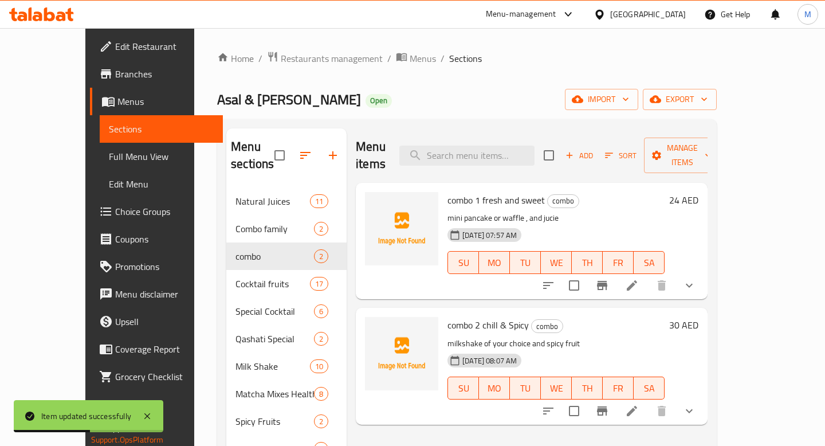
click at [574, 150] on icon "button" at bounding box center [569, 155] width 10 height 10
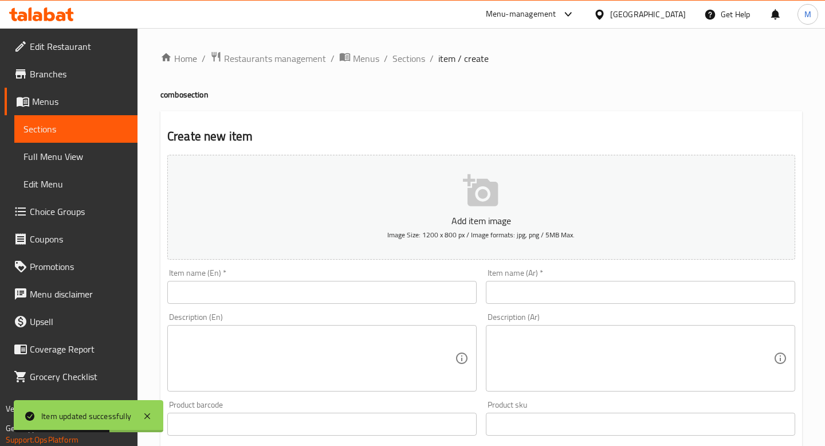
click at [262, 286] on input "text" at bounding box center [321, 292] width 309 height 23
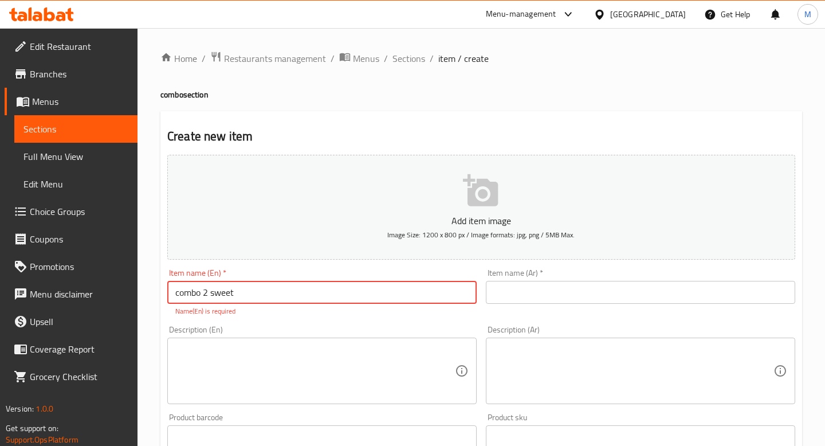
type input "combo 2 sweet"
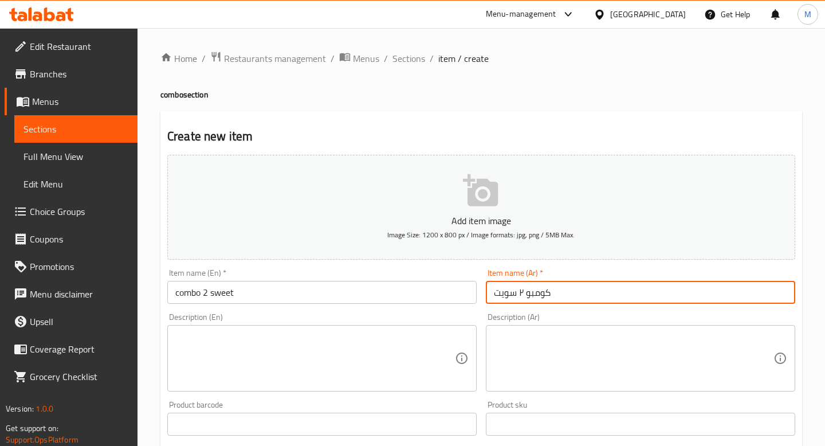
type input "كومبو ٢ سويت"
click at [337, 374] on textarea at bounding box center [314, 358] width 279 height 54
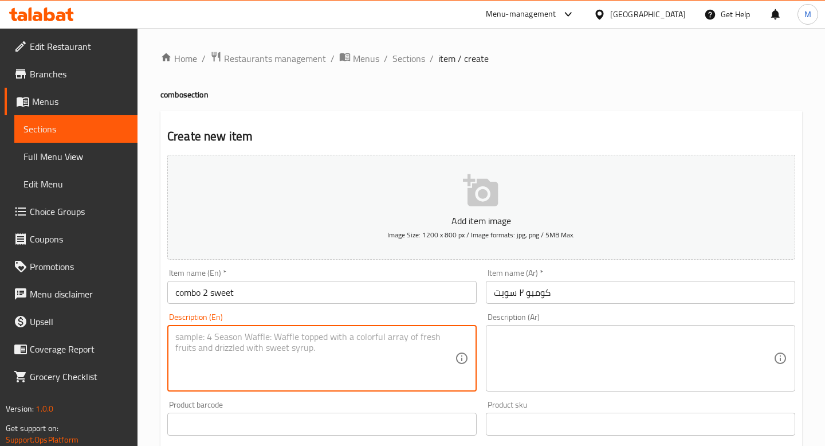
click at [403, 339] on textarea at bounding box center [314, 358] width 279 height 54
paste textarea "2 waffle or sushi crepe of your choice and two jucies"
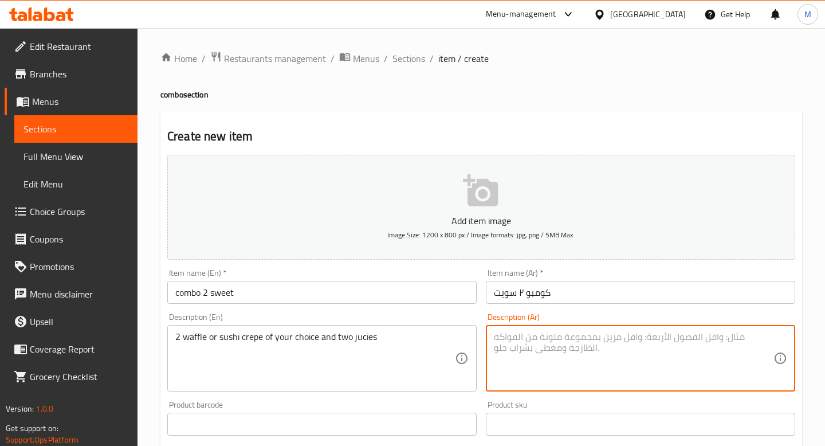
click at [546, 338] on textarea at bounding box center [633, 358] width 279 height 54
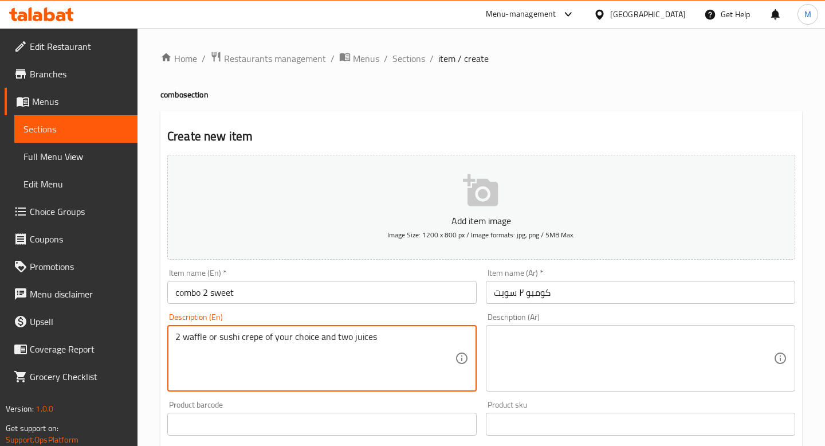
type textarea "2 waffle or sushi crepe of your choice and two juices"
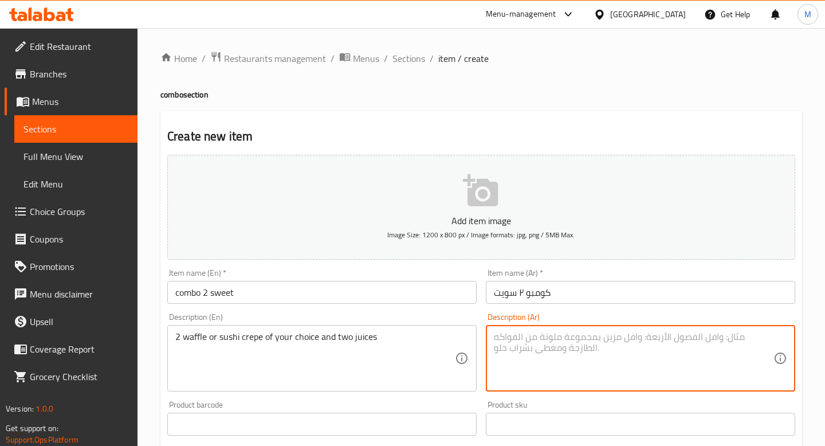
click at [549, 346] on textarea at bounding box center [633, 358] width 279 height 54
type textarea "٢ وافل او سوشي كريب مع ٢ عصير من اختيارك"
click at [332, 415] on input "text" at bounding box center [321, 423] width 309 height 23
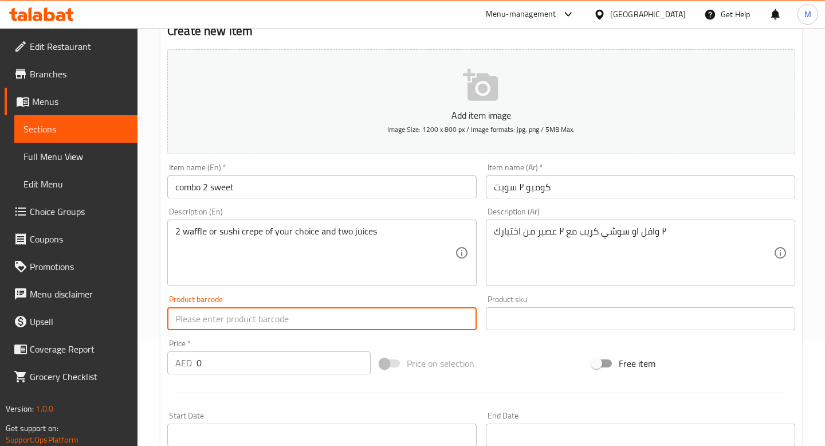
scroll to position [126, 0]
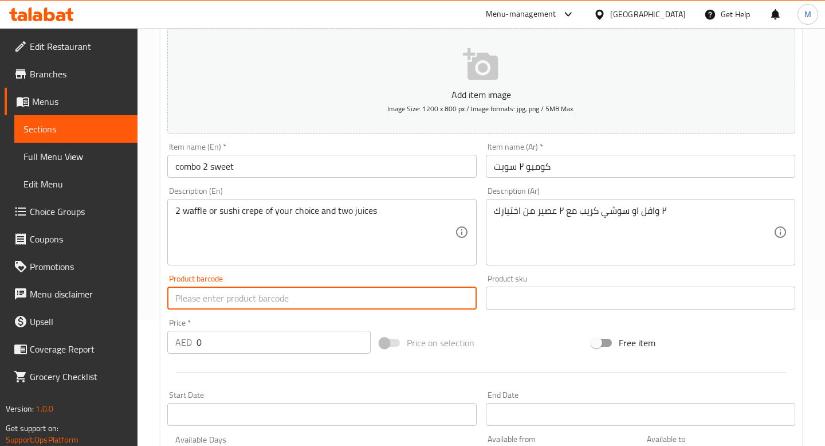
click at [211, 347] on input "0" at bounding box center [283, 341] width 174 height 23
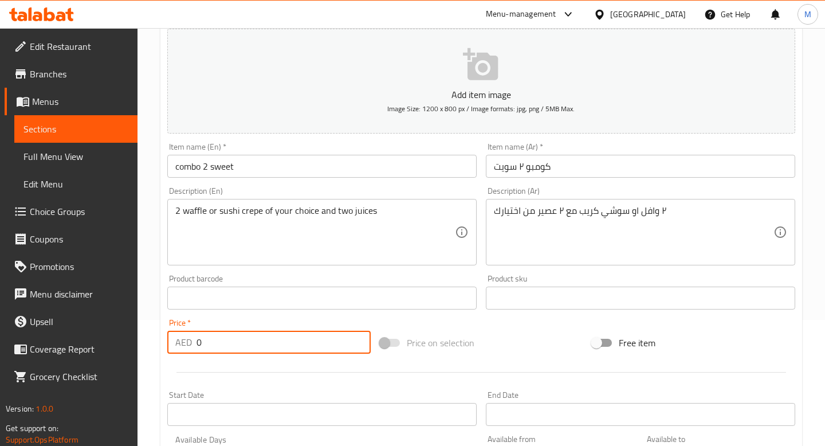
click at [211, 347] on input "0" at bounding box center [283, 341] width 174 height 23
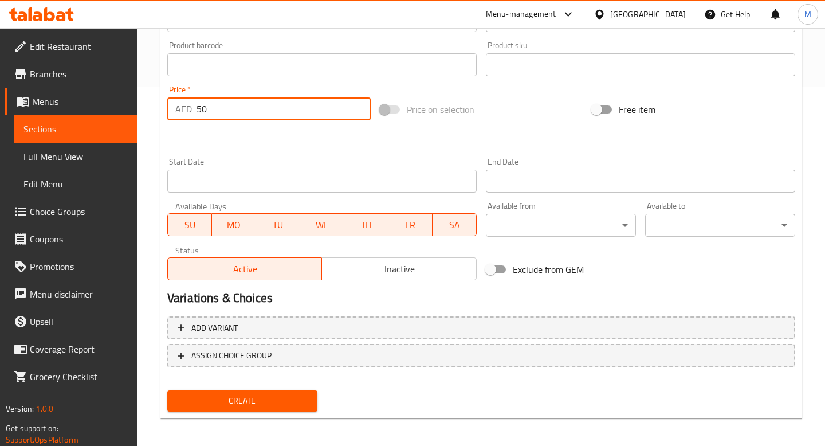
scroll to position [364, 0]
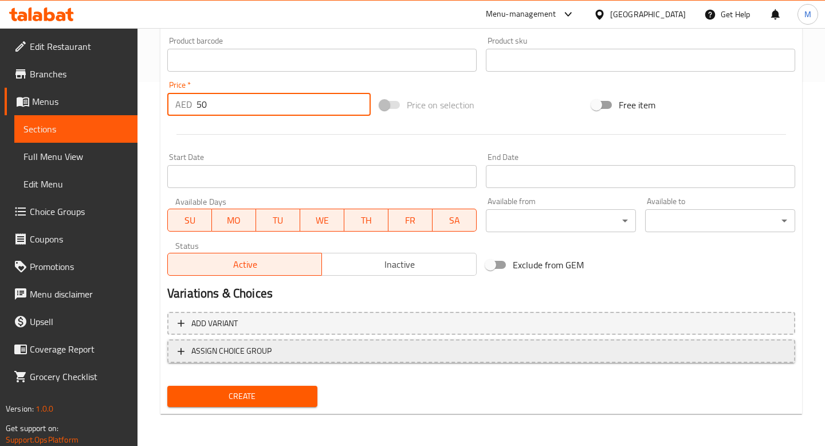
type input "50"
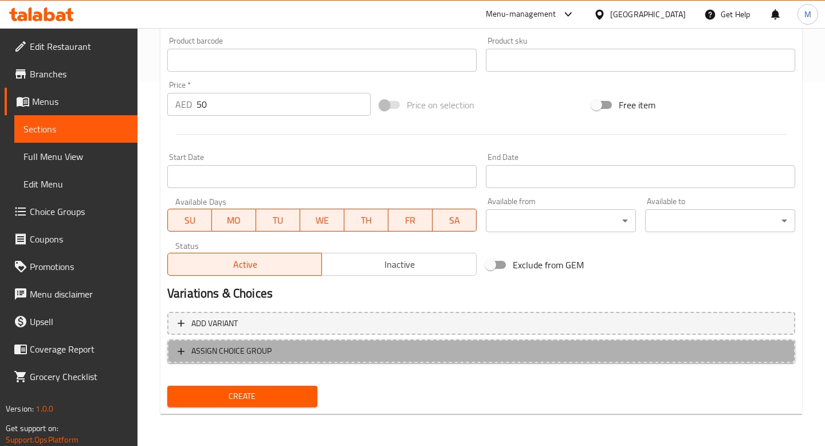
click at [260, 355] on span "ASSIGN CHOICE GROUP" at bounding box center [231, 351] width 80 height 14
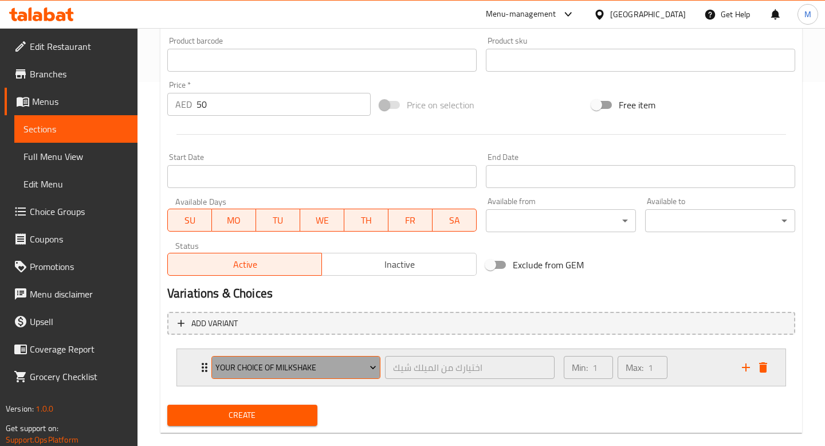
click at [265, 374] on button "your choice of milkshake" at bounding box center [295, 367] width 169 height 23
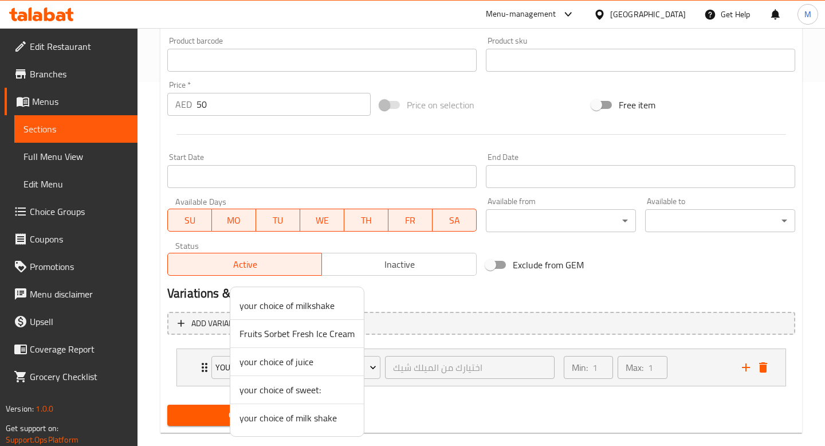
click at [275, 358] on span "your choice of juice" at bounding box center [296, 361] width 115 height 14
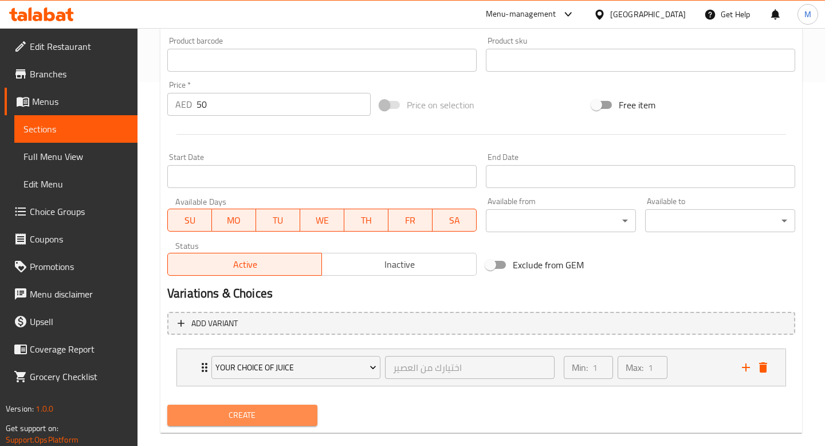
click at [263, 417] on span "Create" at bounding box center [242, 415] width 132 height 14
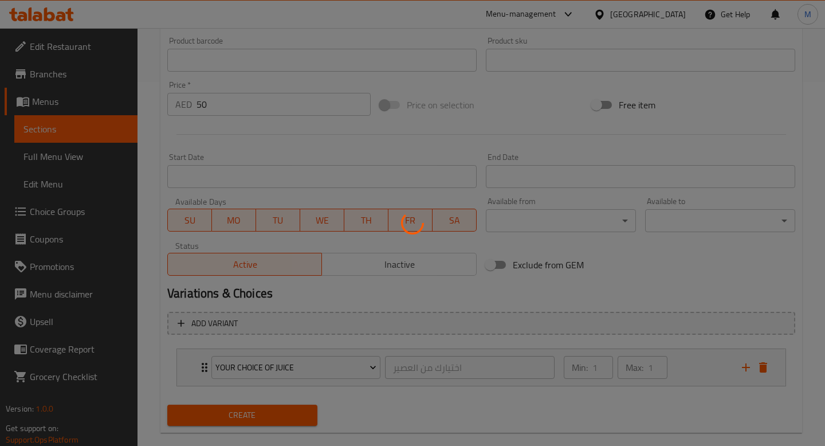
type input "0"
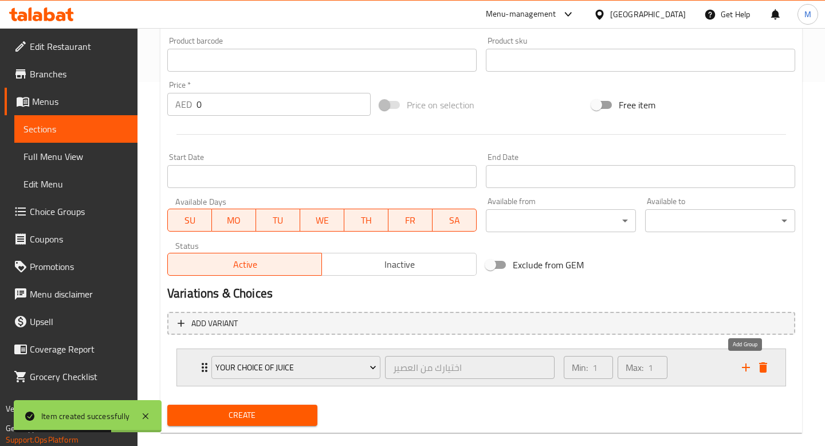
click at [739, 365] on icon "add" at bounding box center [746, 367] width 14 height 14
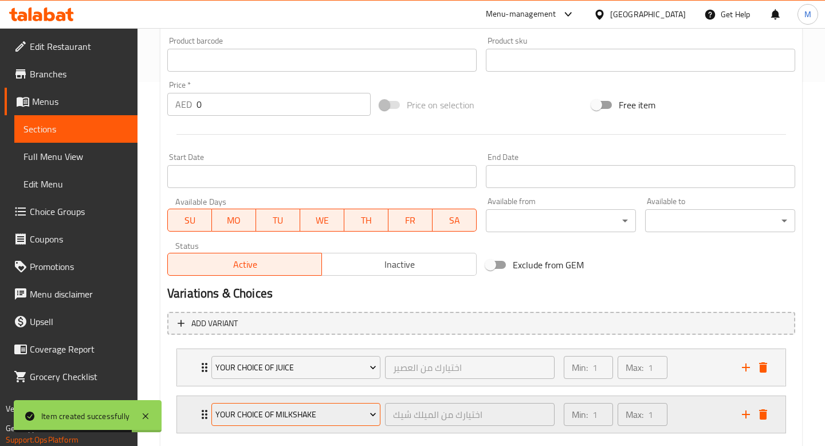
click at [324, 416] on span "your choice of milkshake" at bounding box center [295, 414] width 161 height 14
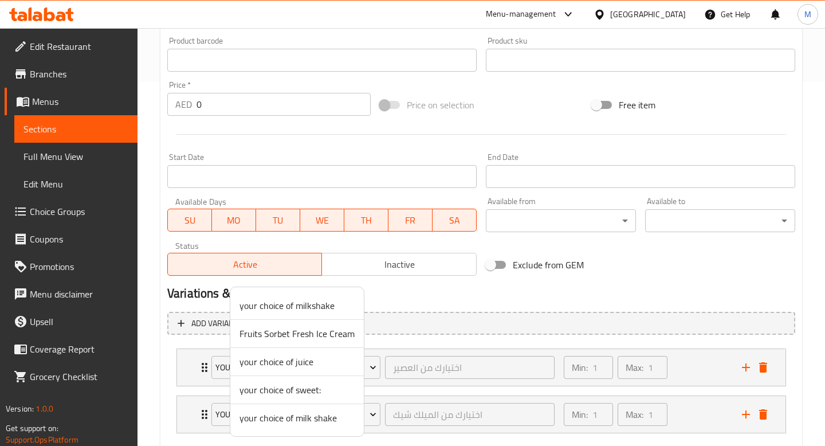
click at [288, 364] on span "your choice of juice" at bounding box center [296, 361] width 115 height 14
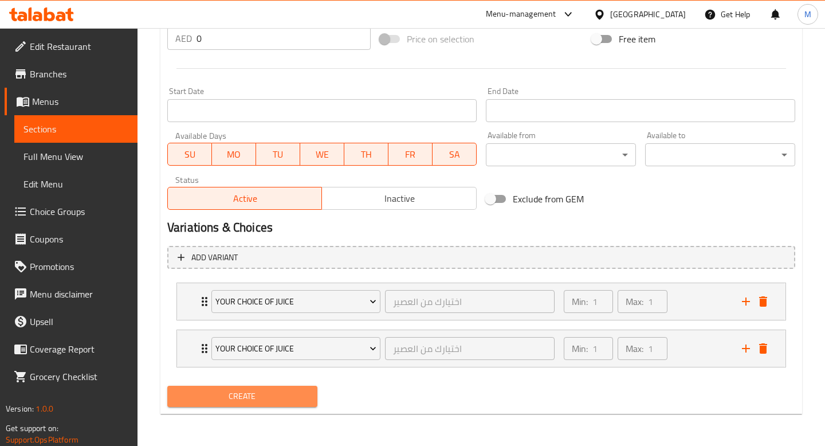
click at [260, 399] on span "Create" at bounding box center [242, 396] width 132 height 14
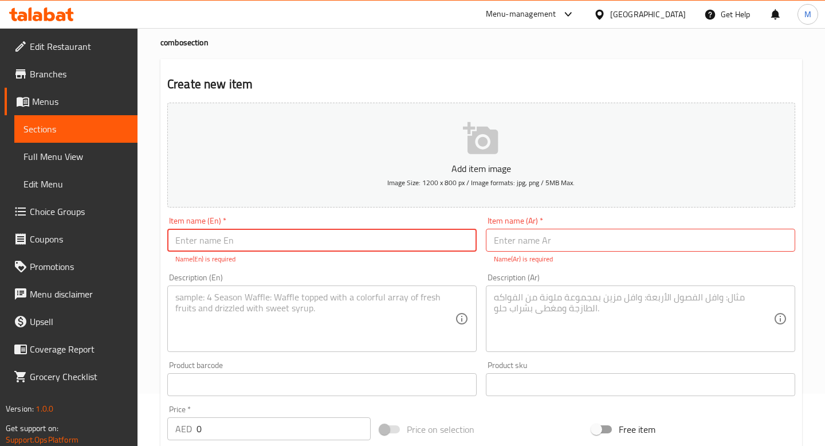
scroll to position [0, 0]
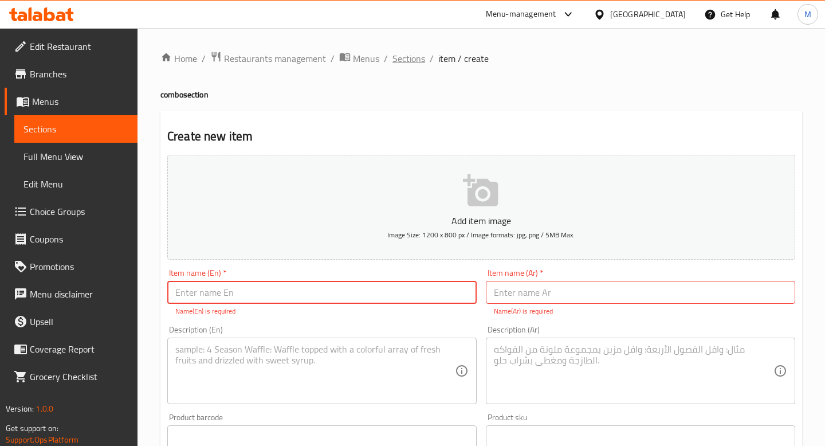
click at [405, 57] on span "Sections" at bounding box center [408, 59] width 33 height 14
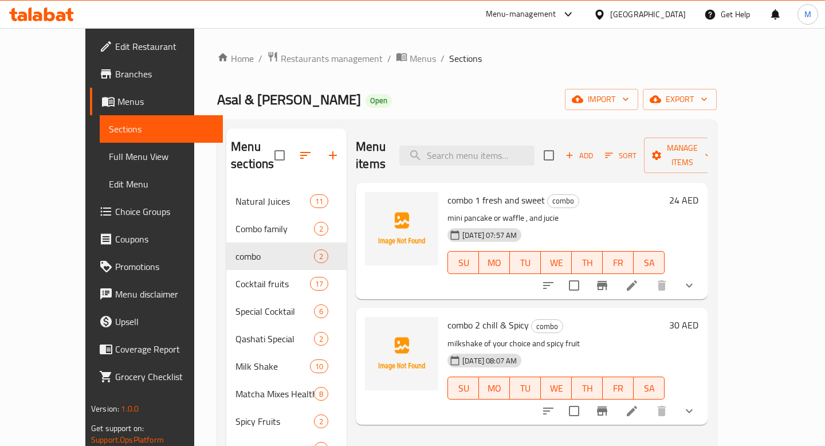
scroll to position [311, 0]
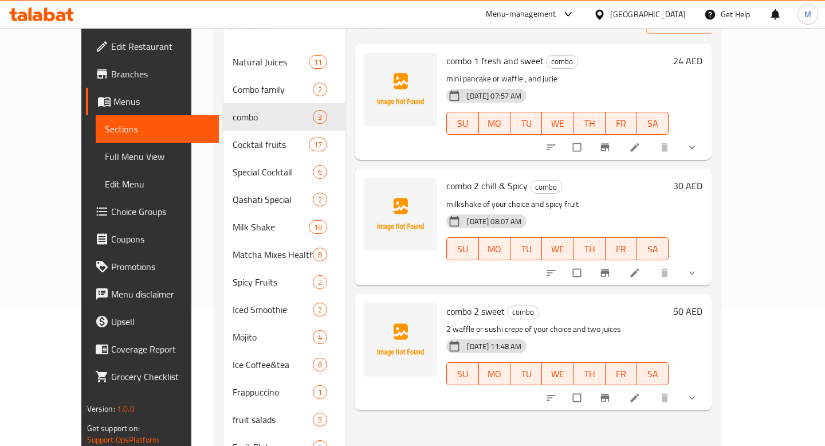
scroll to position [109, 0]
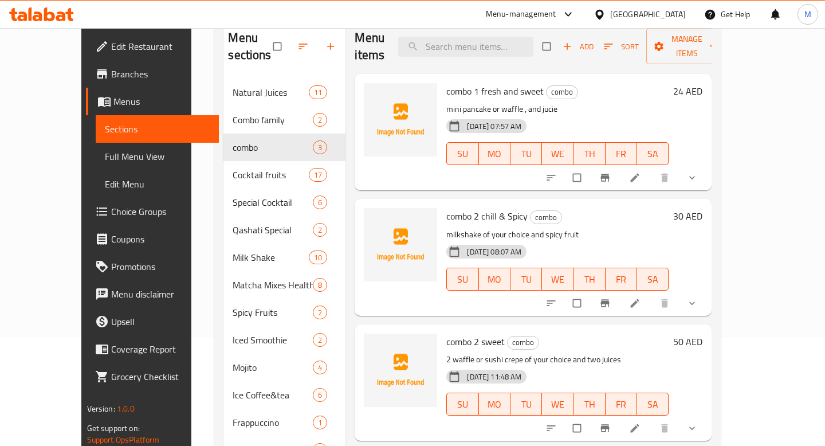
click at [695, 426] on icon "show more" at bounding box center [692, 427] width 6 height 3
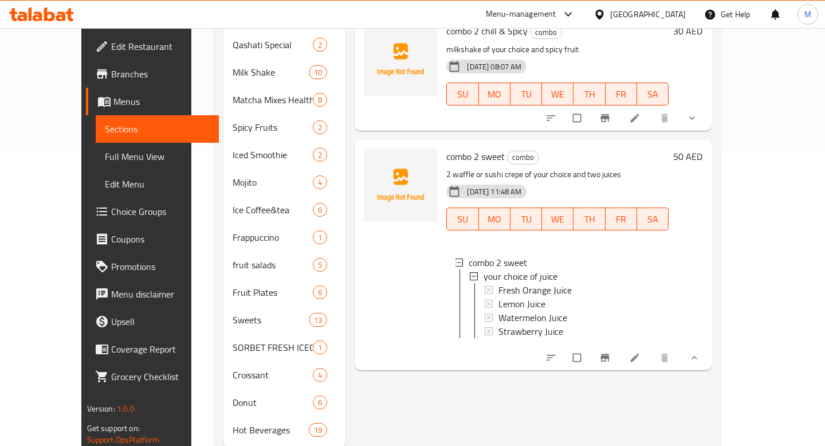
scroll to position [301, 0]
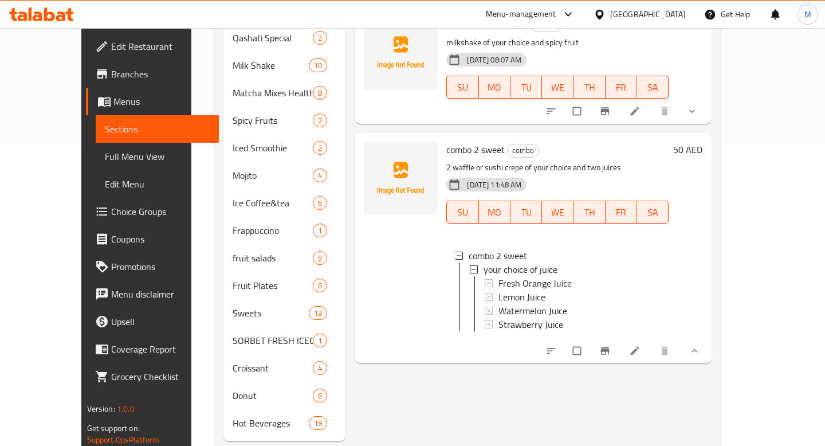
click at [640, 345] on icon at bounding box center [634, 350] width 11 height 11
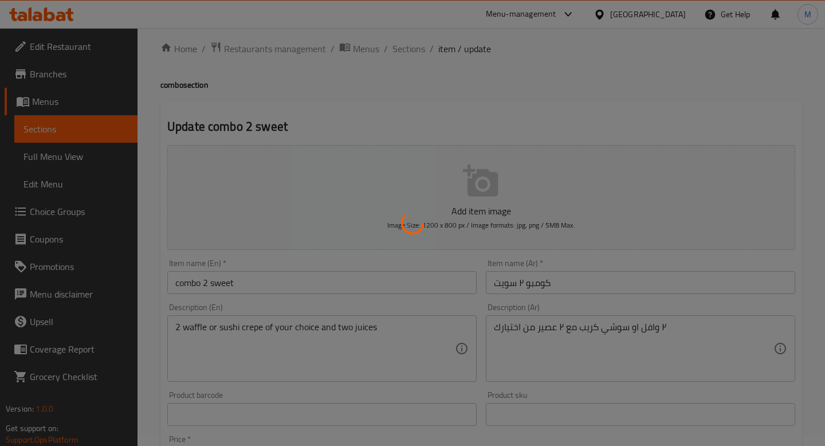
scroll to position [383, 0]
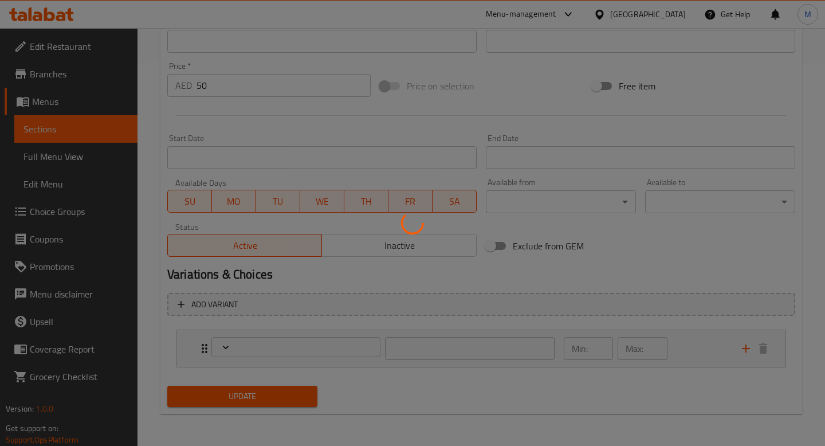
type input "اختيارك من العصير"
type input "1"
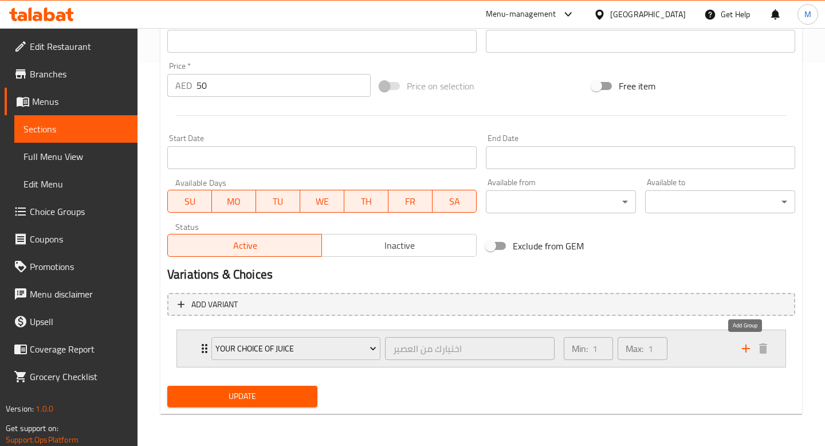
click at [741, 346] on icon "add" at bounding box center [746, 348] width 14 height 14
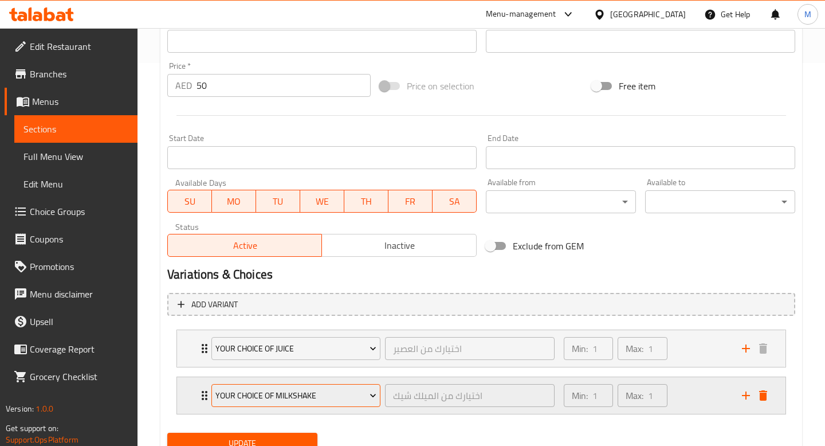
click at [312, 396] on span "your choice of milkshake" at bounding box center [295, 395] width 161 height 14
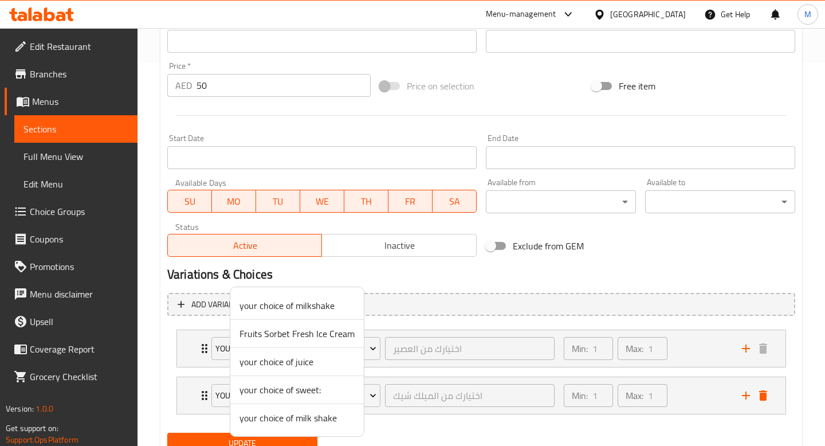
click at [282, 360] on span "your choice of juice" at bounding box center [296, 361] width 115 height 14
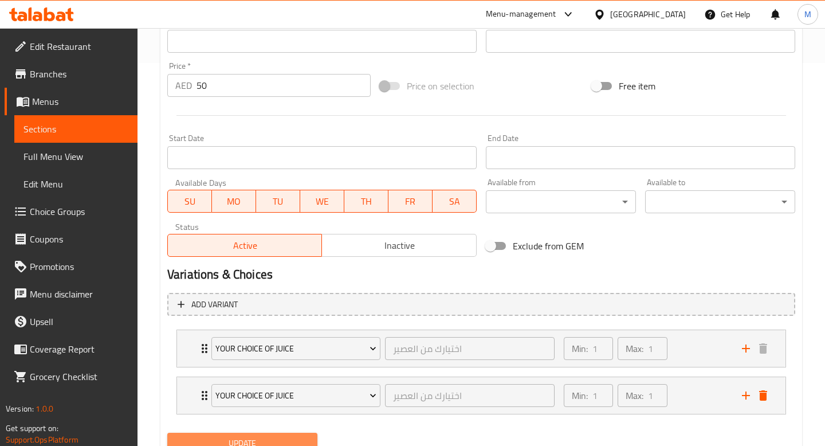
click at [257, 445] on span "Update" at bounding box center [242, 443] width 132 height 14
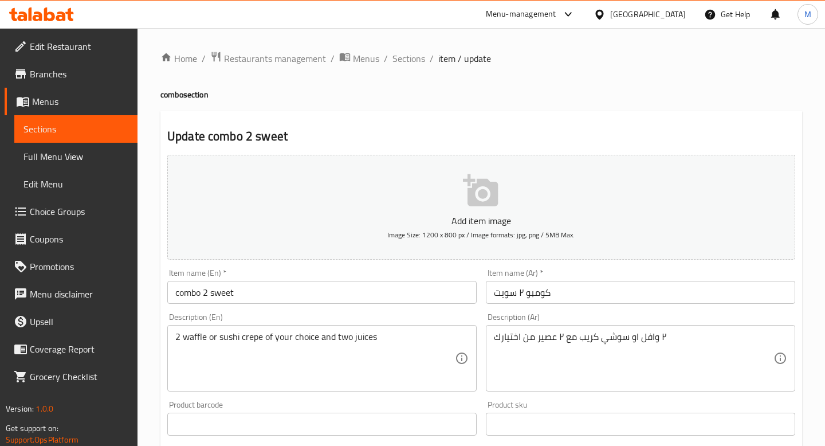
scroll to position [429, 0]
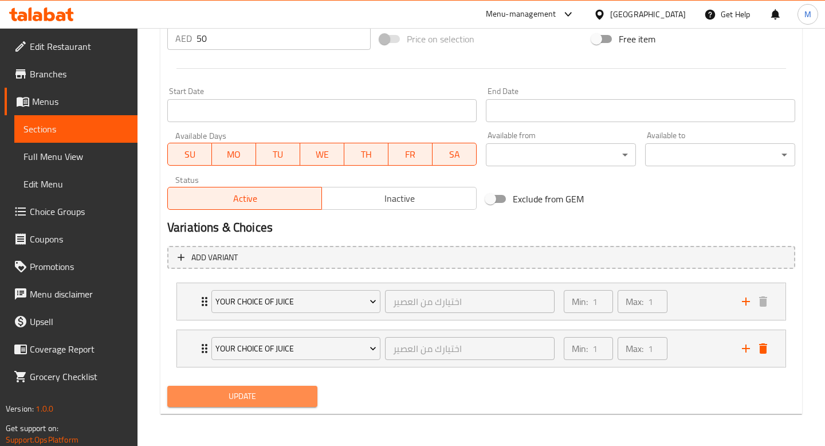
click at [255, 389] on span "Update" at bounding box center [242, 396] width 132 height 14
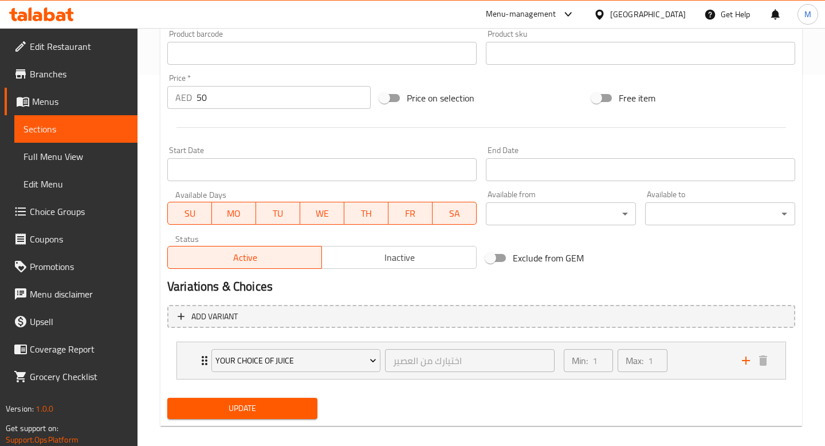
scroll to position [383, 0]
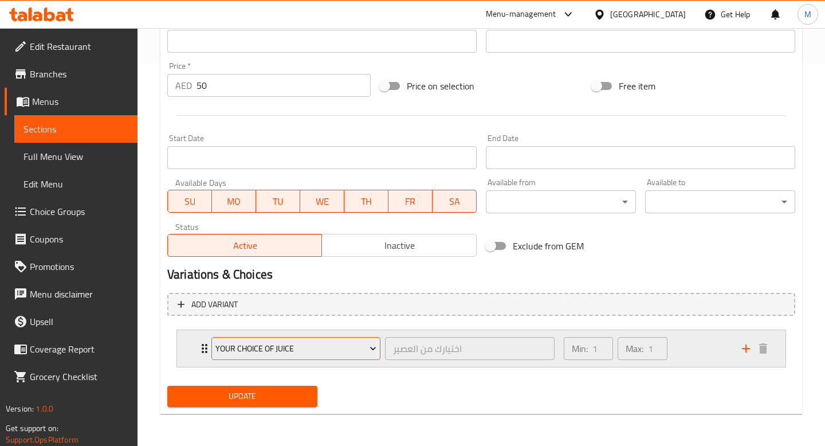
click at [293, 357] on button "your choice of juice" at bounding box center [295, 348] width 169 height 23
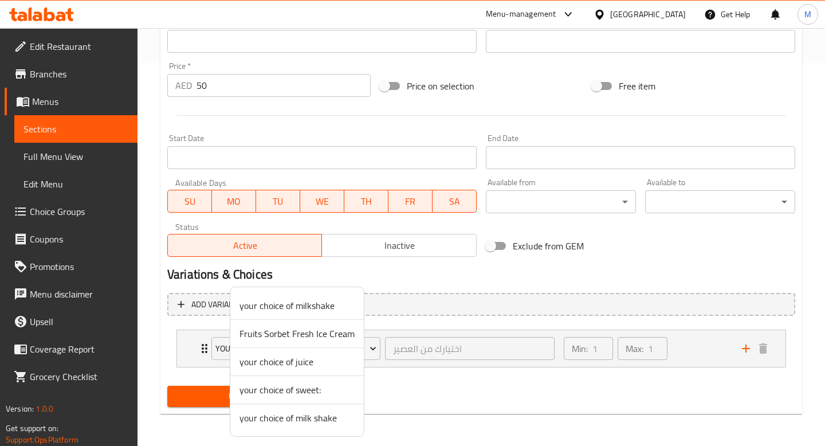
click at [210, 354] on div at bounding box center [412, 223] width 825 height 446
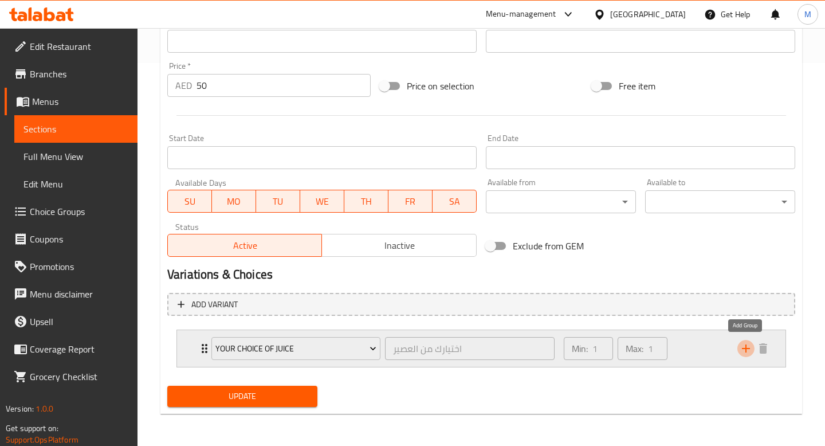
click at [746, 348] on icon "add" at bounding box center [746, 348] width 14 height 14
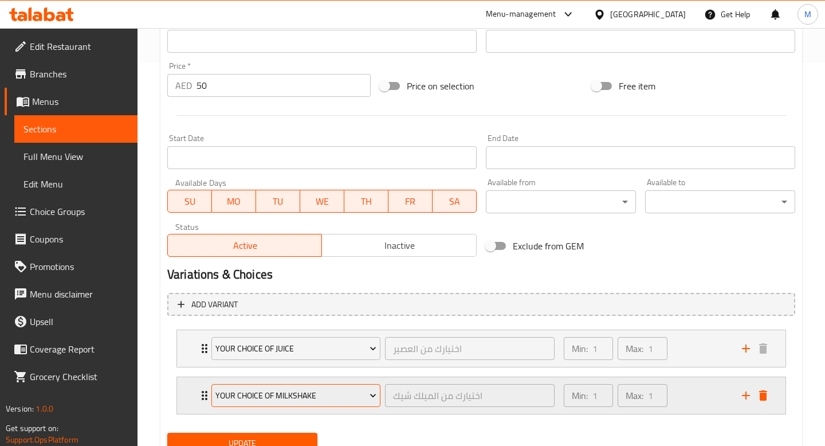
click at [295, 388] on span "your choice of milkshake" at bounding box center [295, 395] width 161 height 14
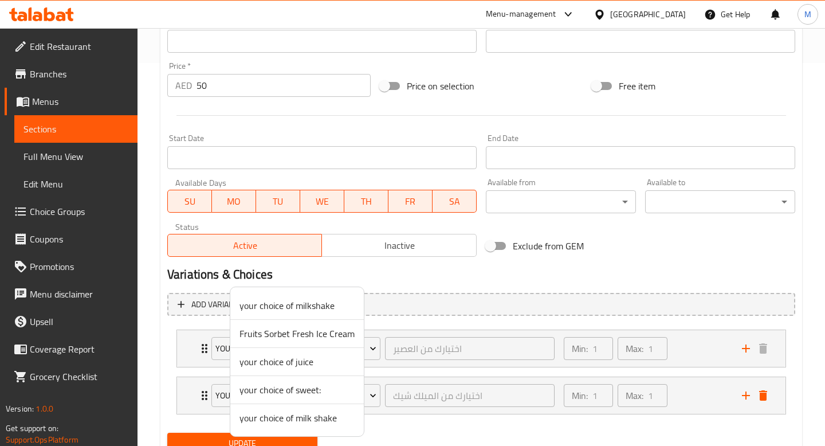
click at [287, 365] on span "your choice of juice" at bounding box center [296, 361] width 115 height 14
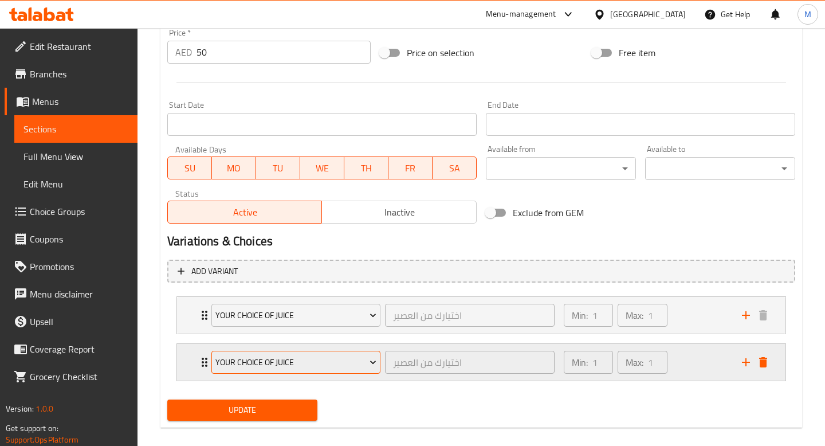
scroll to position [422, 0]
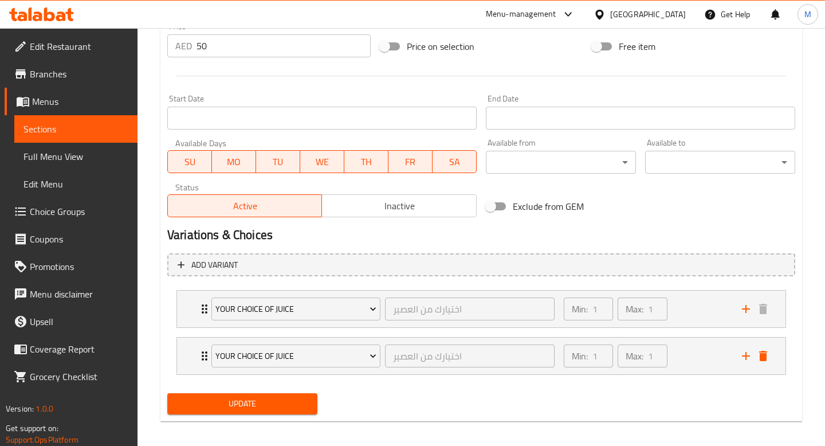
click at [265, 403] on span "Update" at bounding box center [242, 403] width 132 height 14
click at [233, 403] on span "Update" at bounding box center [242, 403] width 132 height 14
click at [285, 409] on span "Update" at bounding box center [242, 403] width 132 height 14
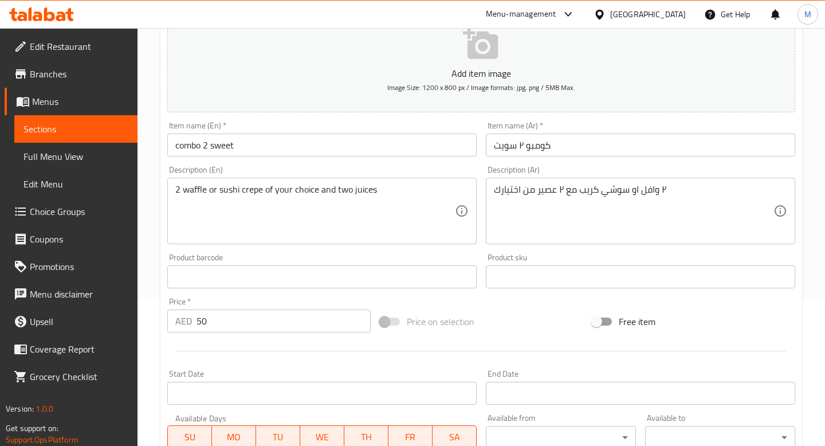
scroll to position [383, 0]
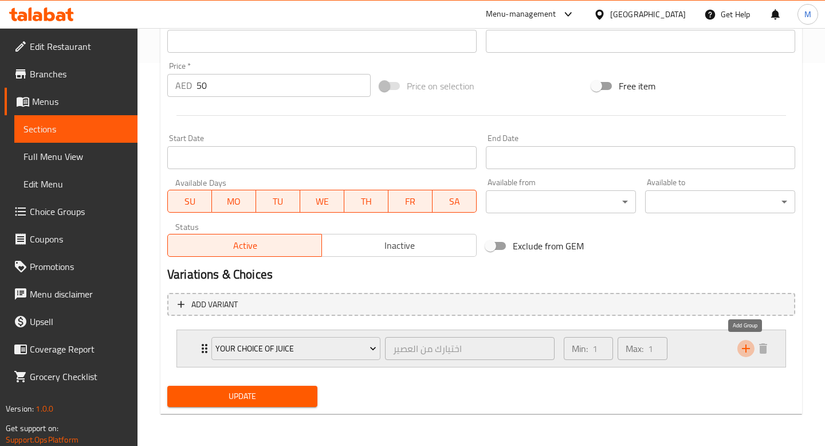
click at [744, 349] on icon "add" at bounding box center [746, 348] width 14 height 14
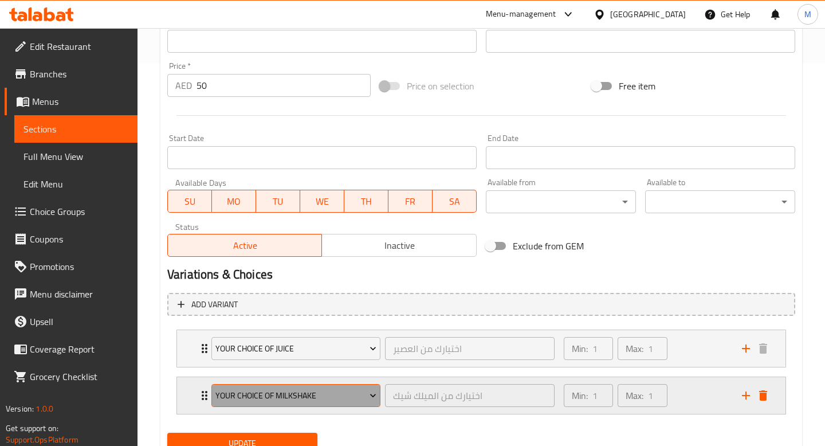
click at [312, 393] on span "your choice of milkshake" at bounding box center [295, 395] width 161 height 14
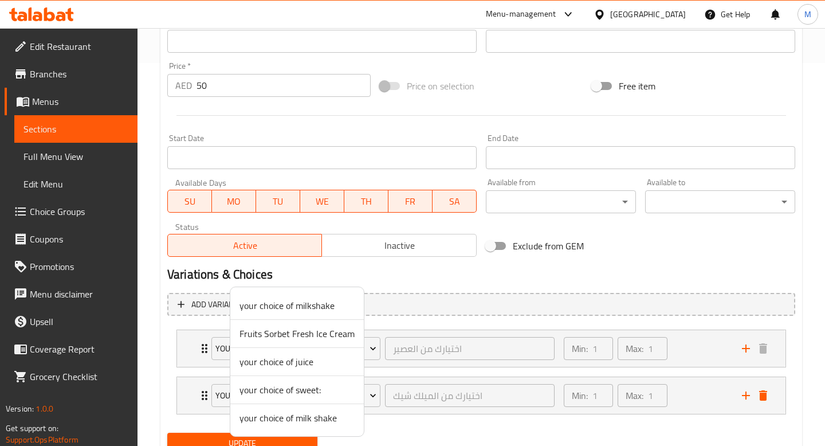
click at [284, 365] on span "your choice of juice" at bounding box center [296, 361] width 115 height 14
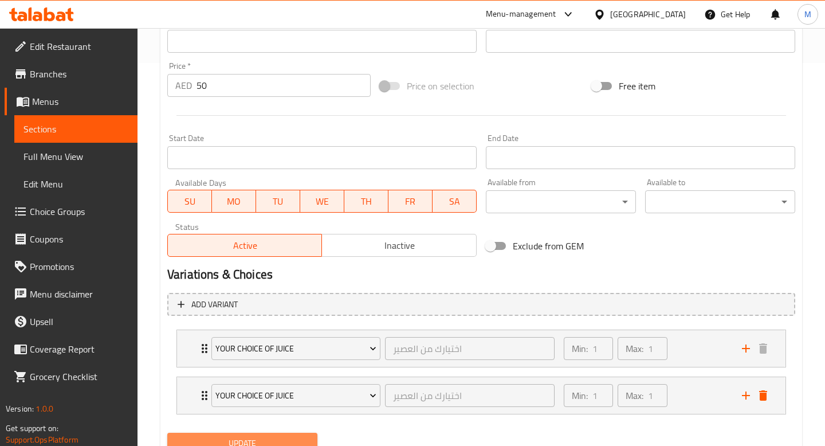
click at [271, 436] on span "Update" at bounding box center [242, 443] width 132 height 14
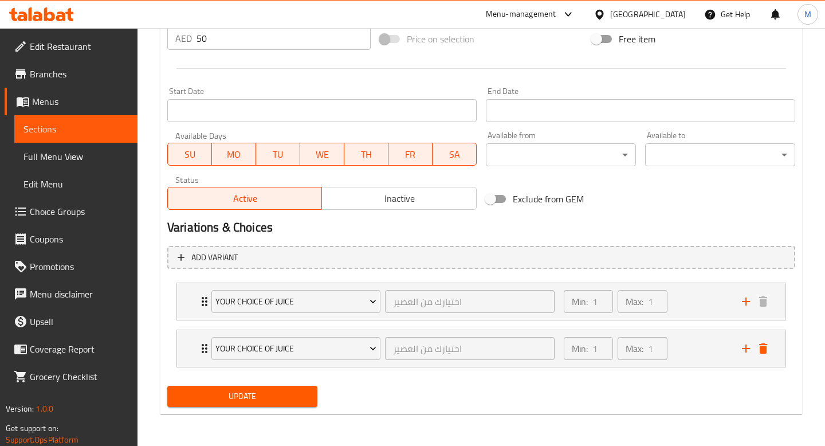
scroll to position [0, 0]
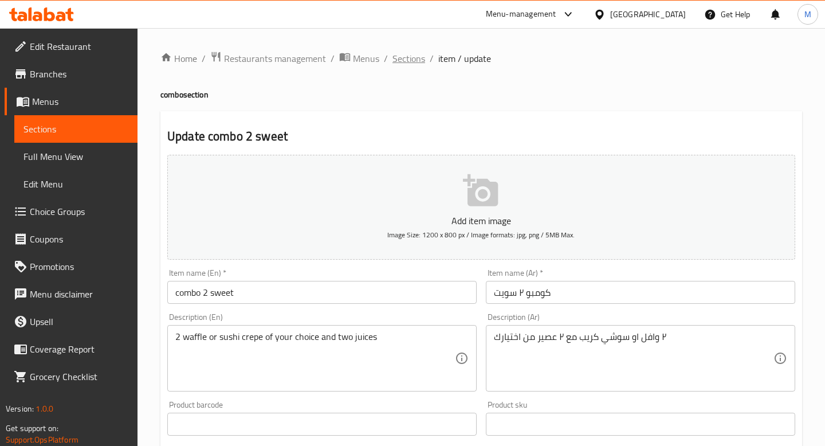
click at [407, 62] on span "Sections" at bounding box center [408, 59] width 33 height 14
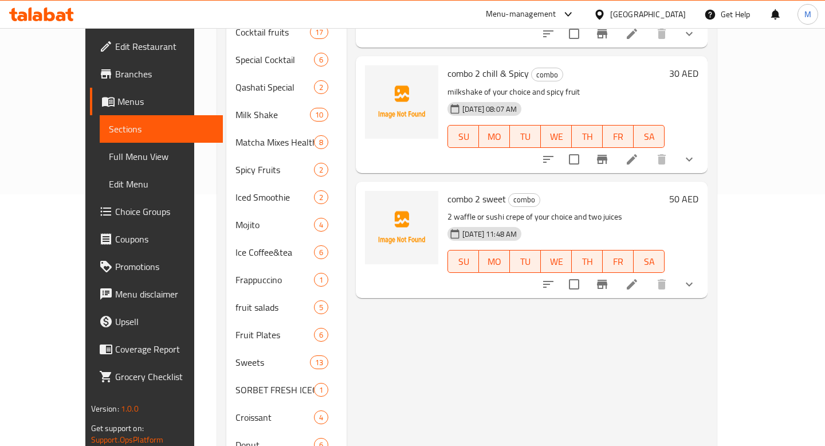
scroll to position [244, 0]
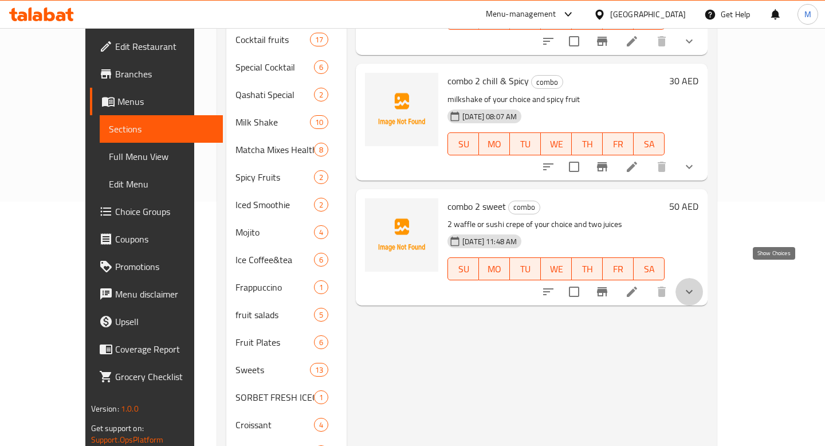
click at [692, 290] on icon "show more" at bounding box center [688, 292] width 7 height 4
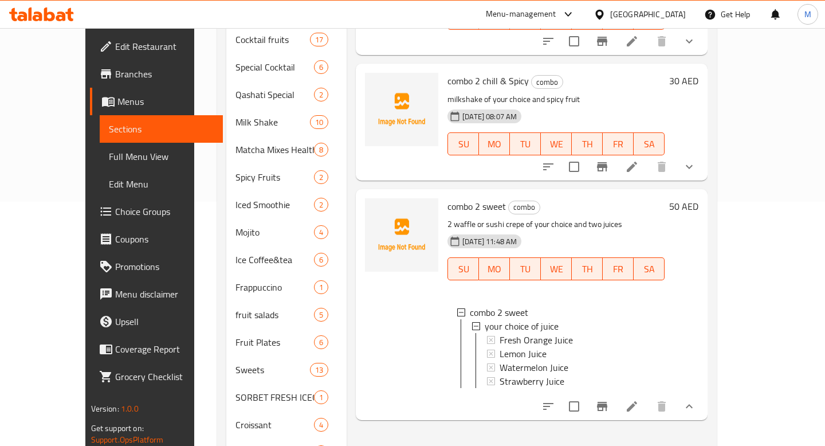
click at [648, 396] on li at bounding box center [632, 406] width 32 height 21
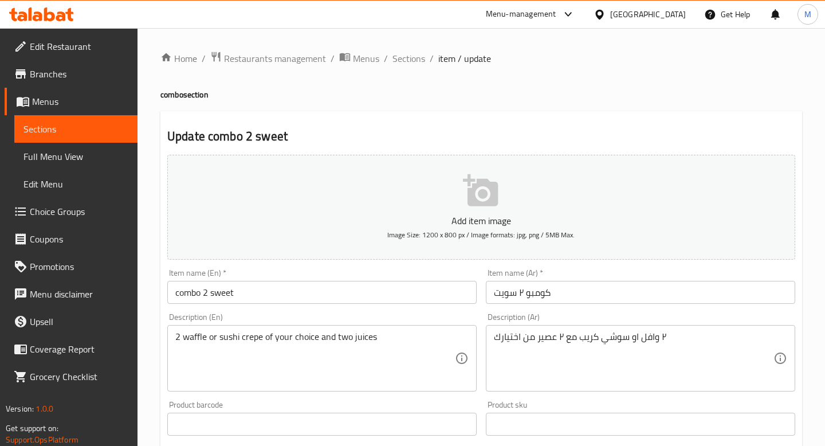
scroll to position [383, 0]
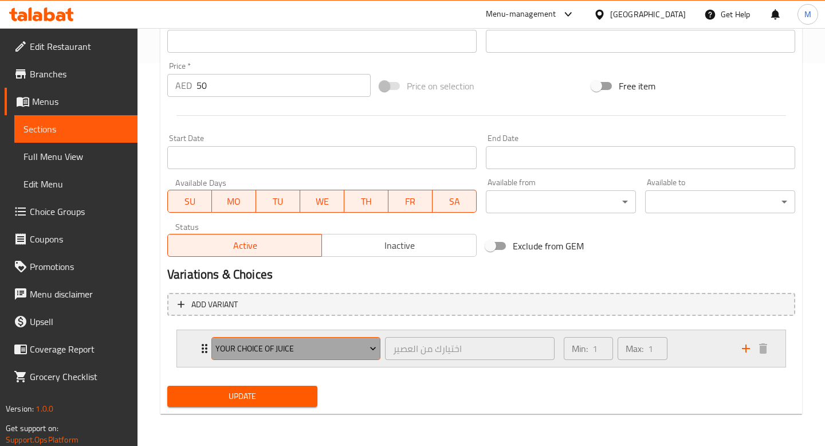
click at [254, 354] on span "your choice of juice" at bounding box center [295, 348] width 161 height 14
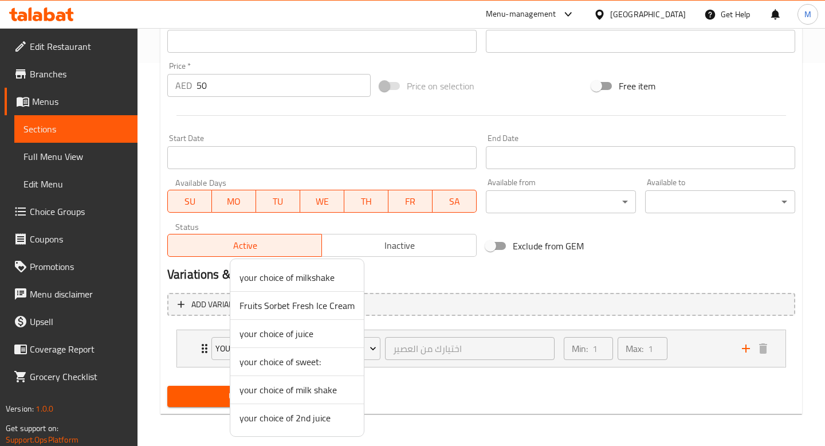
click at [667, 400] on div at bounding box center [412, 223] width 825 height 446
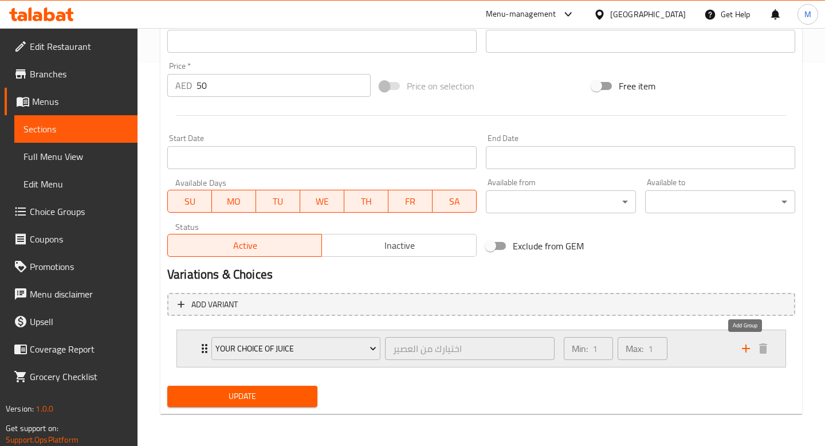
drag, startPoint x: 744, startPoint y: 352, endPoint x: 515, endPoint y: 354, distance: 229.1
click at [744, 352] on icon "add" at bounding box center [746, 348] width 14 height 14
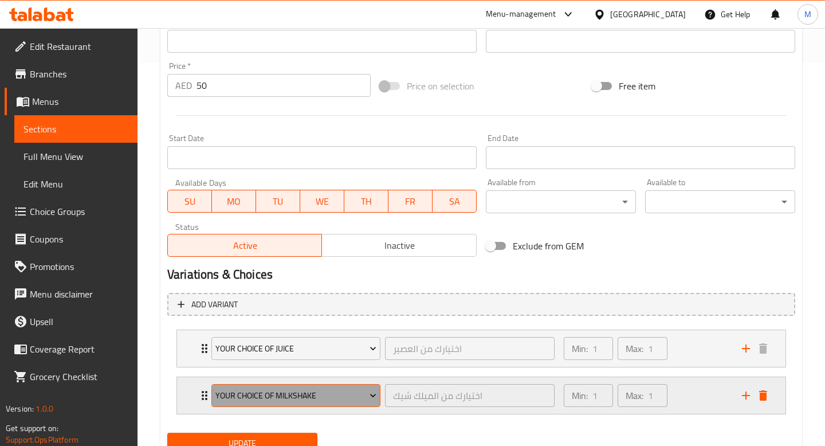
click at [323, 394] on span "your choice of milkshake" at bounding box center [295, 395] width 161 height 14
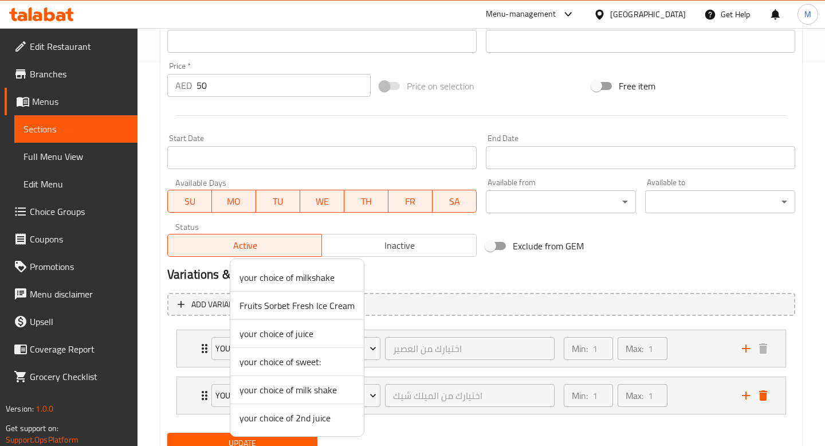
click at [301, 412] on span "your choice of 2nd juice" at bounding box center [296, 418] width 115 height 14
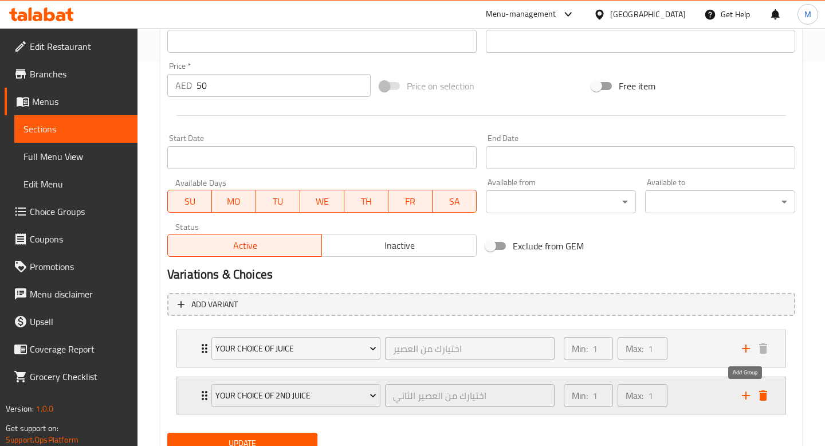
click at [746, 394] on icon "add" at bounding box center [746, 395] width 8 height 8
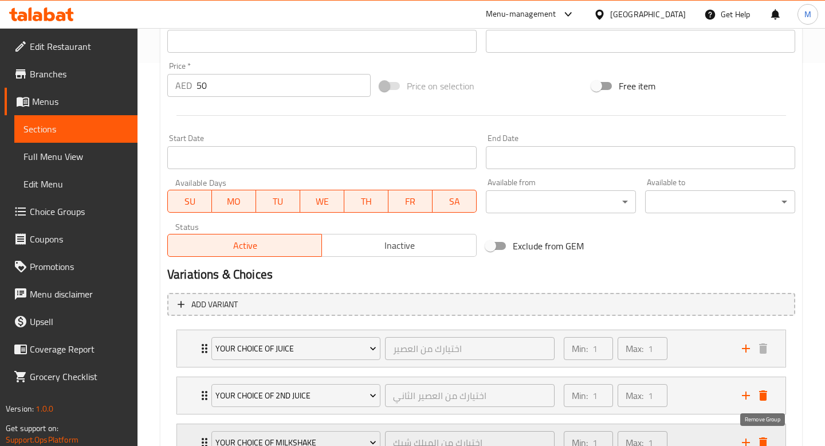
click at [764, 438] on icon "delete" at bounding box center [763, 442] width 8 height 10
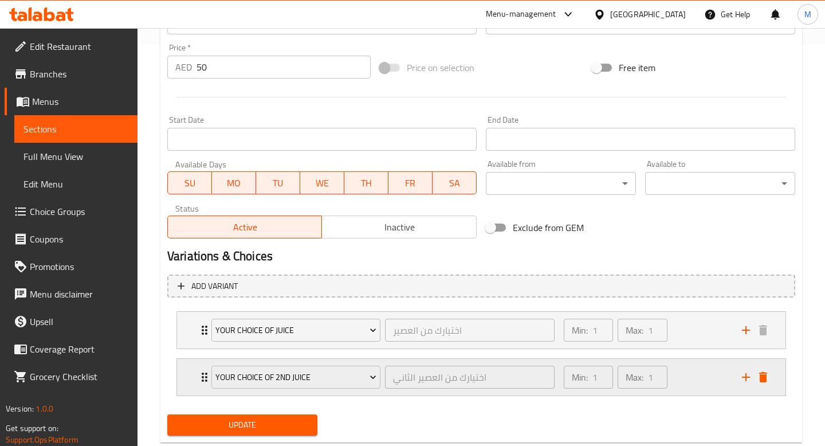
scroll to position [402, 0]
click at [278, 424] on span "Update" at bounding box center [242, 423] width 132 height 14
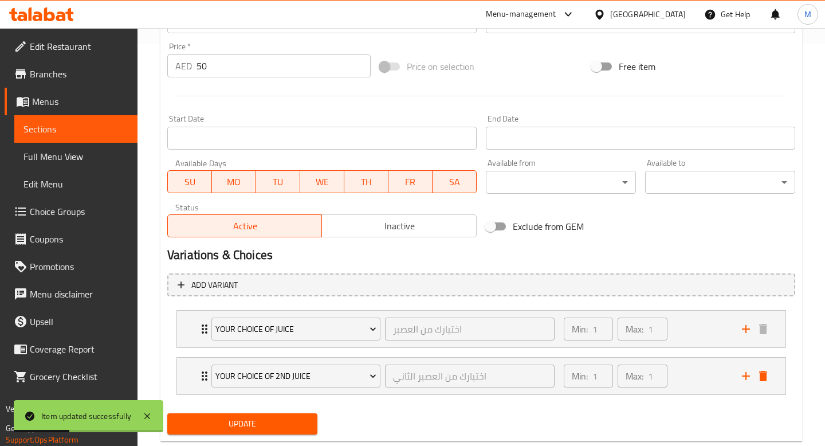
scroll to position [0, 0]
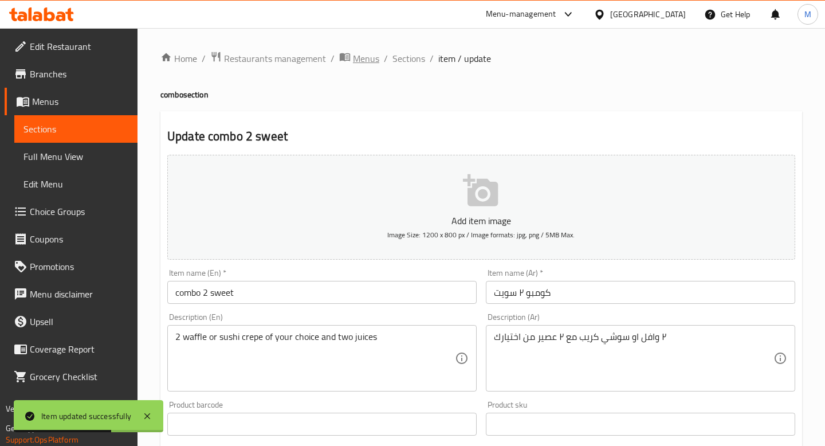
click at [350, 57] on span "breadcrumb" at bounding box center [346, 58] width 14 height 15
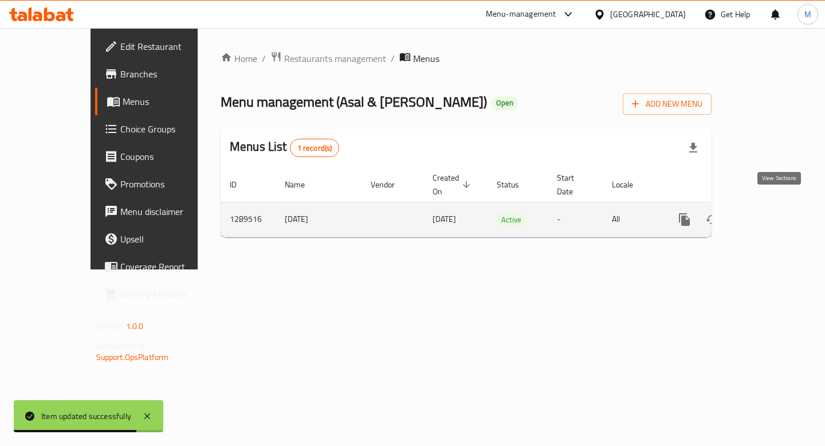
click at [772, 214] on icon "enhanced table" at bounding box center [767, 219] width 10 height 10
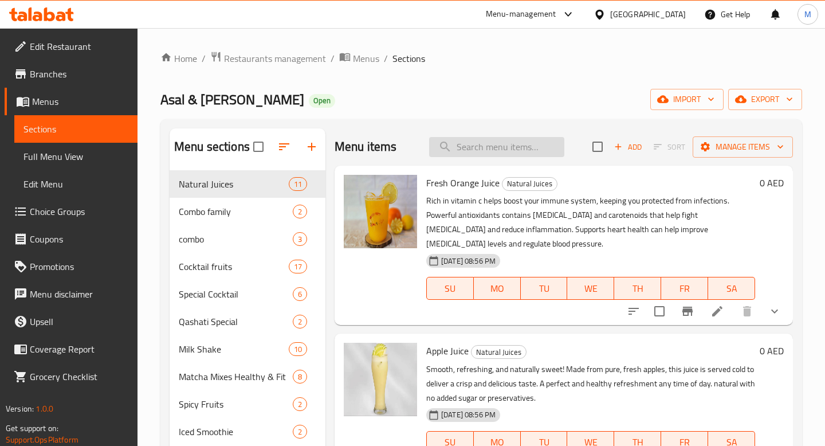
click at [460, 143] on input "search" at bounding box center [496, 147] width 135 height 20
type input "ذ"
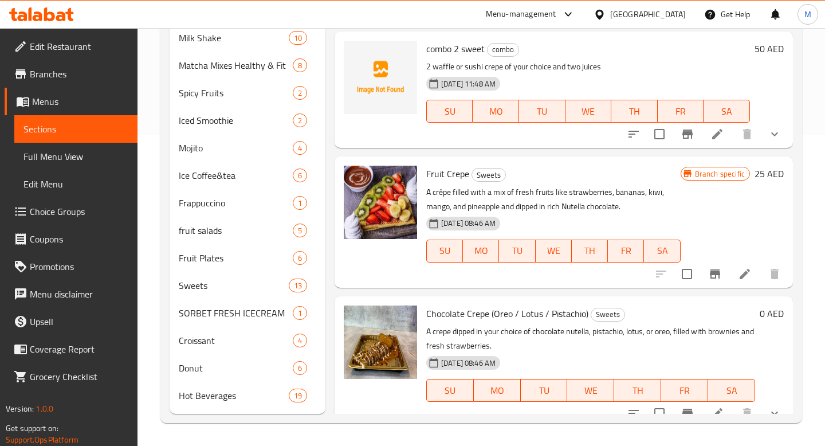
scroll to position [65, 0]
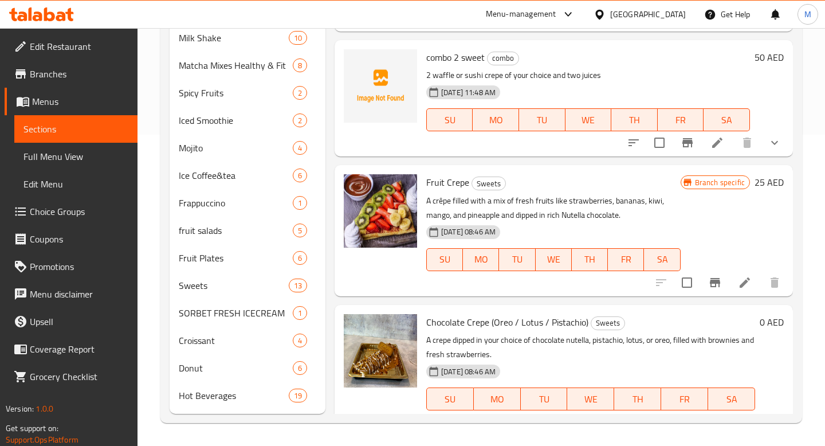
type input "crepe"
click at [434, 179] on span "Fruit Crepe" at bounding box center [447, 182] width 43 height 17
copy h6 "Fruit Crepe"
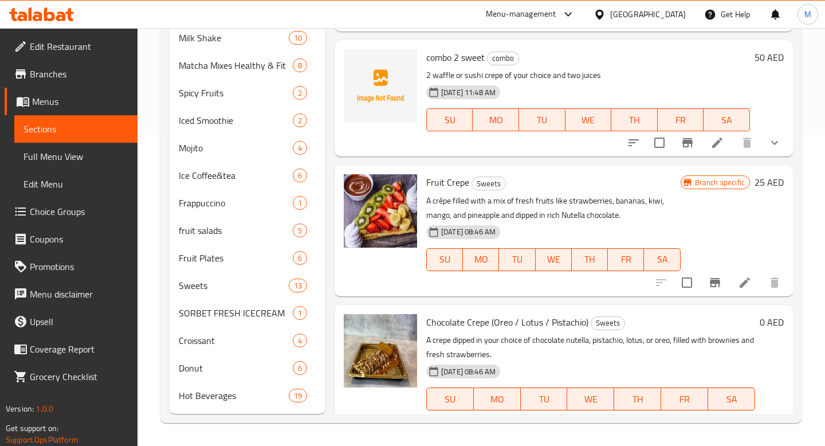
click at [443, 327] on span "Chocolate Crepe (Oreo / Lotus / Pistachio)" at bounding box center [507, 321] width 162 height 17
click at [435, 325] on span "Chocolate Crepe (Oreo / Lotus / Pistachio)" at bounding box center [507, 321] width 162 height 17
drag, startPoint x: 435, startPoint y: 325, endPoint x: 472, endPoint y: 322, distance: 37.9
click at [472, 322] on span "Chocolate Crepe (Oreo / Lotus / Pistachio)" at bounding box center [507, 321] width 162 height 17
copy span "Chocolate Crepe"
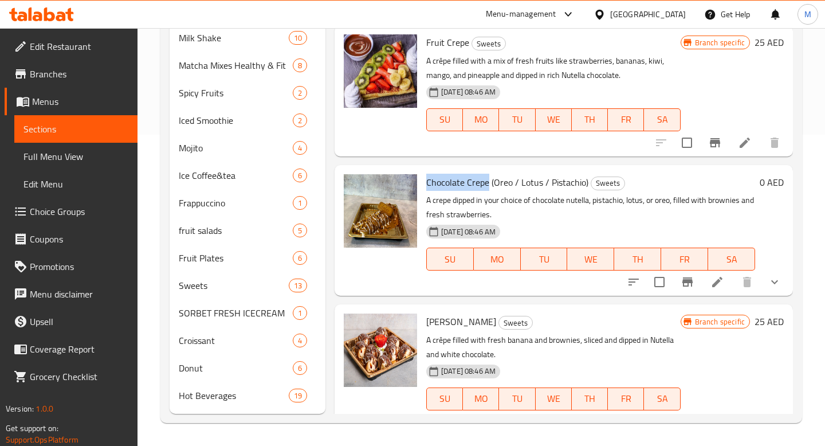
scroll to position [208, 0]
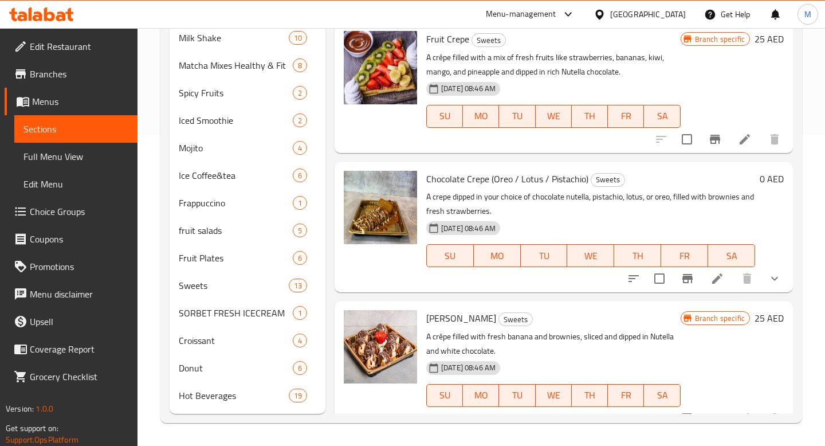
click at [439, 309] on div "Sushi Crepe Sweets A crêpe filled with fresh banana and brownies, sliced and di…" at bounding box center [552, 365] width 263 height 121
click at [439, 311] on span "[PERSON_NAME]" at bounding box center [461, 317] width 70 height 17
copy h6 "[PERSON_NAME]"
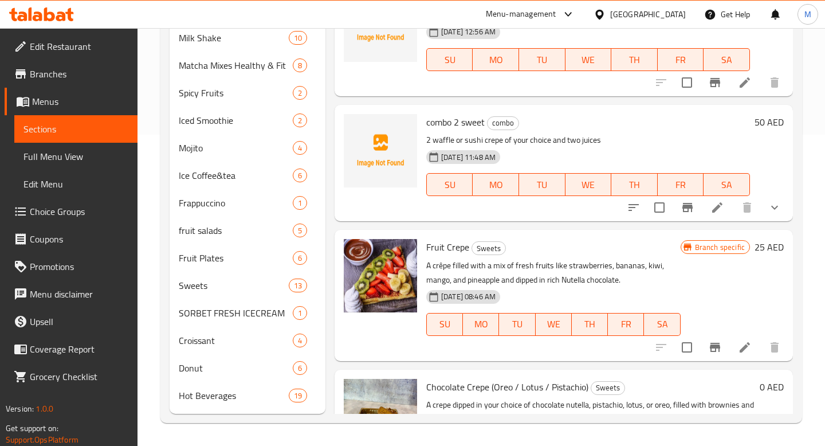
scroll to position [0, 0]
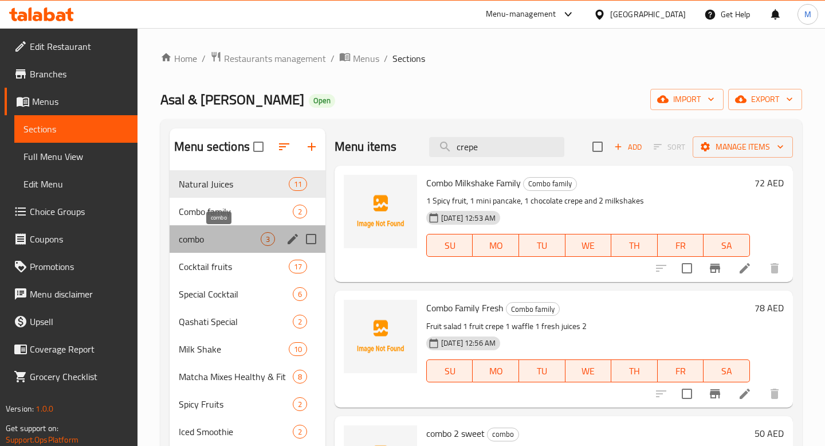
click at [236, 239] on span "combo" at bounding box center [220, 239] width 82 height 14
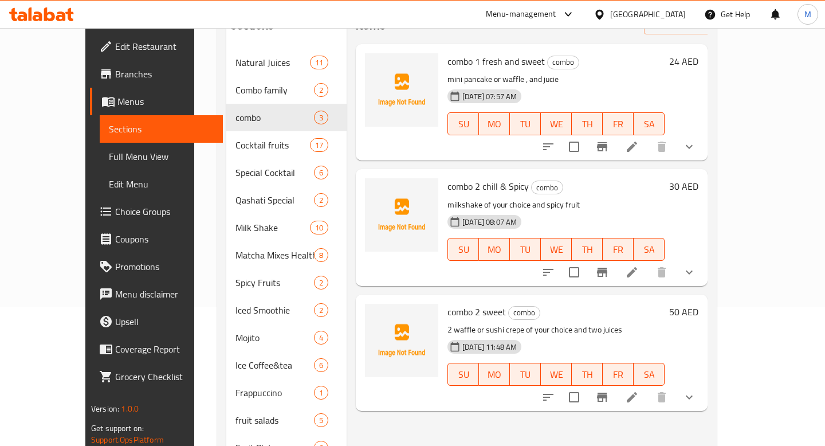
scroll to position [311, 0]
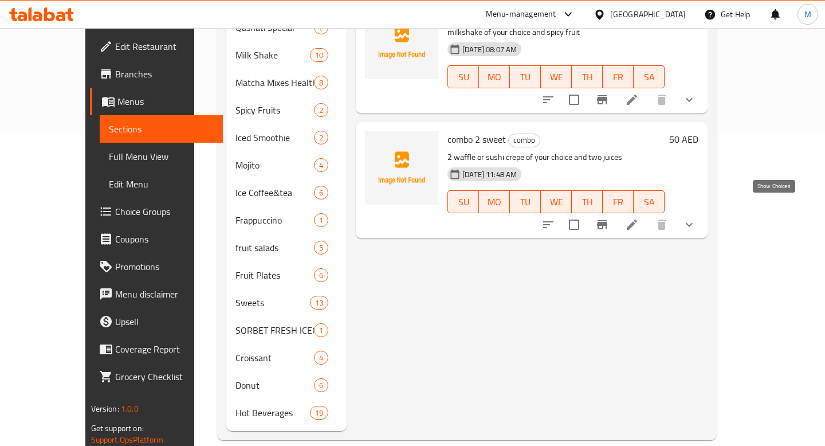
click at [696, 218] on icon "show more" at bounding box center [689, 225] width 14 height 14
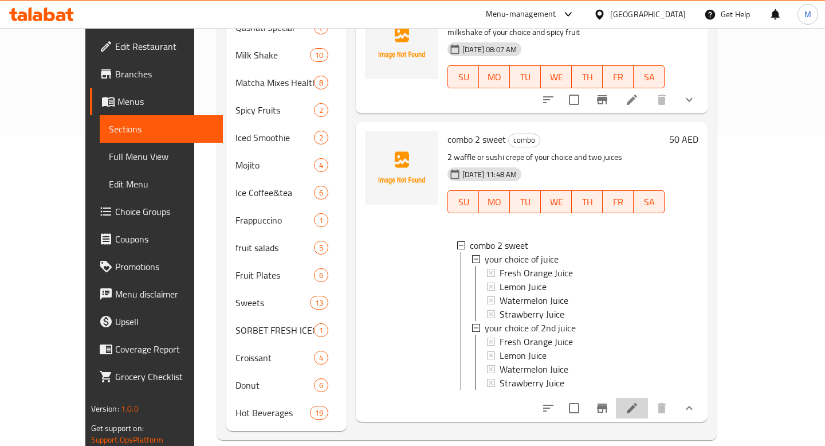
click at [648, 397] on li at bounding box center [632, 407] width 32 height 21
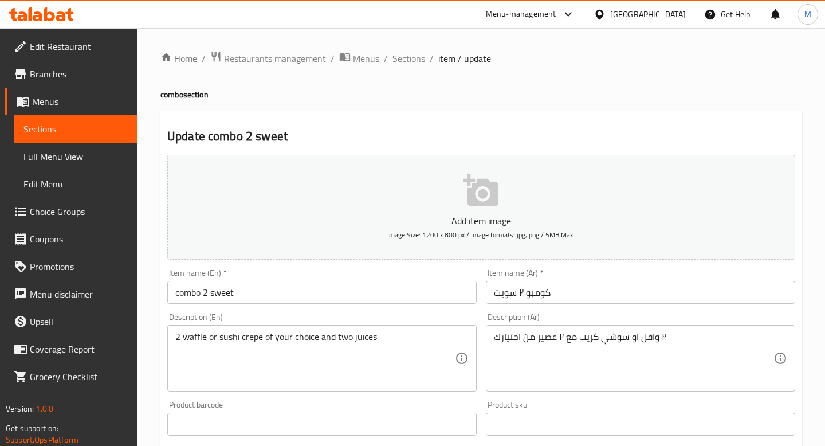
scroll to position [429, 0]
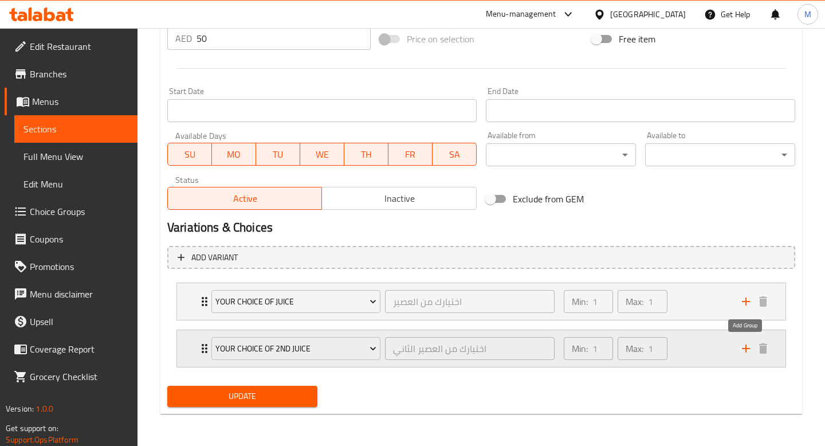
click at [740, 348] on icon "add" at bounding box center [746, 348] width 14 height 14
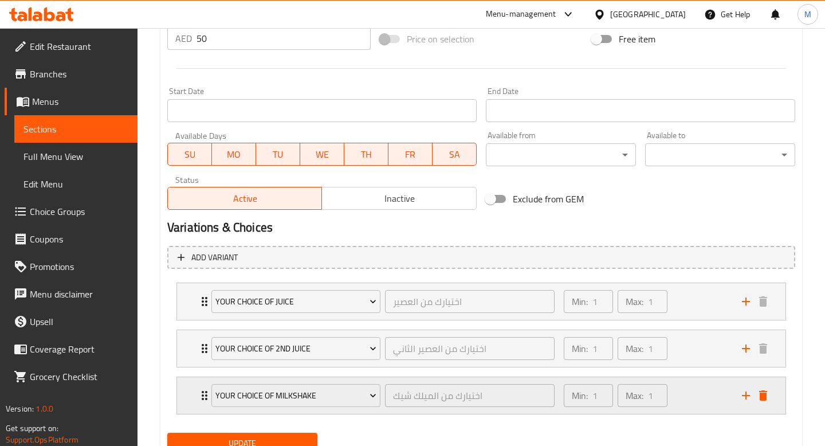
click at [331, 408] on div "your choice of milkshake" at bounding box center [296, 394] width 174 height 27
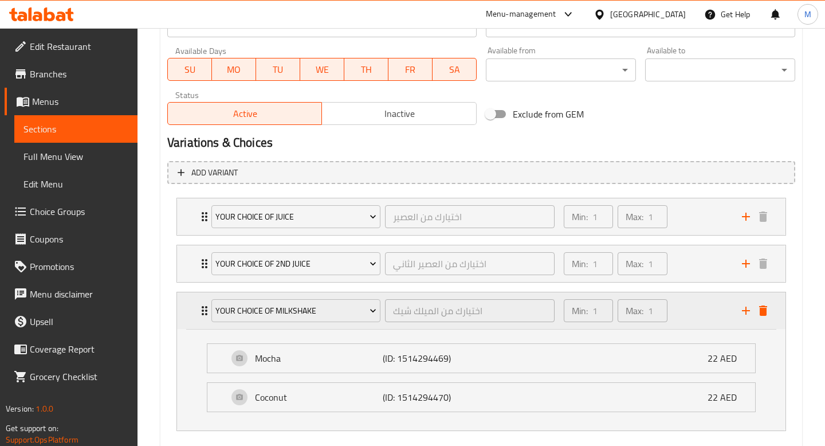
scroll to position [525, 0]
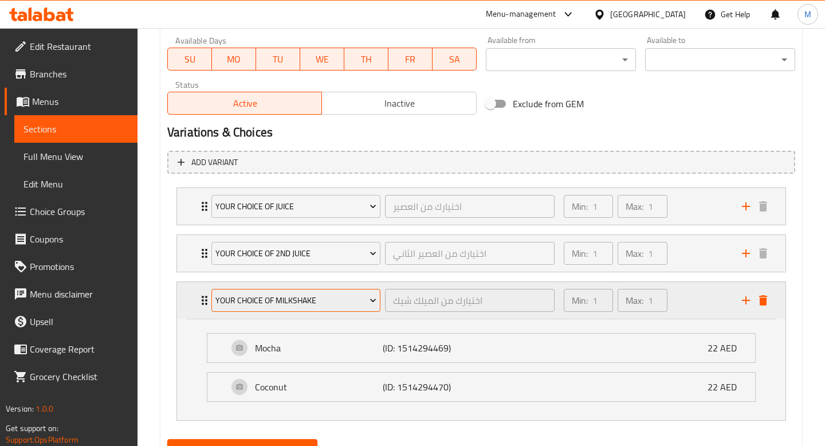
click at [290, 297] on span "your choice of milkshake" at bounding box center [295, 300] width 161 height 14
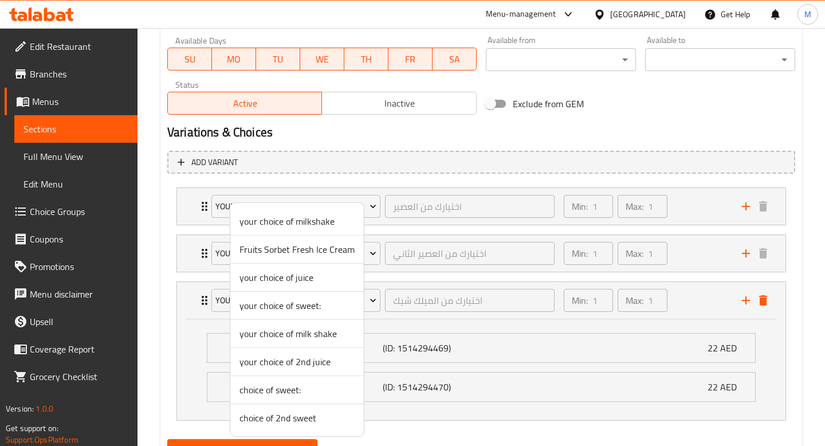
click at [293, 391] on span "choice of sweet:" at bounding box center [296, 390] width 115 height 14
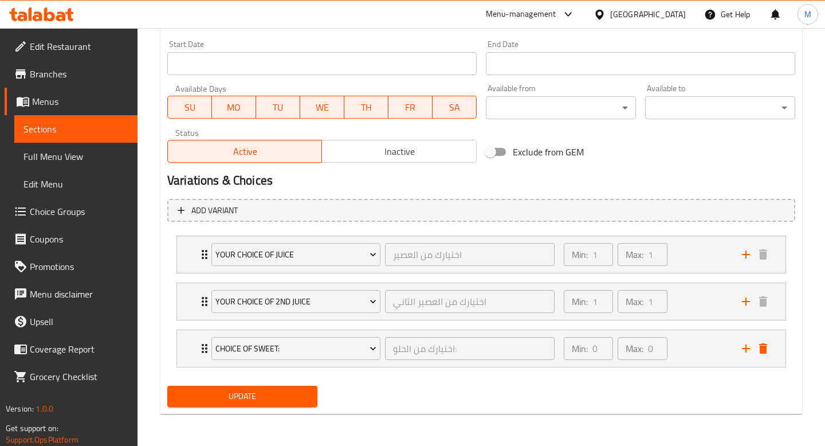
scroll to position [476, 0]
click at [749, 346] on icon "add" at bounding box center [746, 348] width 14 height 14
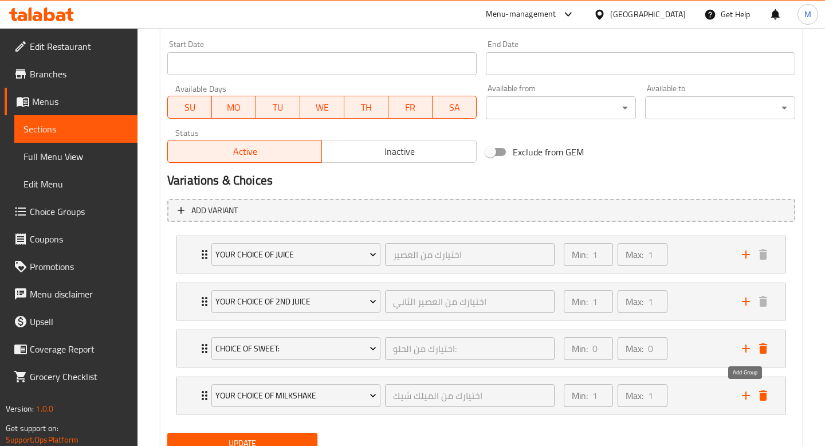
scroll to position [523, 0]
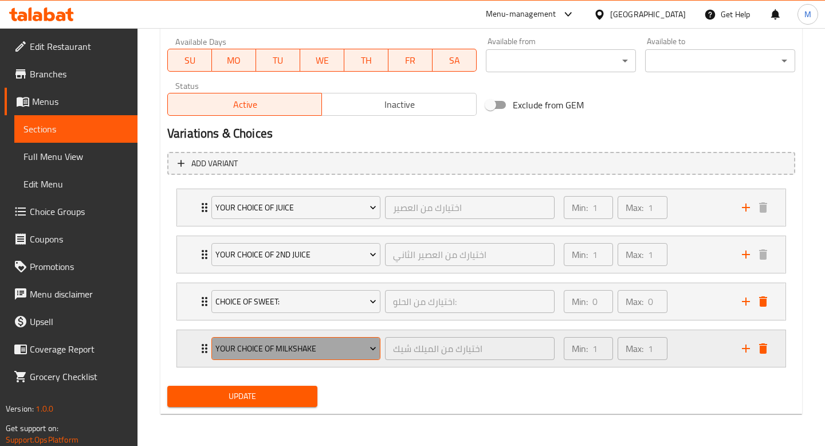
click at [270, 356] on button "your choice of milkshake" at bounding box center [295, 348] width 169 height 23
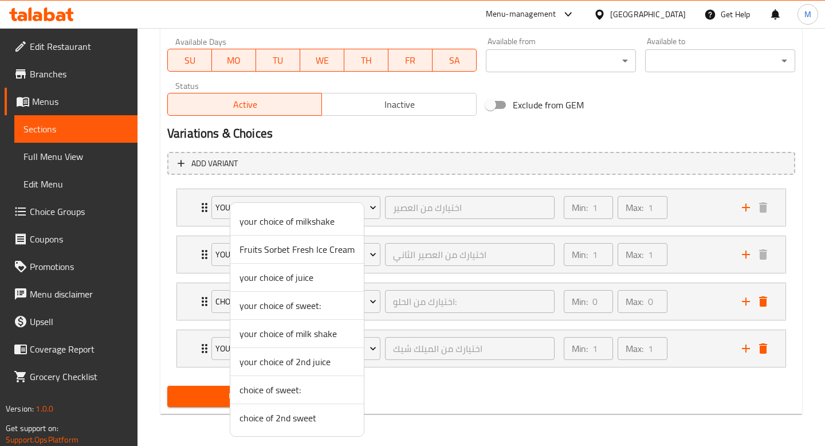
click at [274, 416] on span "choice of 2nd sweet" at bounding box center [296, 418] width 115 height 14
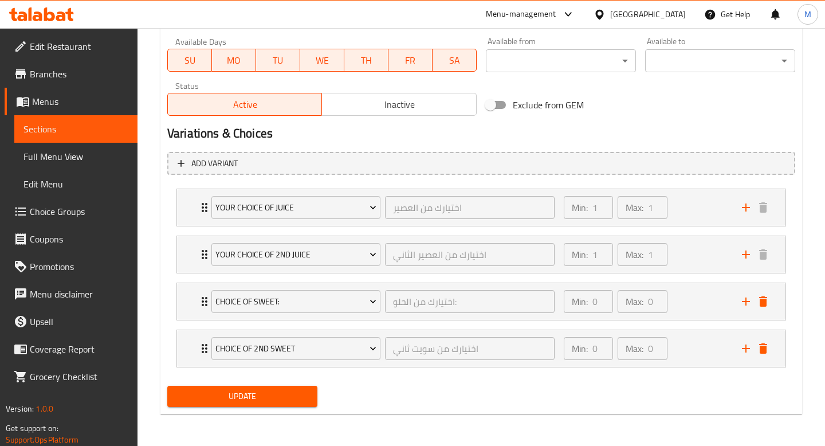
click at [246, 398] on span "Update" at bounding box center [242, 396] width 132 height 14
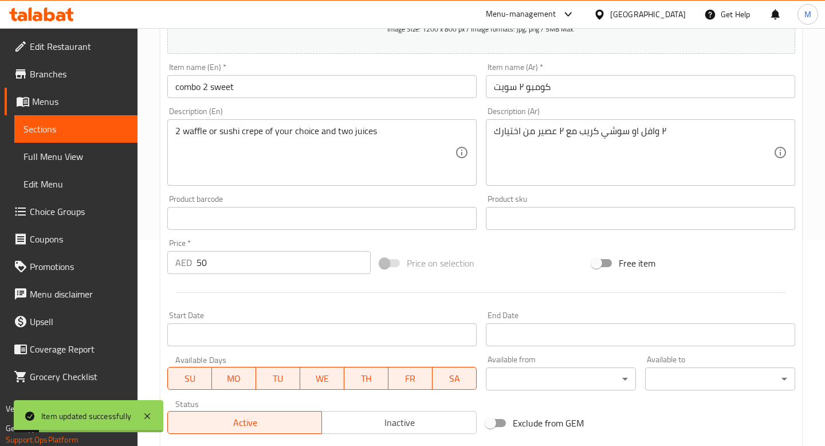
scroll to position [0, 0]
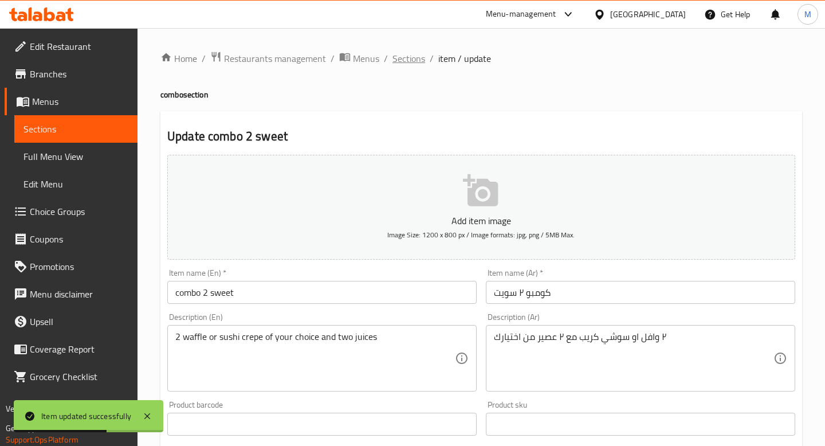
click at [398, 59] on span "Sections" at bounding box center [408, 59] width 33 height 14
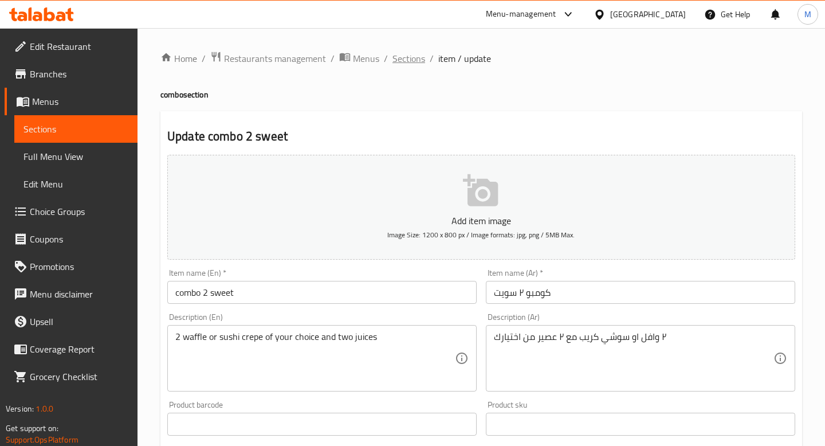
click at [404, 62] on span "Sections" at bounding box center [408, 59] width 33 height 14
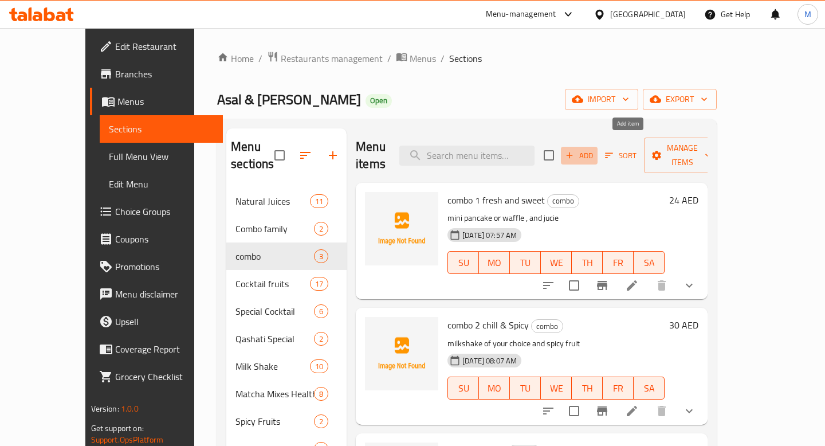
click at [594, 149] on span "Add" at bounding box center [578, 155] width 31 height 13
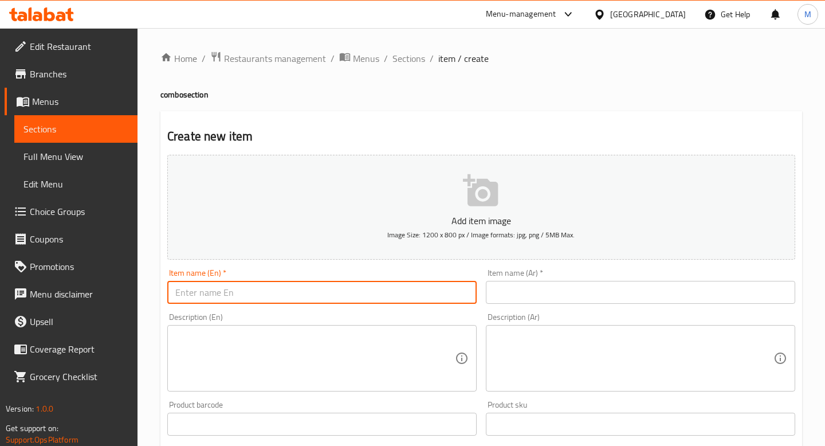
click at [286, 296] on input "text" at bounding box center [321, 292] width 309 height 23
paste input "combo 1 duo delight"
type input "combo 1 duo delight"
click at [525, 305] on div "Item name (Ar)   * Item name (Ar) *" at bounding box center [640, 286] width 318 height 44
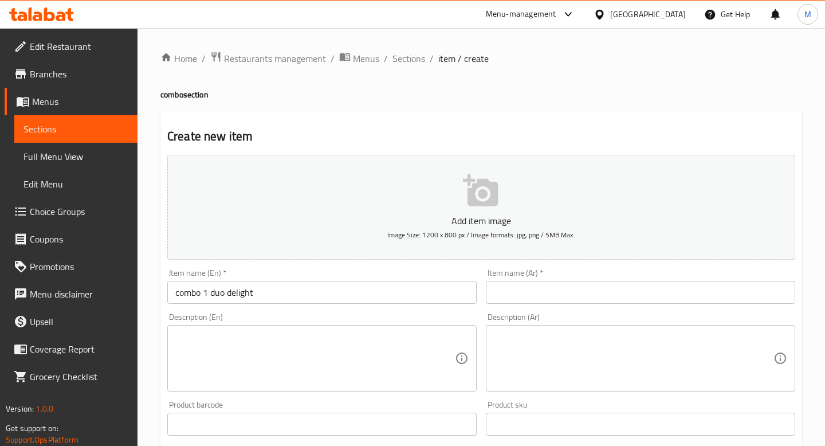
click at [534, 290] on input "text" at bounding box center [640, 292] width 309 height 23
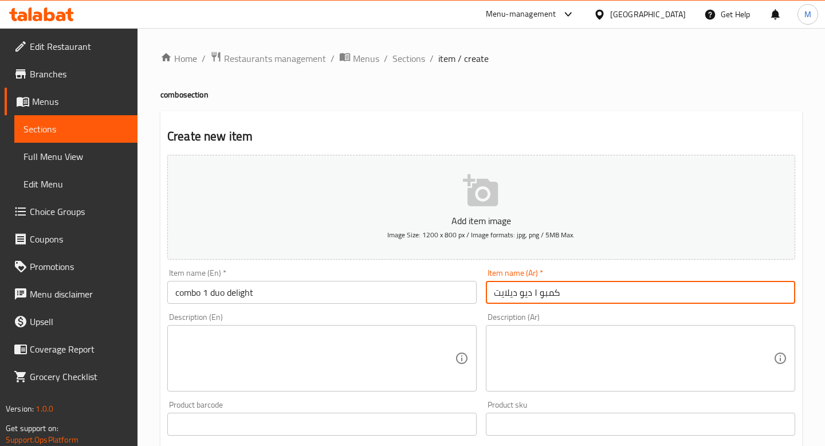
type input "كمبو ١ ديو ديلايت"
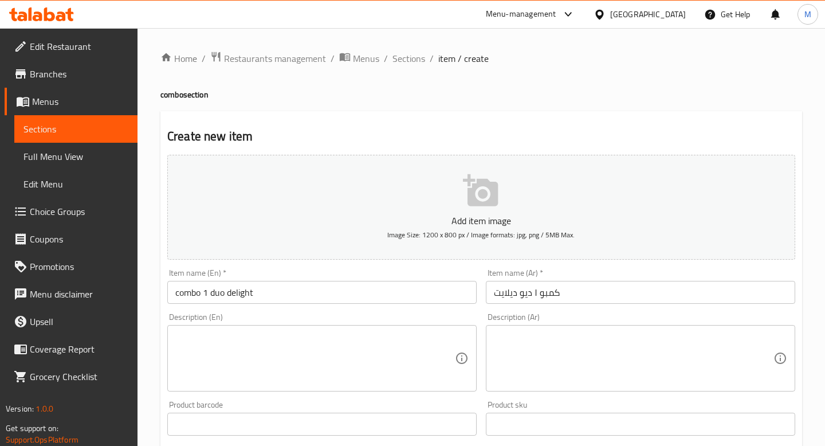
click at [329, 321] on div "Description (En) Description (En)" at bounding box center [321, 352] width 309 height 78
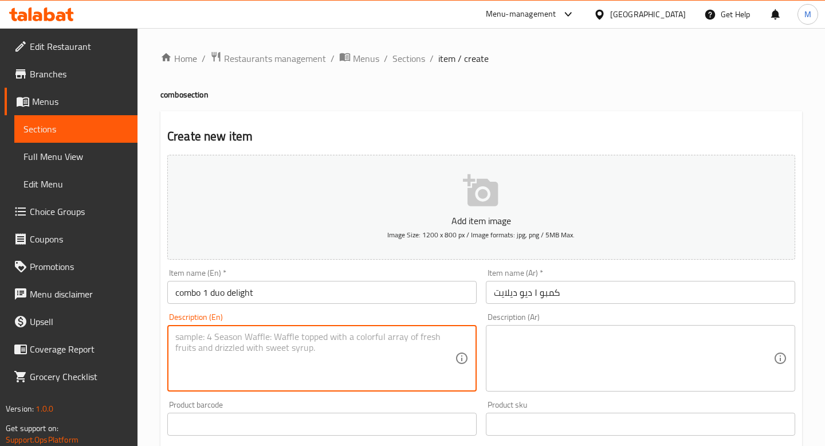
click at [294, 353] on textarea at bounding box center [314, 358] width 279 height 54
paste textarea "your choice of 2 juices , chocolate crepe and 1 spicy fruit"
type textarea "your choice of 2 juices , chocolate crepe and 1 spicy fruit"
click at [545, 362] on textarea at bounding box center [633, 358] width 279 height 54
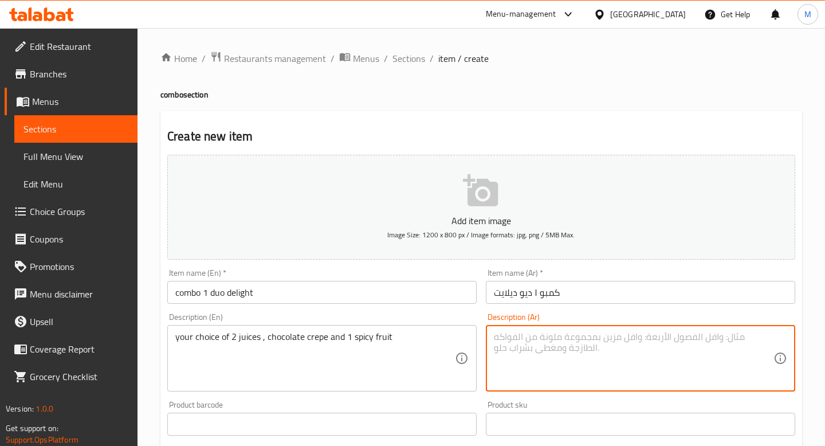
type textarea "ك"
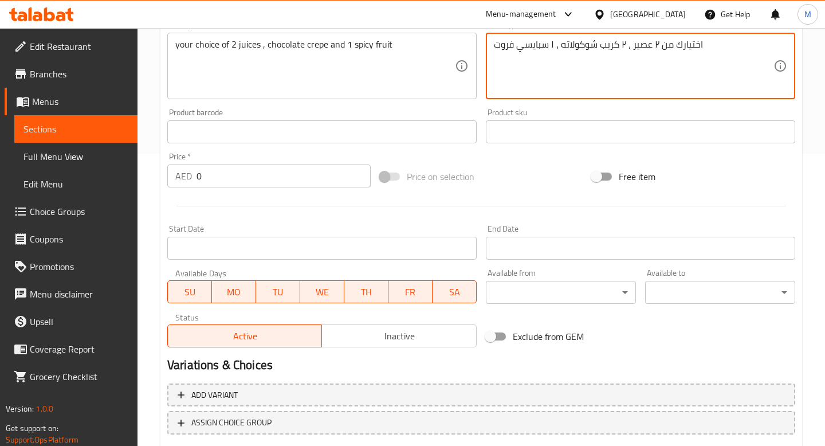
scroll to position [297, 0]
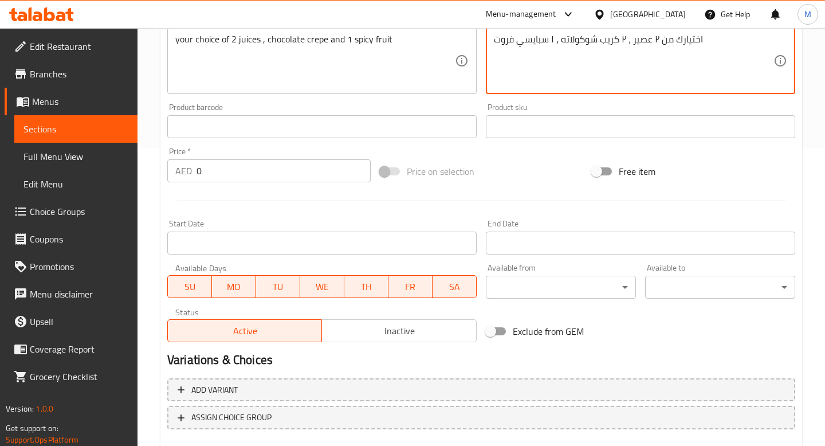
type textarea "اختيارك من ٢ عصير ، ٢ كريب شوكولاته ، ١ سبايسي فروت"
click at [239, 171] on input "0" at bounding box center [283, 170] width 174 height 23
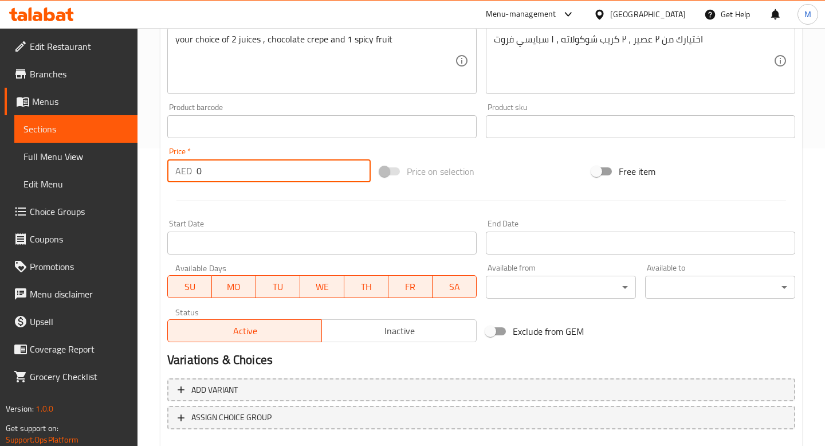
click at [239, 171] on input "0" at bounding box center [283, 170] width 174 height 23
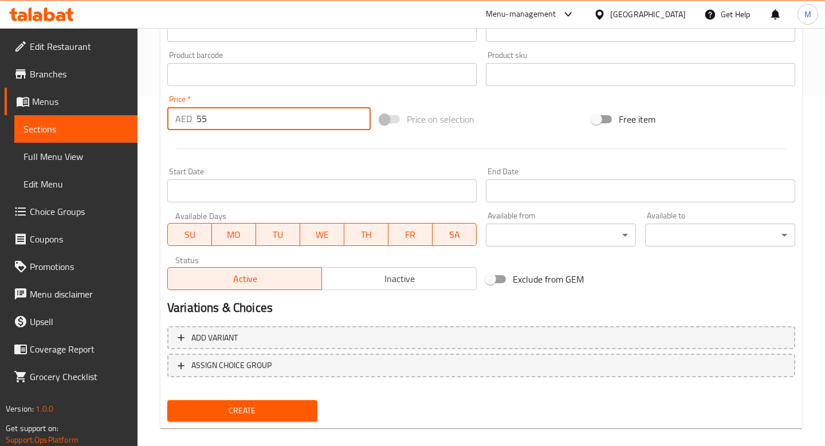
scroll to position [364, 0]
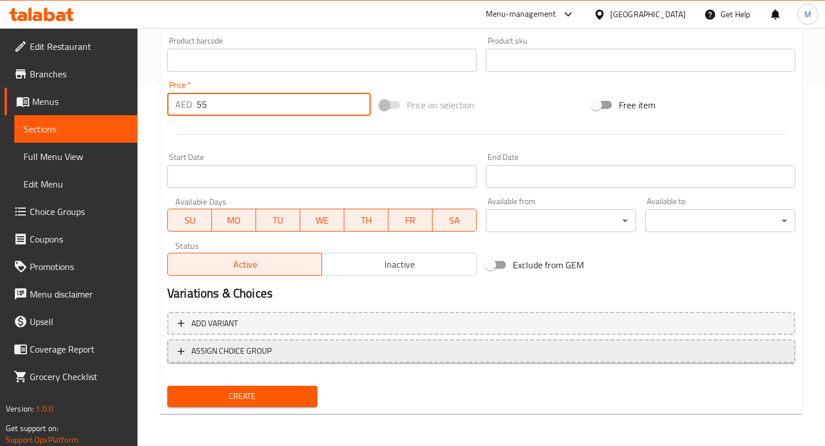
type input "55"
click at [254, 358] on button "ASSIGN CHOICE GROUP" at bounding box center [481, 350] width 628 height 23
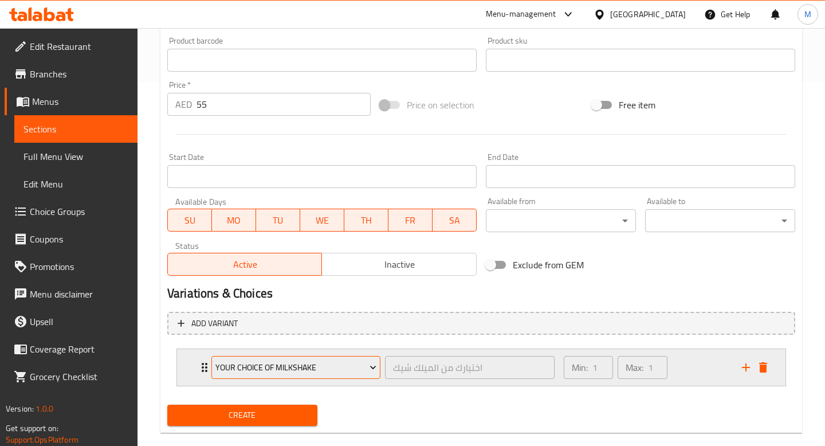
click at [282, 366] on span "your choice of milkshake" at bounding box center [295, 367] width 161 height 14
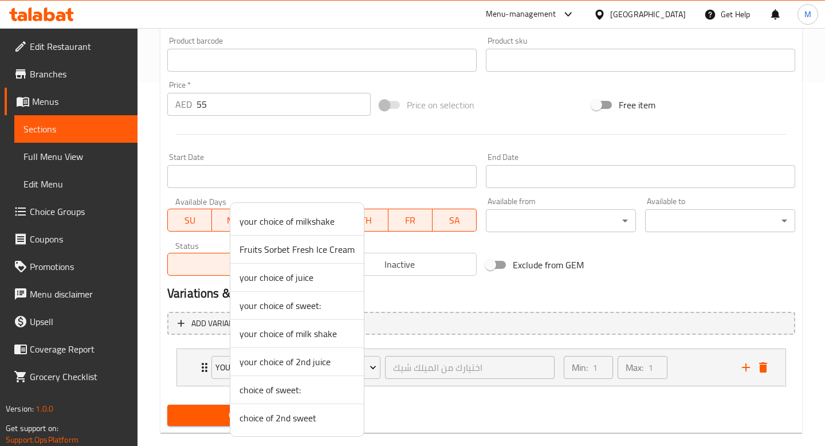
click at [292, 277] on span "your choice of juice" at bounding box center [296, 277] width 115 height 14
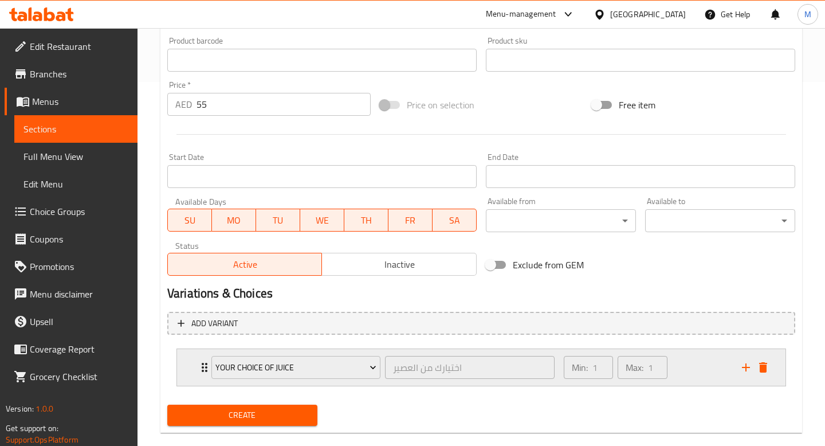
click at [751, 366] on icon "add" at bounding box center [746, 367] width 14 height 14
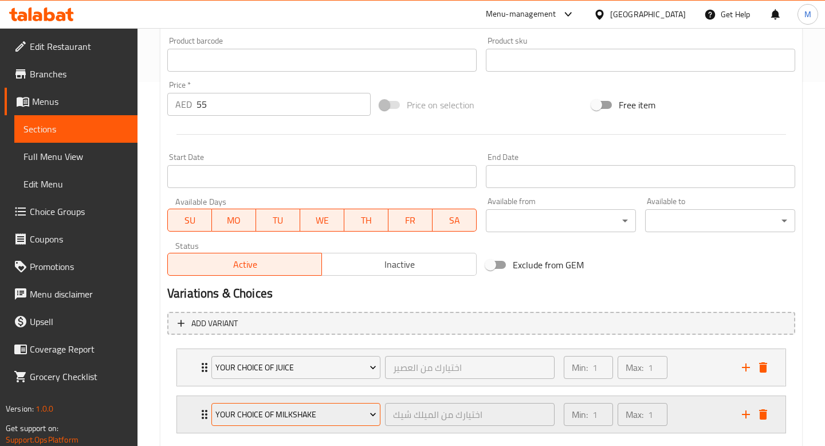
click at [308, 416] on span "your choice of milkshake" at bounding box center [295, 414] width 161 height 14
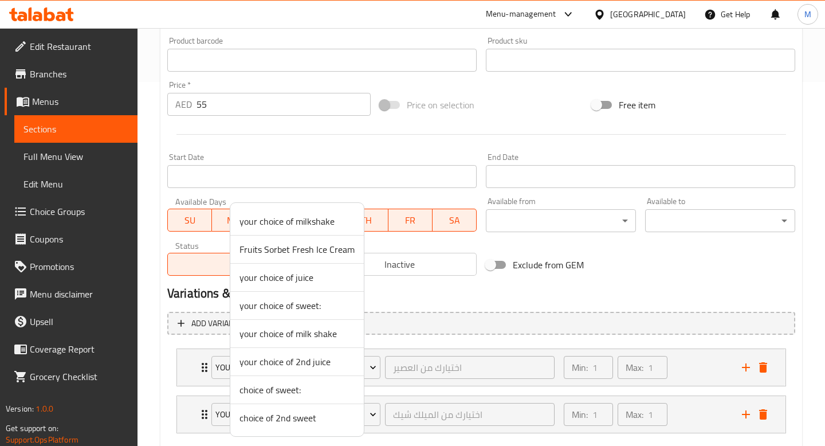
click at [308, 356] on span "your choice of 2nd juice" at bounding box center [296, 361] width 115 height 14
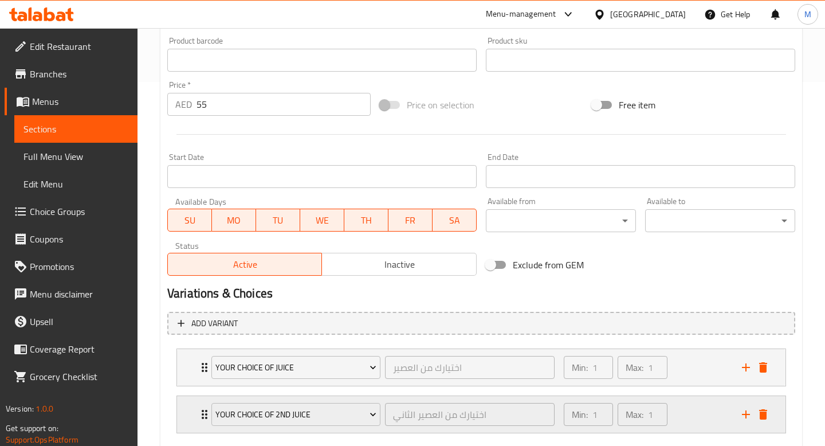
scroll to position [429, 0]
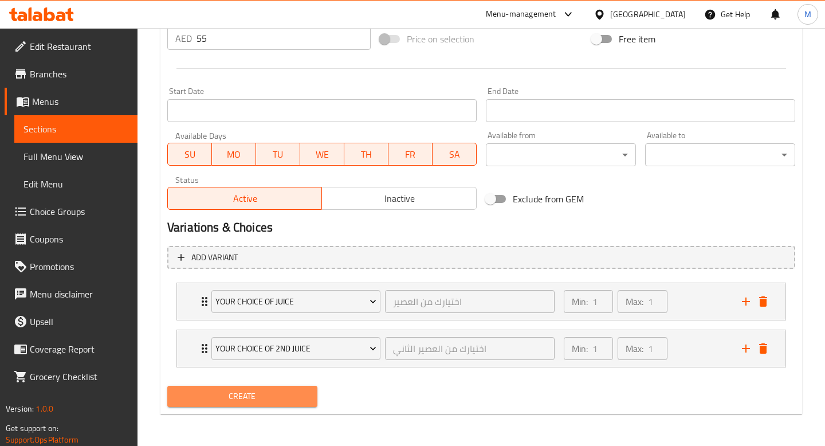
click at [241, 393] on span "Create" at bounding box center [242, 396] width 132 height 14
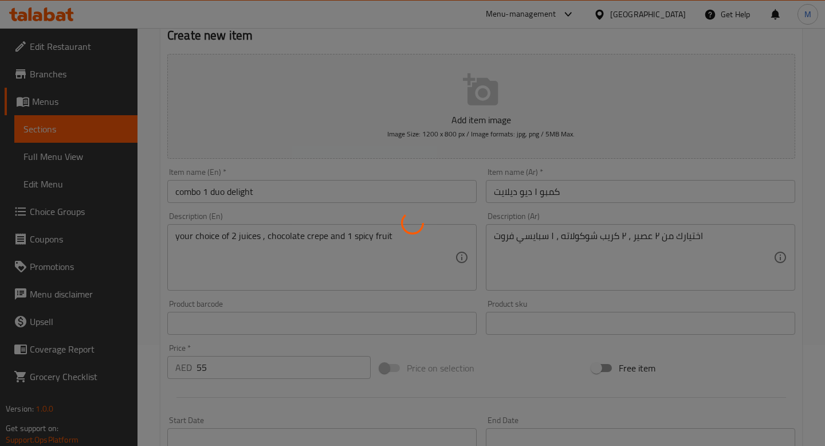
scroll to position [0, 0]
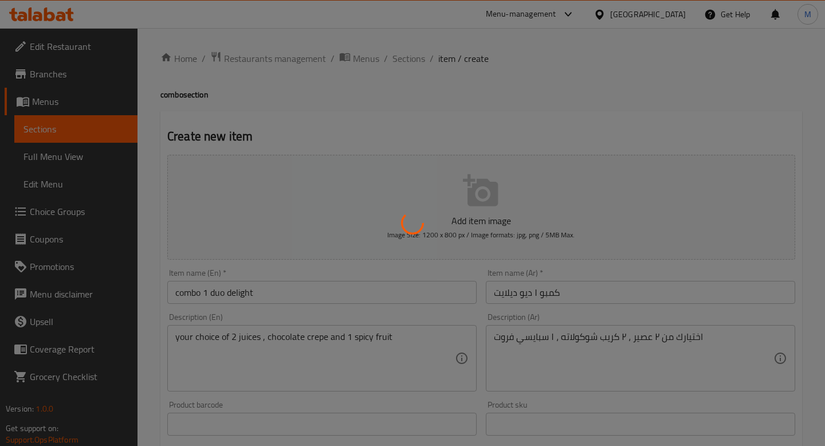
type input "0"
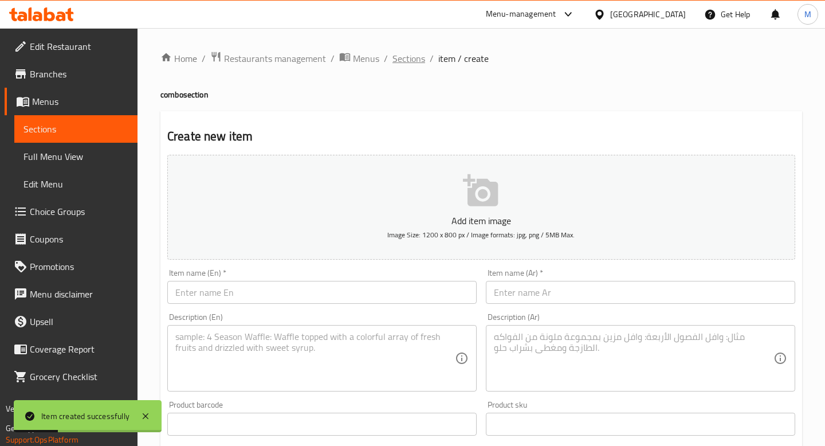
click at [396, 57] on span "Sections" at bounding box center [408, 59] width 33 height 14
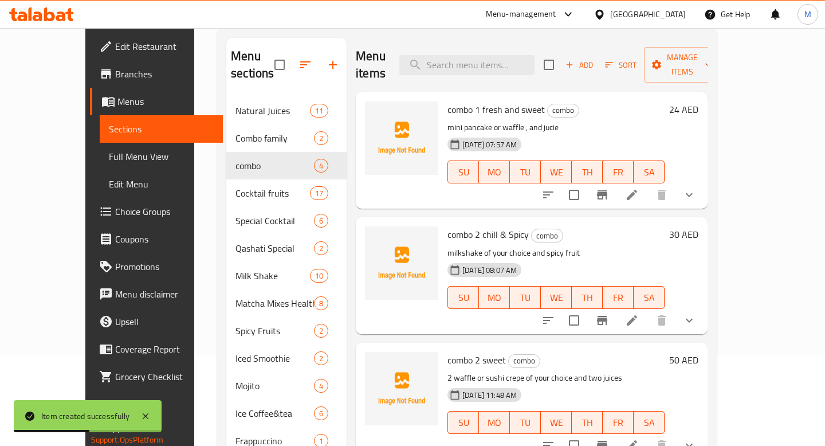
scroll to position [135, 0]
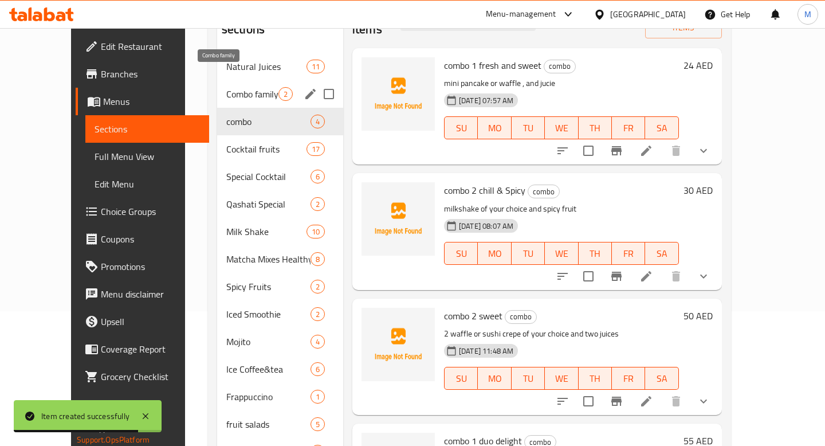
click at [249, 87] on span "Combo family" at bounding box center [252, 94] width 52 height 14
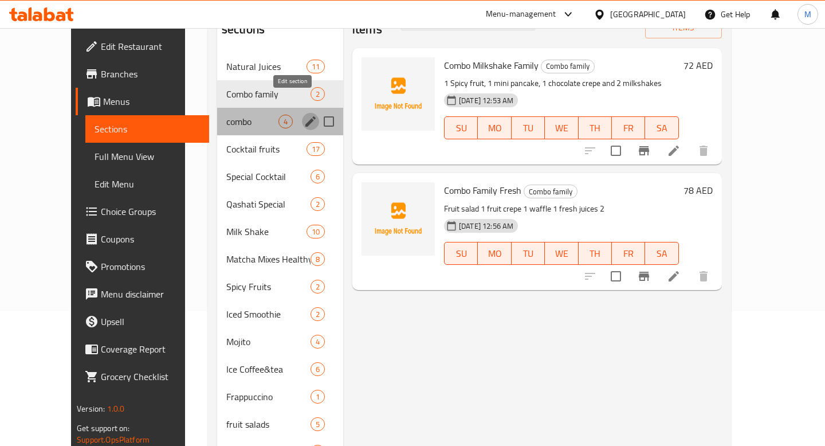
click at [305, 116] on icon "edit" at bounding box center [310, 121] width 10 height 10
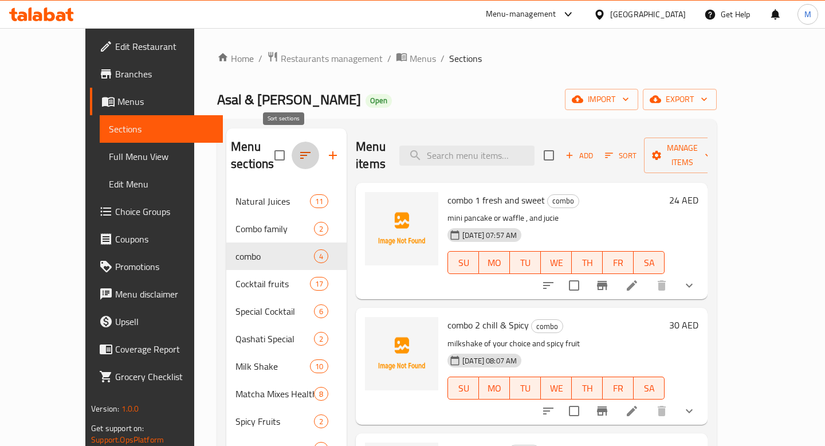
click at [298, 148] on icon "button" at bounding box center [305, 155] width 14 height 14
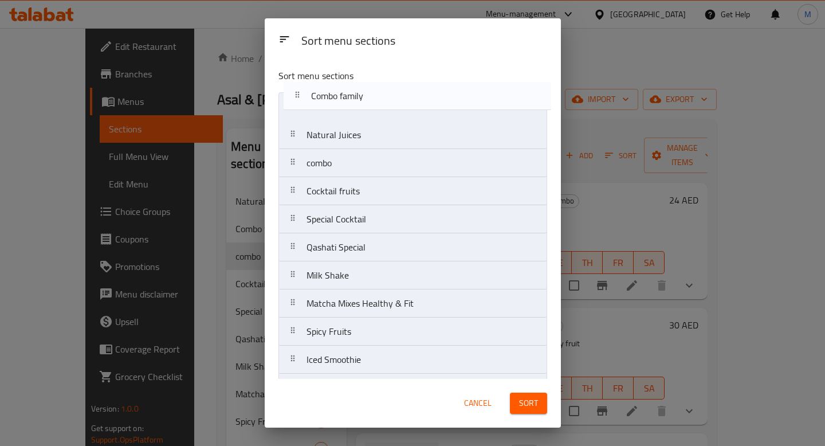
drag, startPoint x: 324, startPoint y: 145, endPoint x: 329, endPoint y: 103, distance: 42.1
click at [329, 103] on nav "Natural Juices Combo family combo Cocktail fruits Special Cocktail Qashati Spec…" at bounding box center [412, 373] width 269 height 562
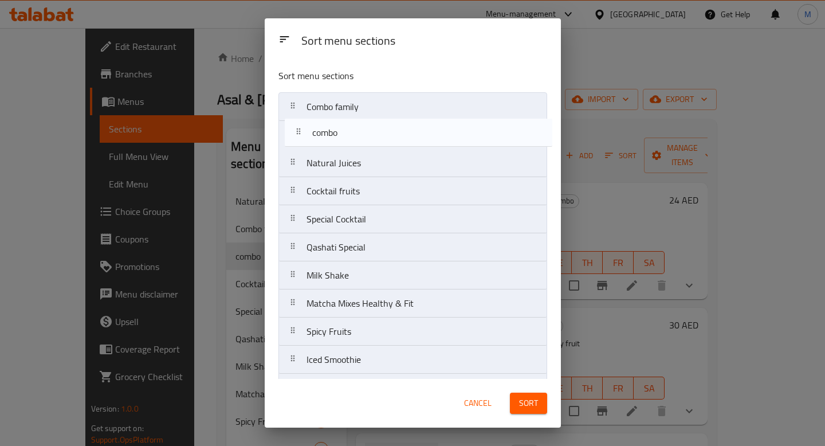
drag, startPoint x: 325, startPoint y: 165, endPoint x: 330, endPoint y: 131, distance: 34.8
click at [330, 131] on nav "Combo family Natural Juices combo Cocktail fruits Special Cocktail Qashati Spec…" at bounding box center [412, 373] width 269 height 562
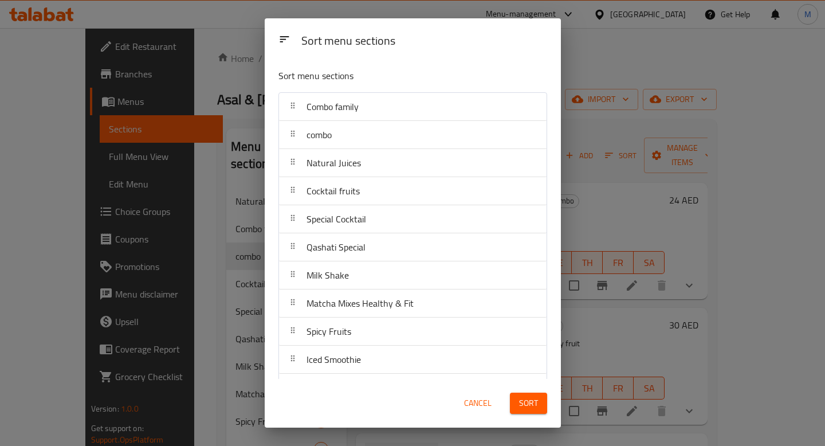
click at [531, 405] on span "Sort" at bounding box center [528, 403] width 19 height 14
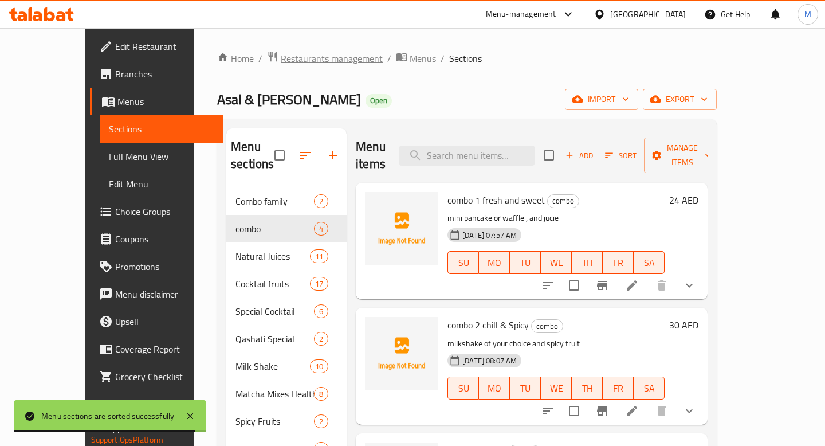
click at [281, 60] on span "Restaurants management" at bounding box center [332, 59] width 102 height 14
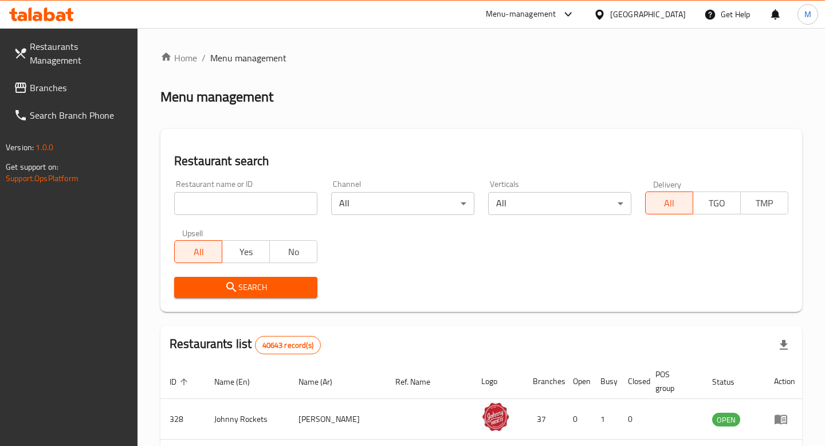
click at [251, 206] on input "search" at bounding box center [245, 203] width 143 height 23
type input "a"
type input "Baba Al [PERSON_NAME]"
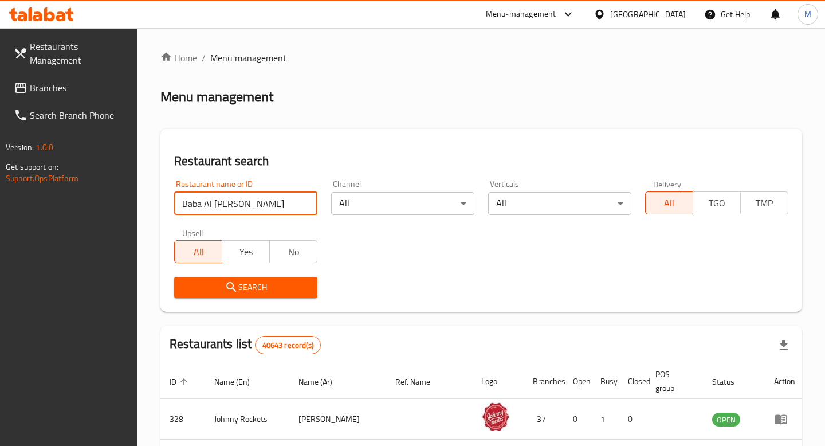
click button "Search" at bounding box center [245, 287] width 143 height 21
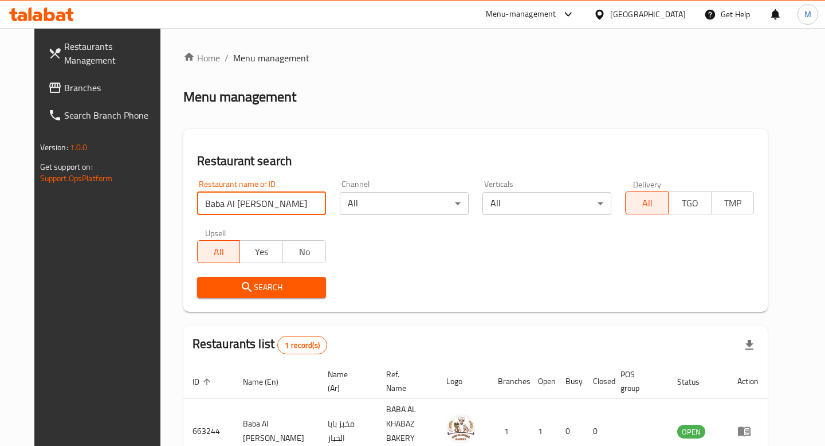
scroll to position [56, 0]
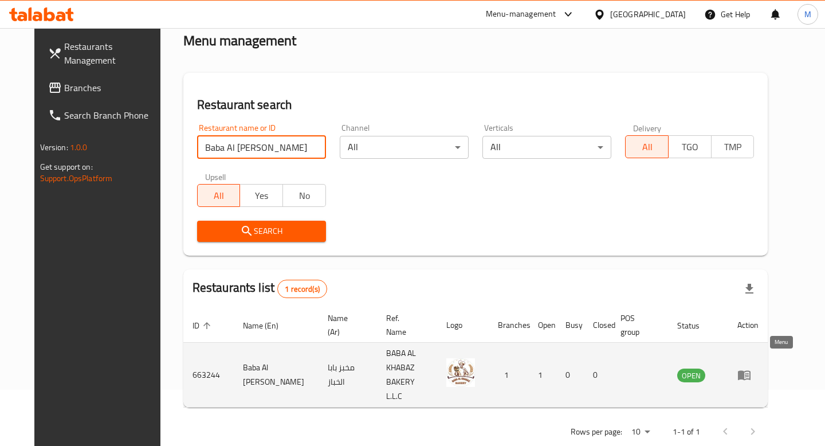
click at [750, 371] on icon "enhanced table" at bounding box center [744, 376] width 13 height 10
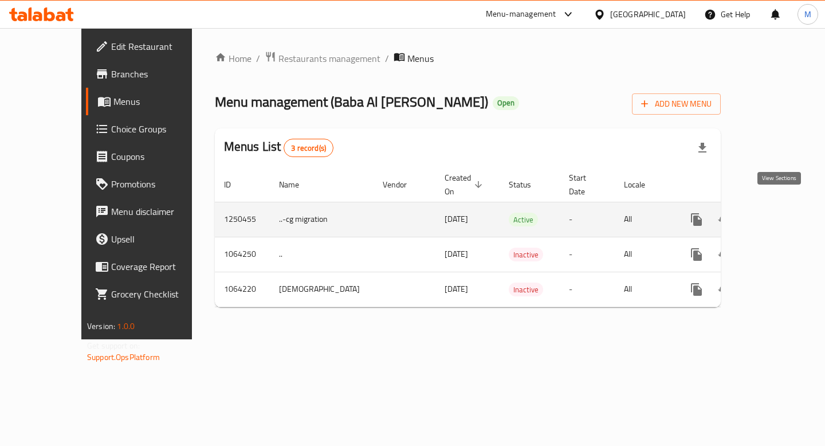
click at [777, 212] on icon "enhanced table" at bounding box center [779, 219] width 14 height 14
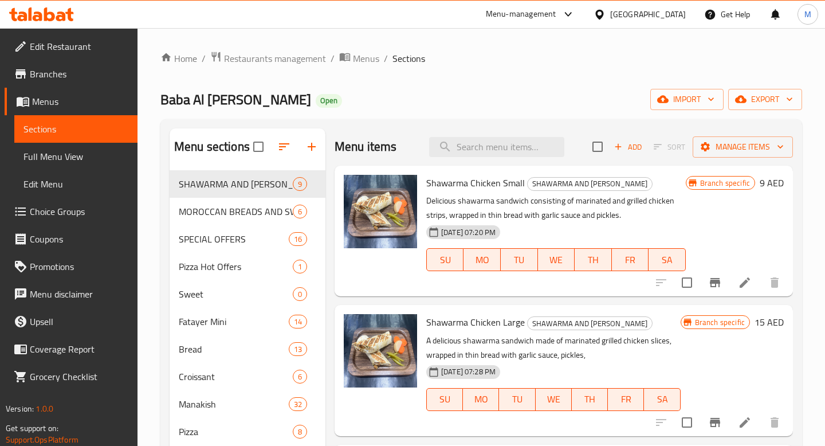
click at [170, 104] on span "Baba Al [PERSON_NAME]" at bounding box center [235, 99] width 151 height 26
drag, startPoint x: 170, startPoint y: 104, endPoint x: 281, endPoint y: 104, distance: 111.7
click at [281, 104] on span "Baba Al [PERSON_NAME]" at bounding box center [235, 99] width 151 height 26
copy span "Baba Al [PERSON_NAME]"
click at [272, 65] on span "Restaurants management" at bounding box center [275, 59] width 102 height 14
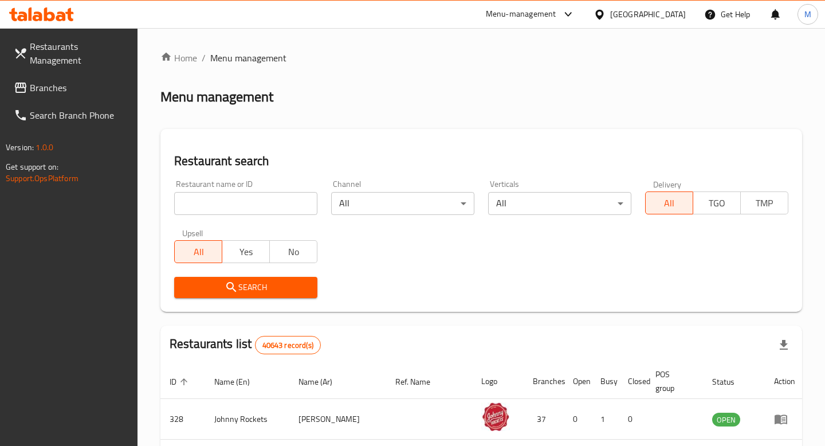
click at [513, 14] on div "Menu-management" at bounding box center [521, 14] width 70 height 14
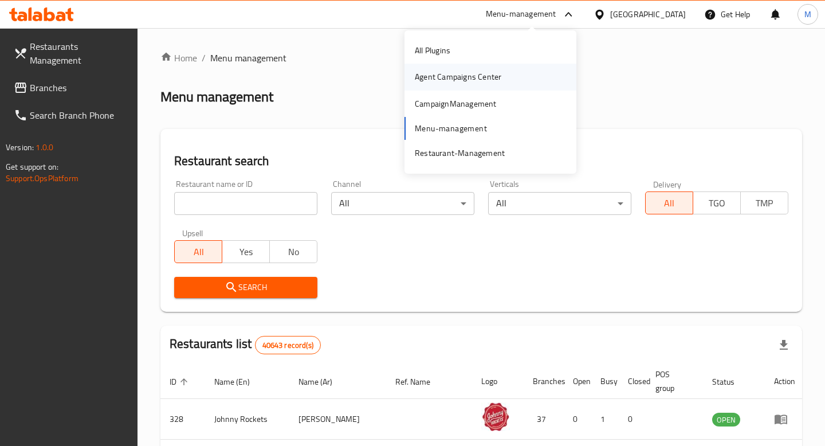
click at [441, 83] on div "Agent Campaigns Center" at bounding box center [458, 76] width 86 height 13
